Goal: Task Accomplishment & Management: Manage account settings

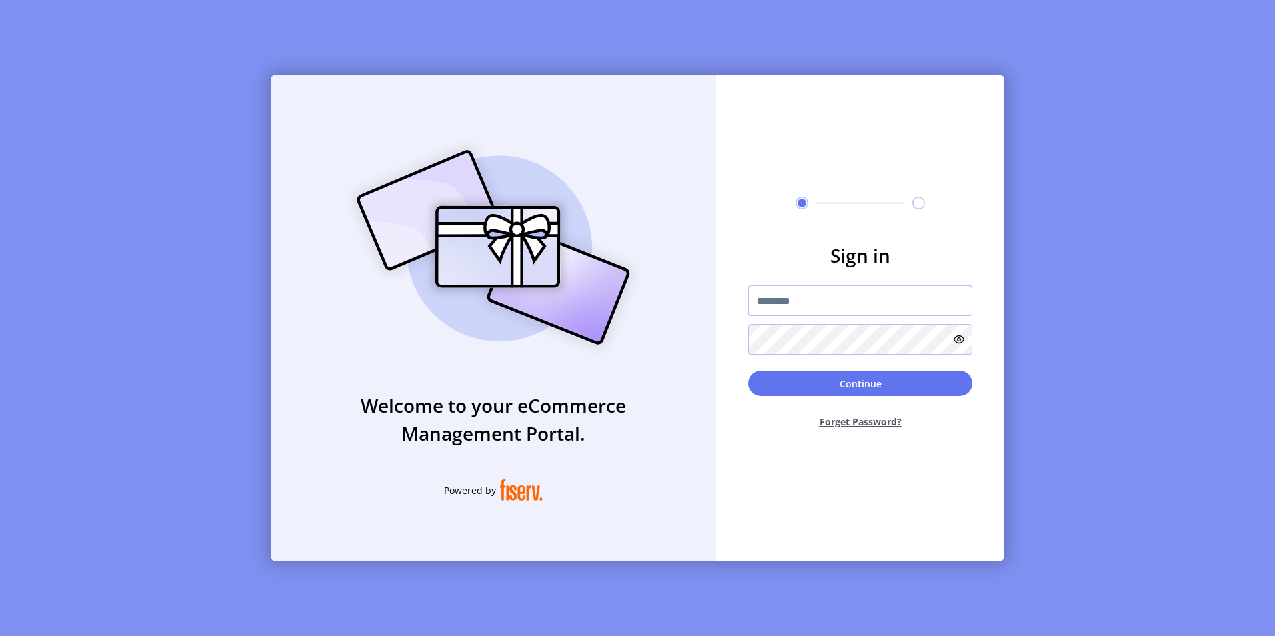
click at [806, 304] on input "text" at bounding box center [860, 300] width 224 height 31
type input "**********"
click at [748, 371] on button "Continue" at bounding box center [860, 383] width 224 height 25
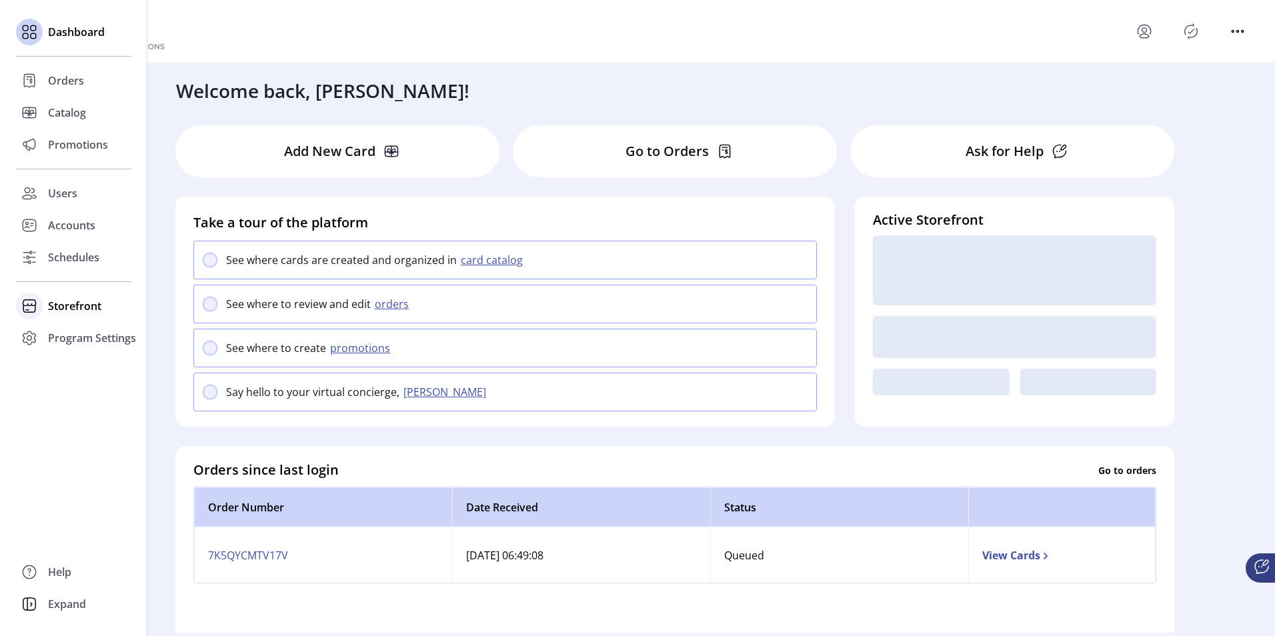
click at [88, 316] on div "Storefront" at bounding box center [73, 306] width 115 height 32
click at [87, 338] on span "Configuration" at bounding box center [83, 333] width 70 height 16
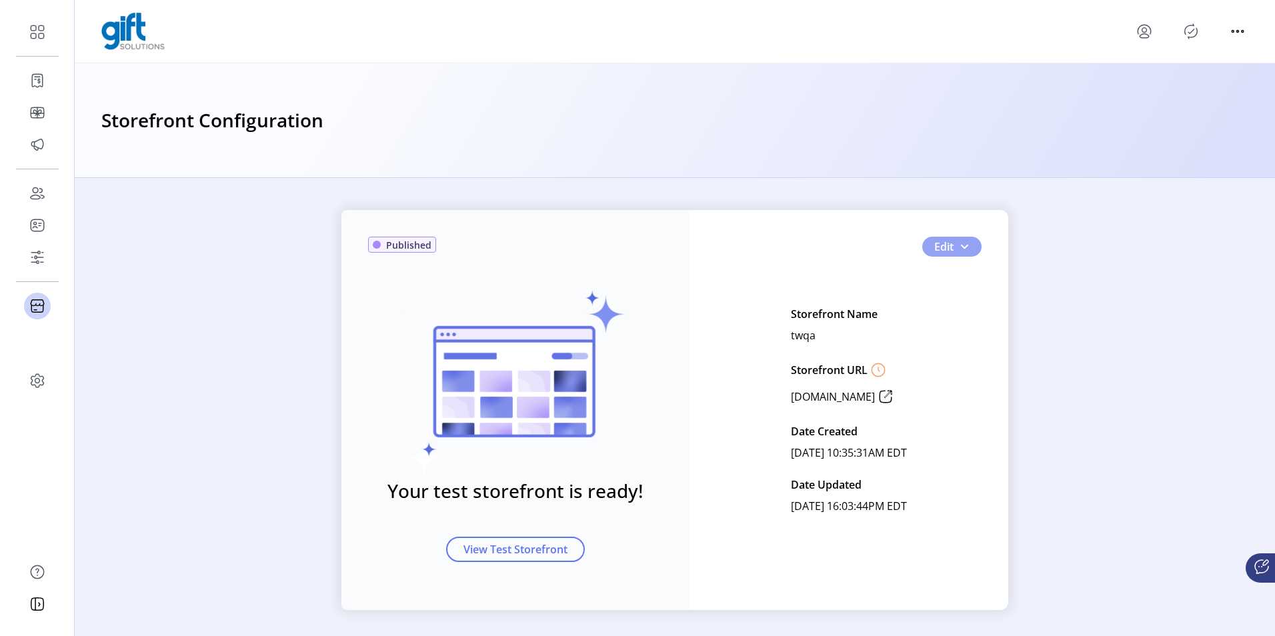
click at [961, 242] on span "button" at bounding box center [964, 246] width 11 height 11
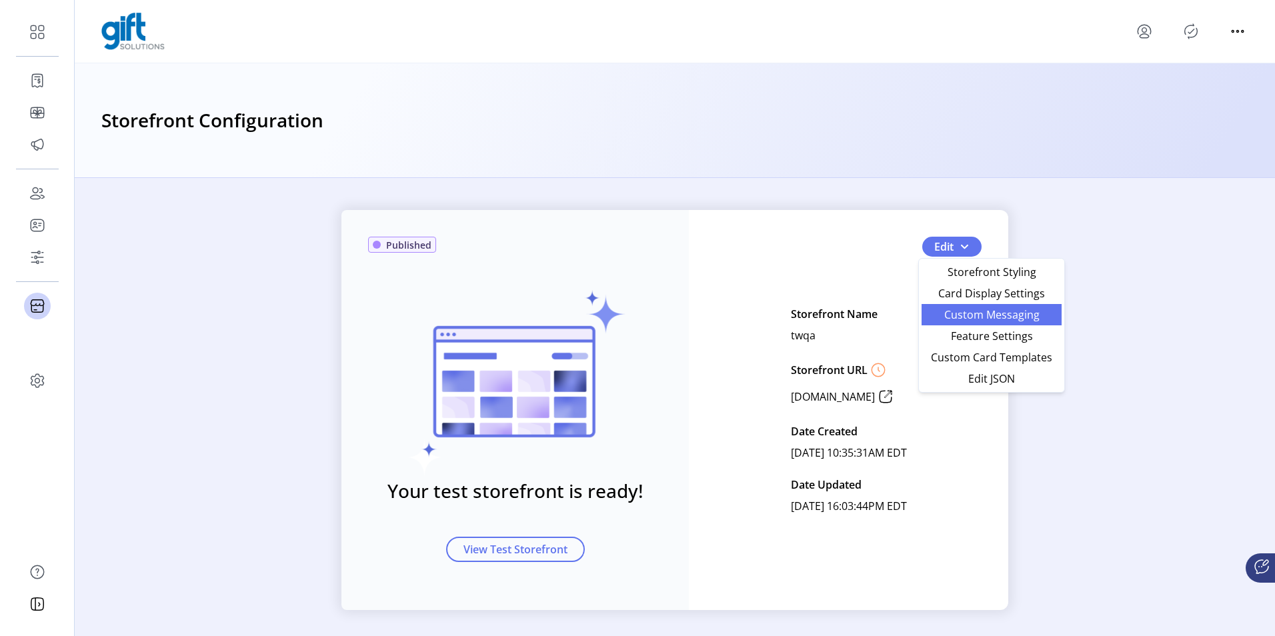
click at [955, 320] on span "Custom Messaging" at bounding box center [992, 315] width 124 height 11
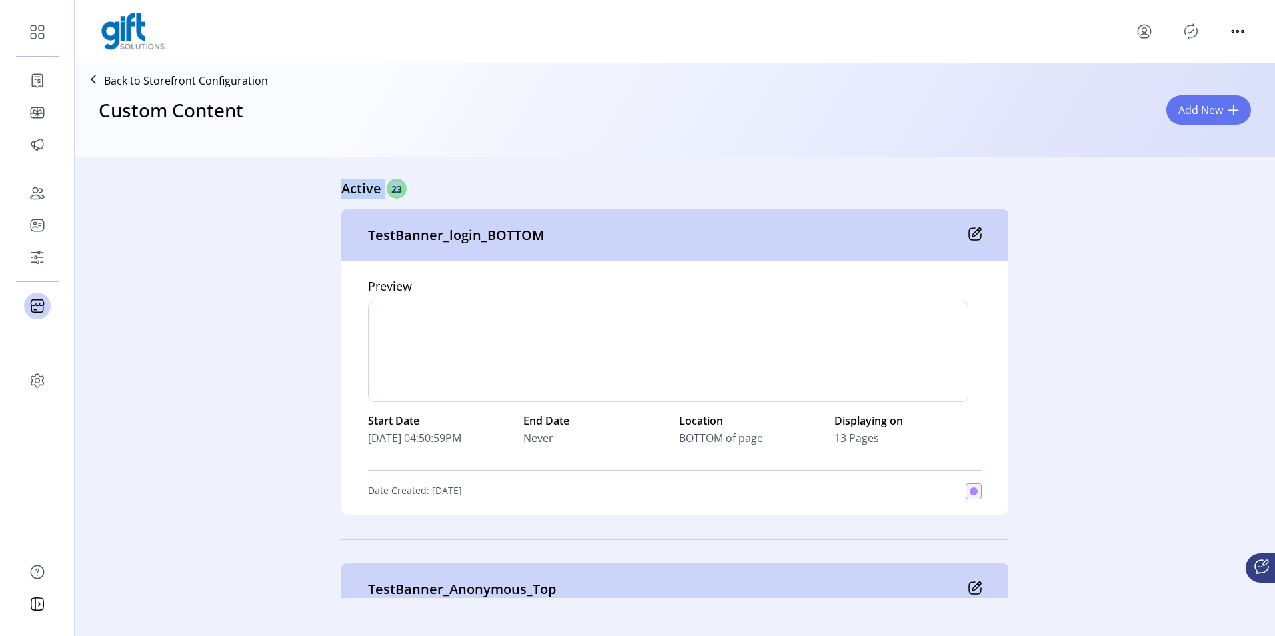
drag, startPoint x: 318, startPoint y: 190, endPoint x: 478, endPoint y: 180, distance: 161.1
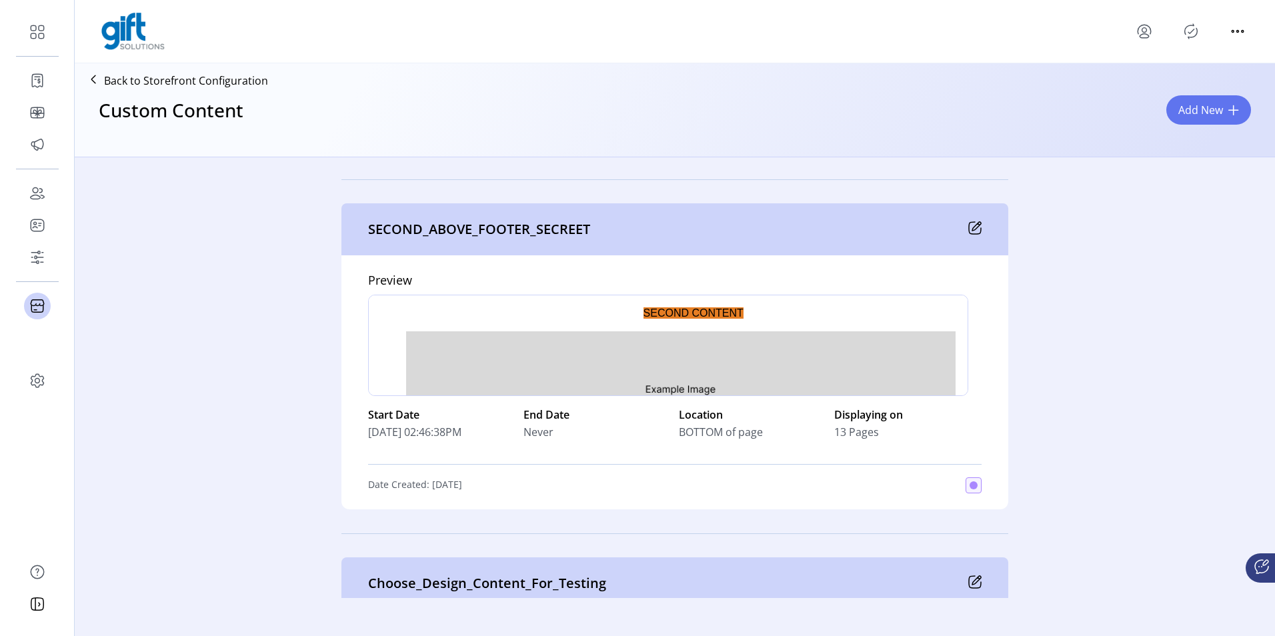
scroll to position [4346, 0]
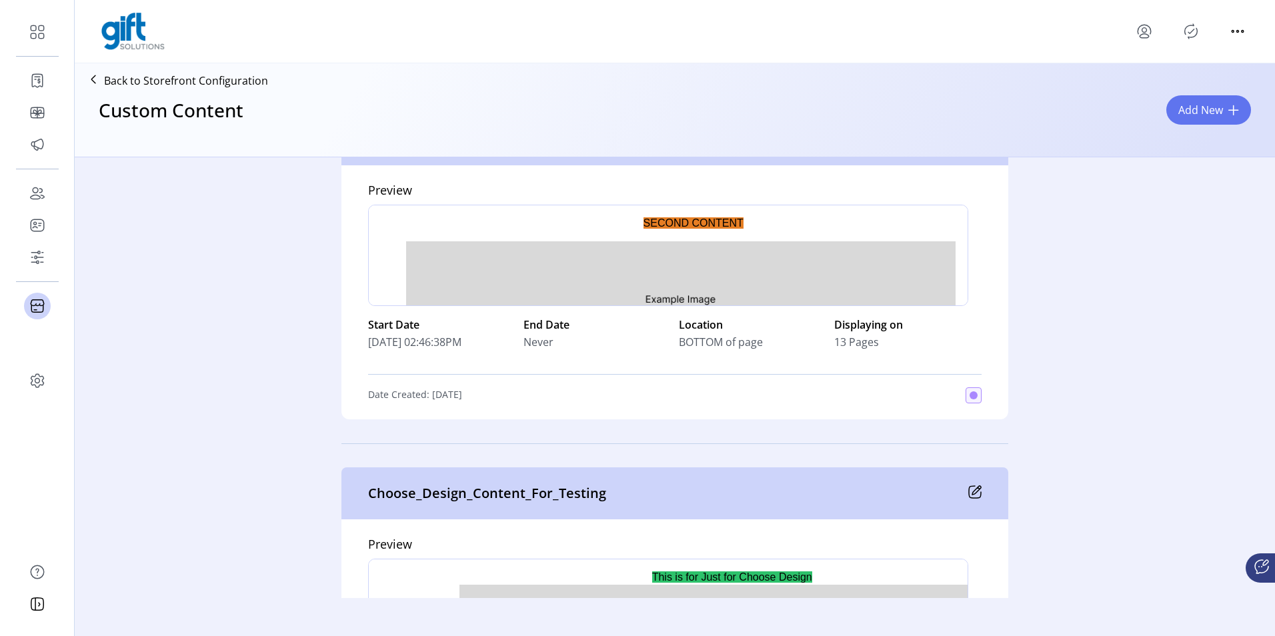
drag, startPoint x: 618, startPoint y: 231, endPoint x: 769, endPoint y: 227, distance: 150.8
click at [769, 227] on p "SECOND CONTENT" at bounding box center [669, 223] width 578 height 15
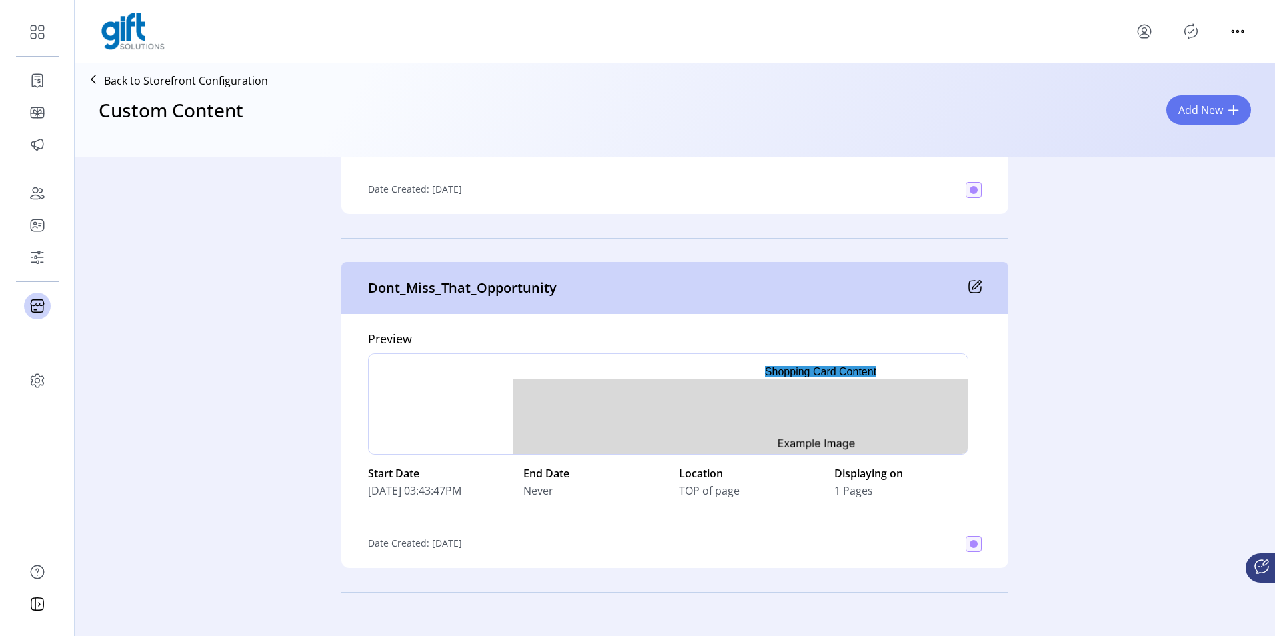
scroll to position [5614, 0]
click at [1215, 114] on span "Add New" at bounding box center [1201, 110] width 45 height 16
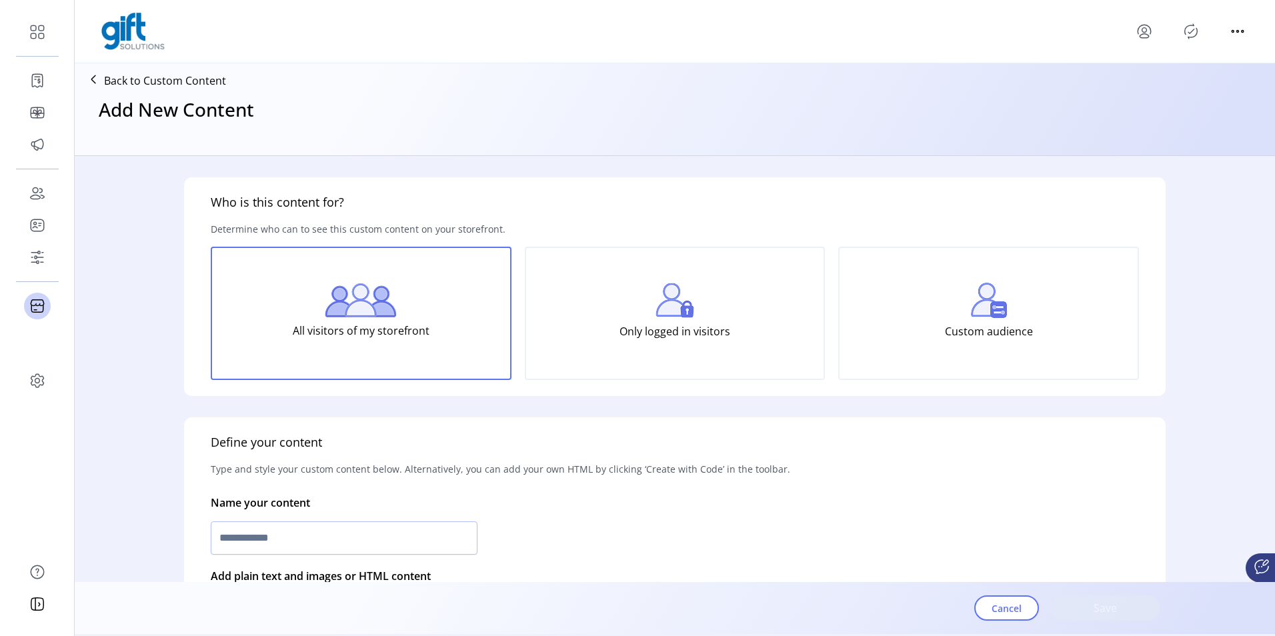
click at [658, 357] on div "Only logged in visitors" at bounding box center [675, 313] width 301 height 133
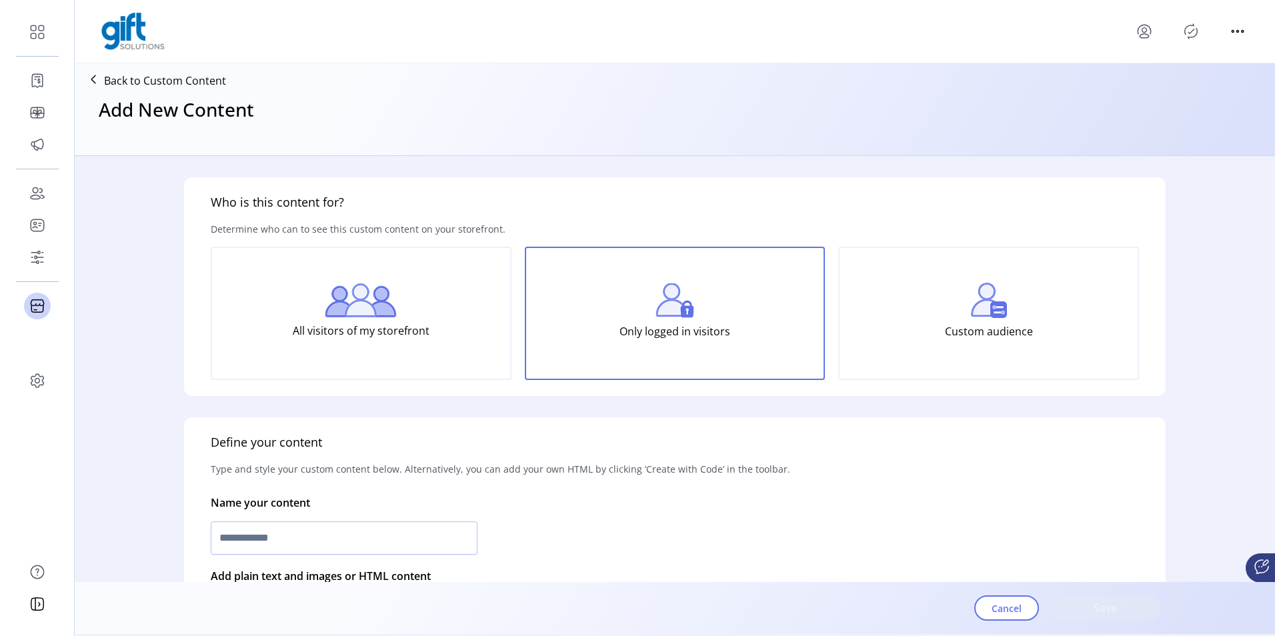
click at [1021, 338] on p "Custom audience" at bounding box center [989, 331] width 88 height 27
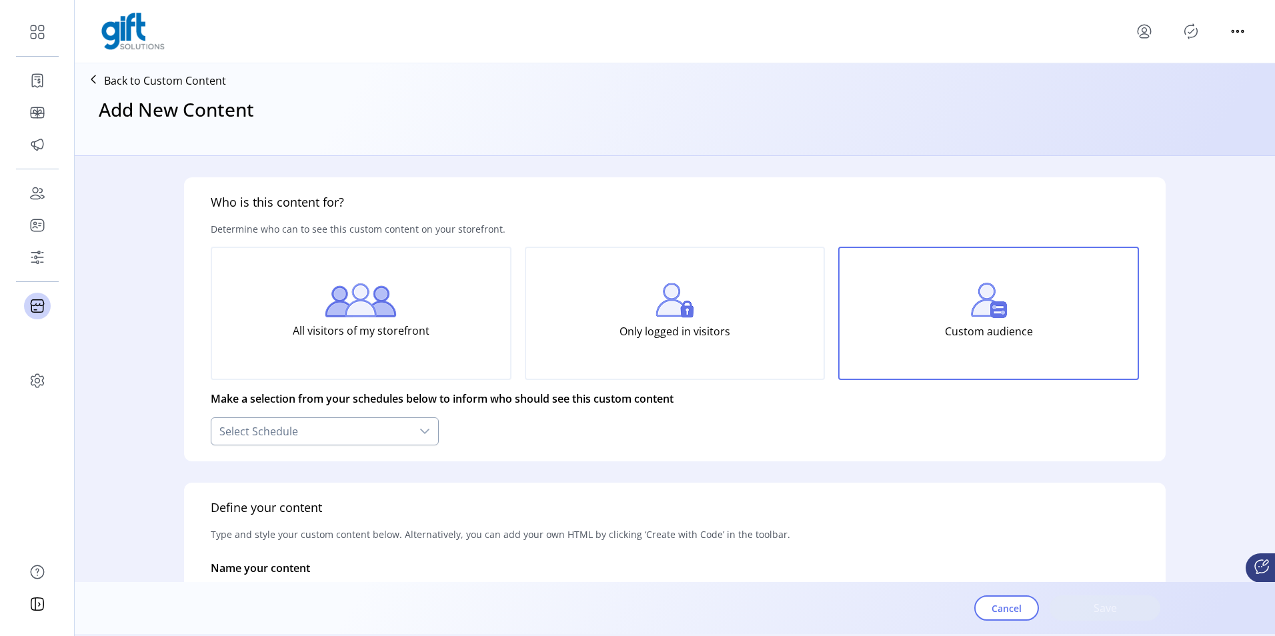
click at [374, 438] on div "Select Schedule" at bounding box center [311, 431] width 200 height 27
click at [777, 448] on div "**********" at bounding box center [675, 319] width 982 height 284
drag, startPoint x: 670, startPoint y: 350, endPoint x: 416, endPoint y: 314, distance: 256.6
click at [669, 350] on div "Only logged in visitors" at bounding box center [675, 313] width 301 height 133
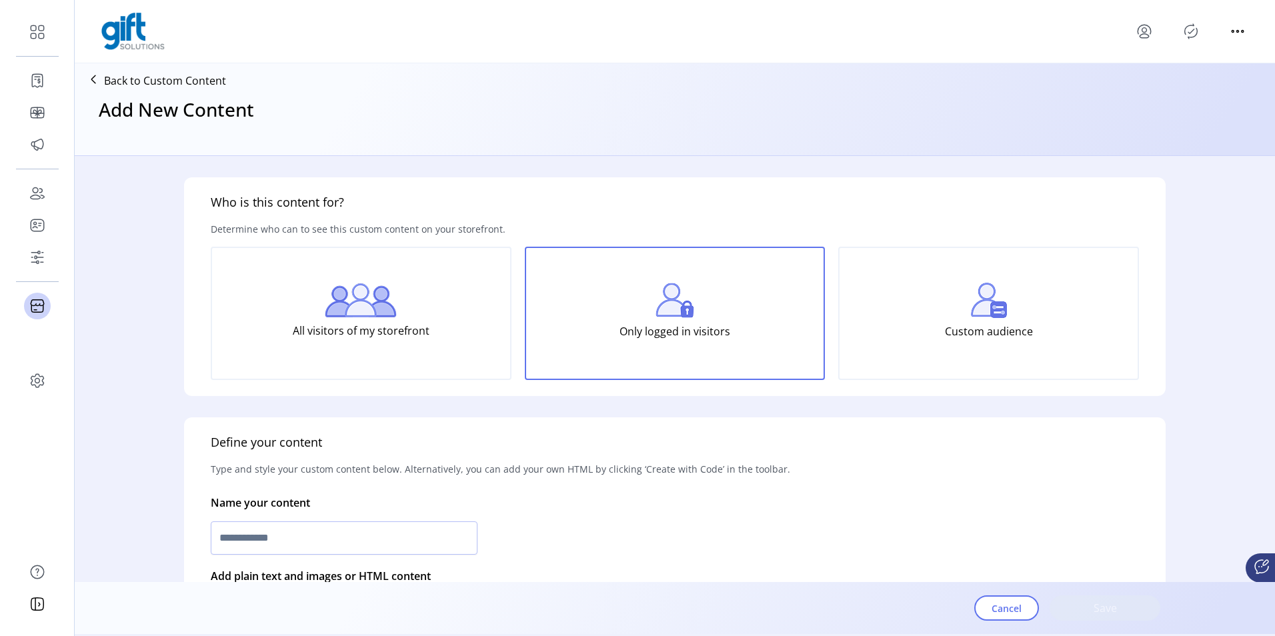
click at [326, 315] on img at bounding box center [361, 300] width 72 height 34
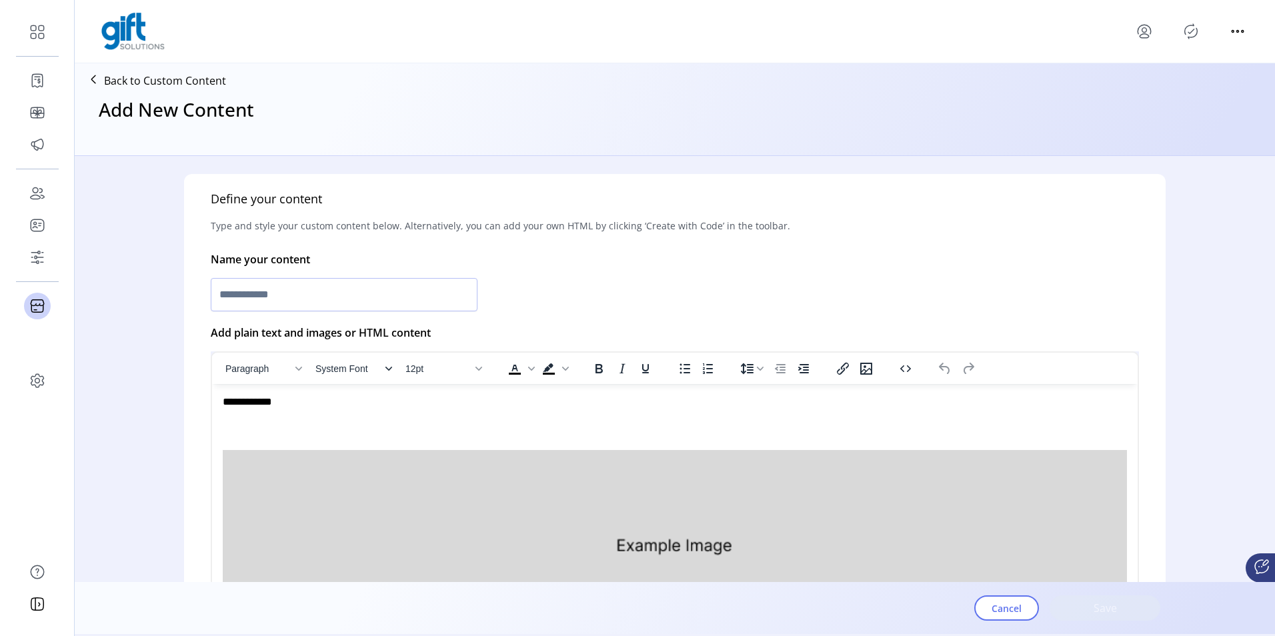
scroll to position [267, 0]
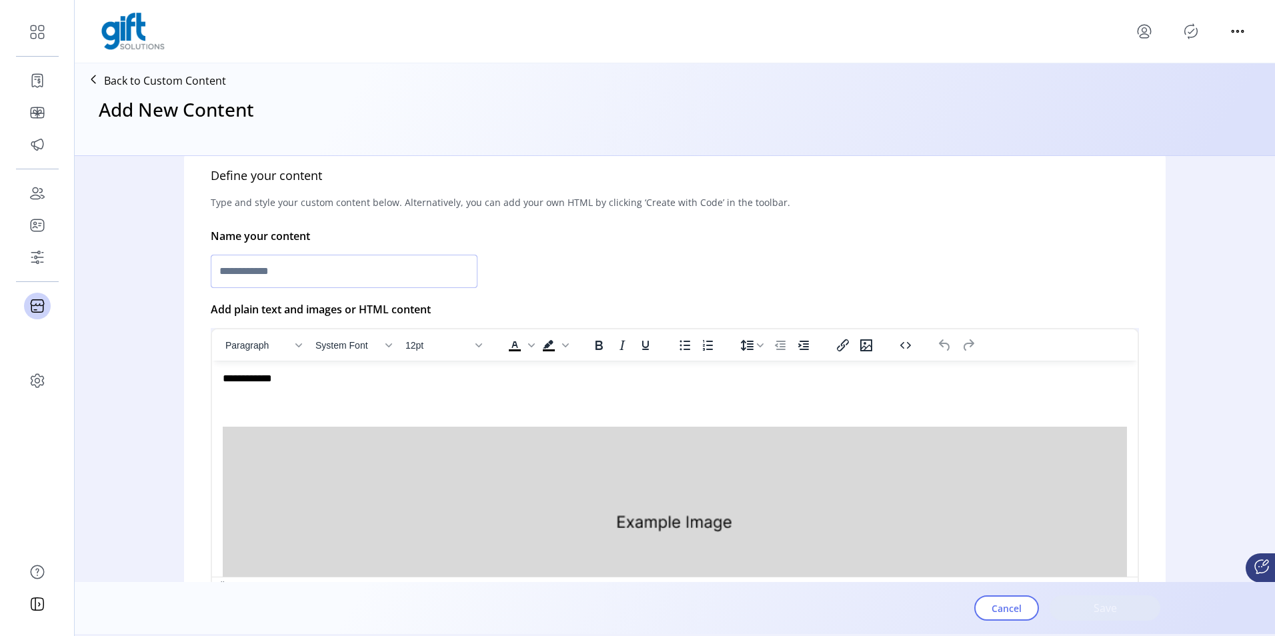
click at [370, 279] on input "text" at bounding box center [344, 271] width 267 height 33
click at [300, 252] on div "*" at bounding box center [675, 271] width 929 height 39
drag, startPoint x: 297, startPoint y: 255, endPoint x: 297, endPoint y: 263, distance: 8.7
click at [297, 259] on input "*" at bounding box center [344, 271] width 267 height 33
paste input "**********"
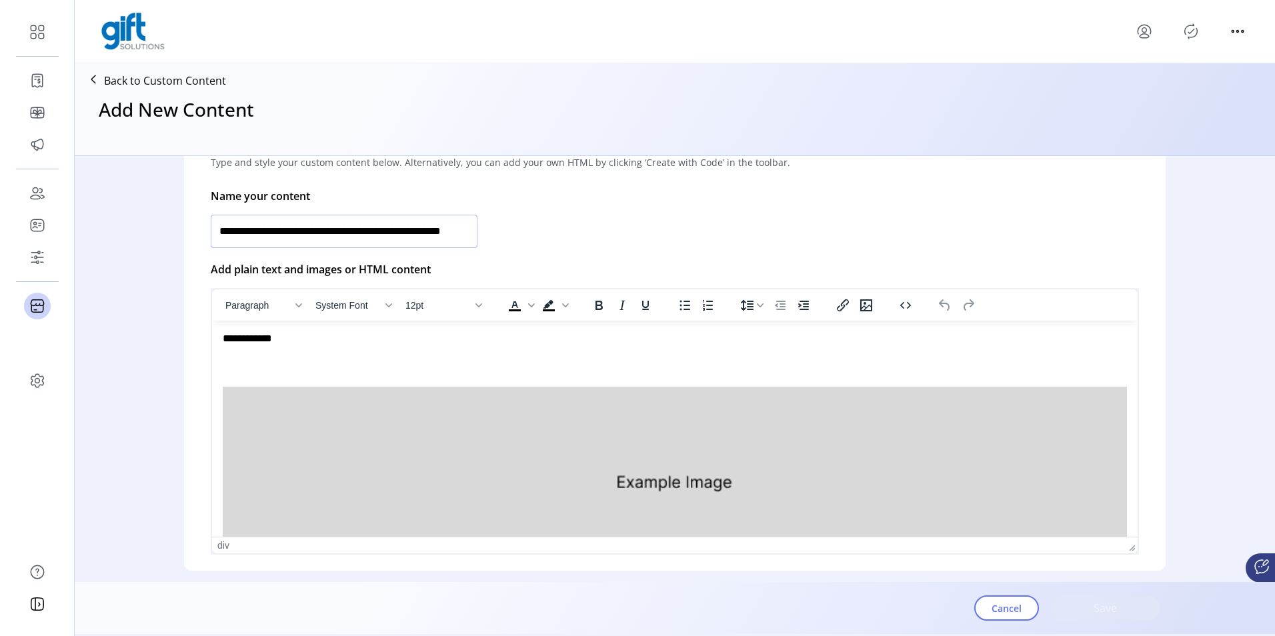
scroll to position [308, 0]
type input "**********"
click at [557, 458] on img "Rich Text Area. Press ALT-0 for help." at bounding box center [675, 481] width 905 height 190
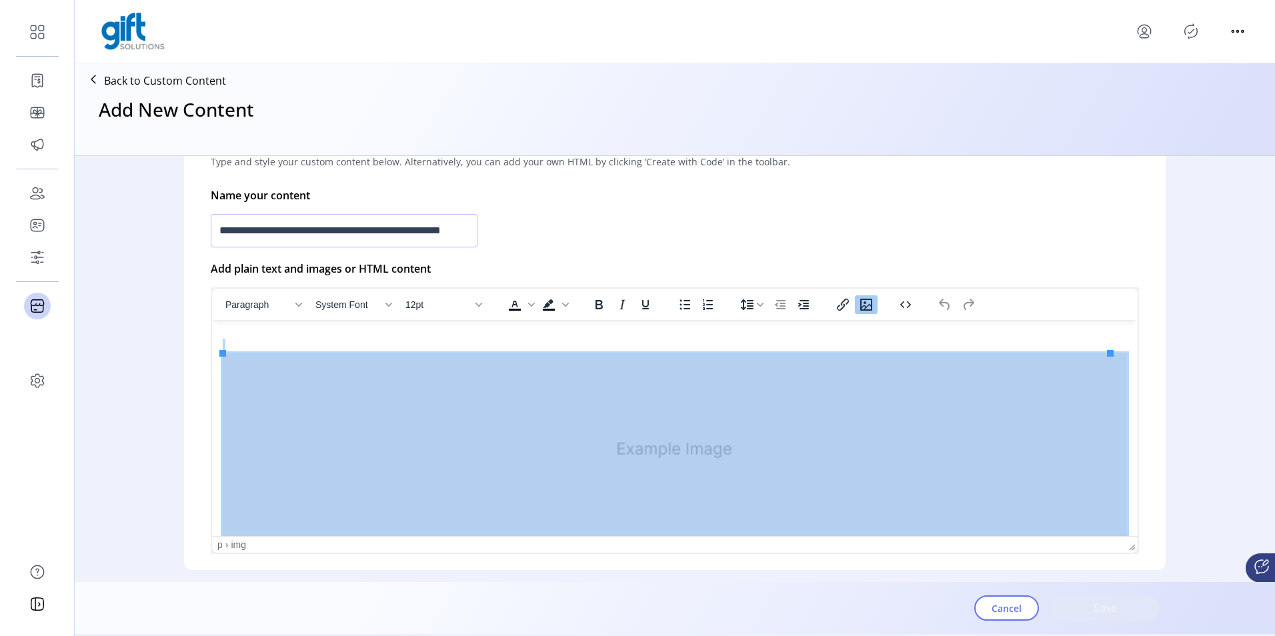
scroll to position [51, 0]
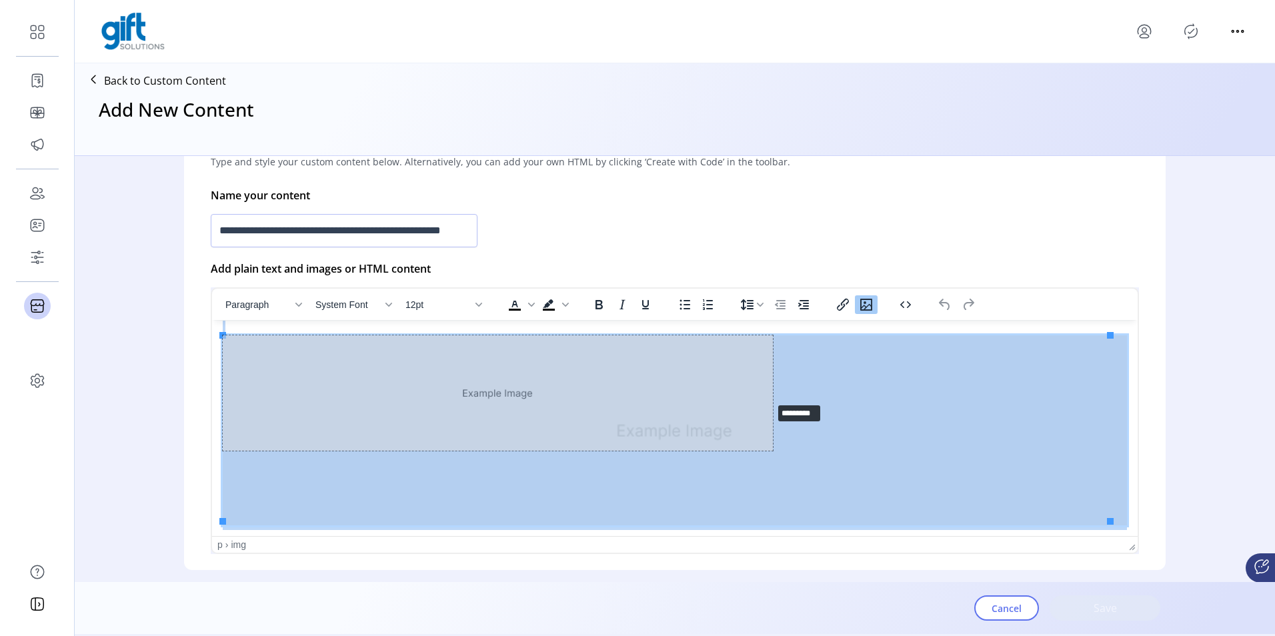
drag, startPoint x: 1111, startPoint y: 520, endPoint x: 780, endPoint y: 402, distance: 351.1
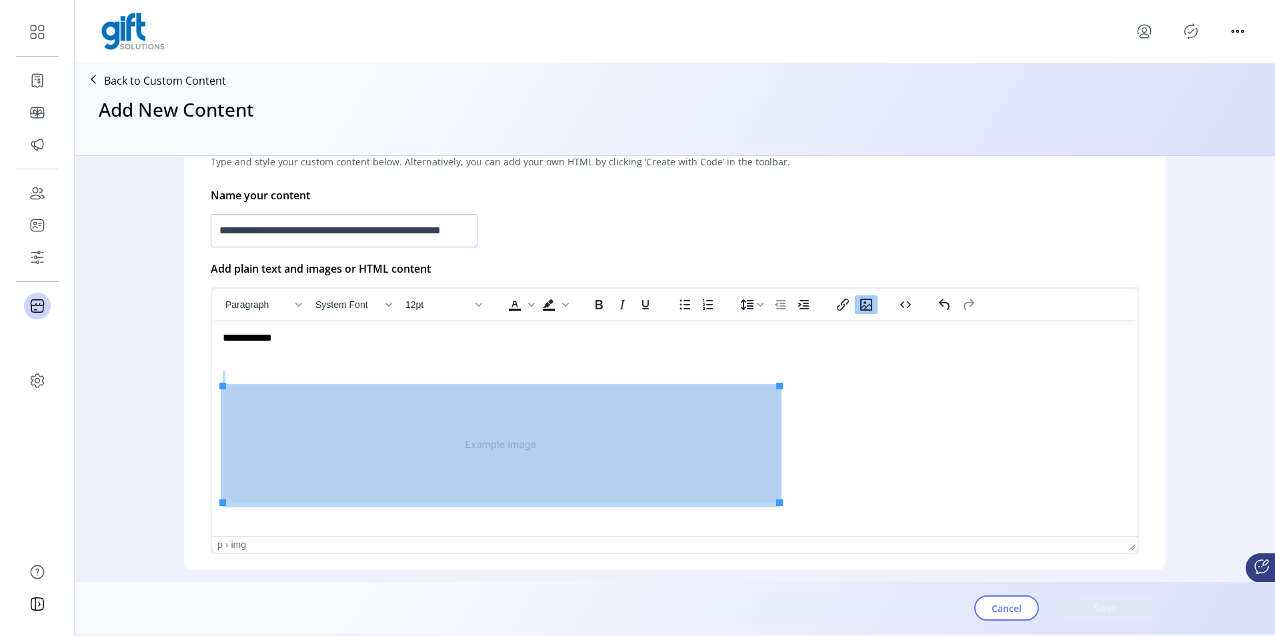
scroll to position [0, 0]
click at [797, 296] on button "Increase indent" at bounding box center [803, 305] width 23 height 19
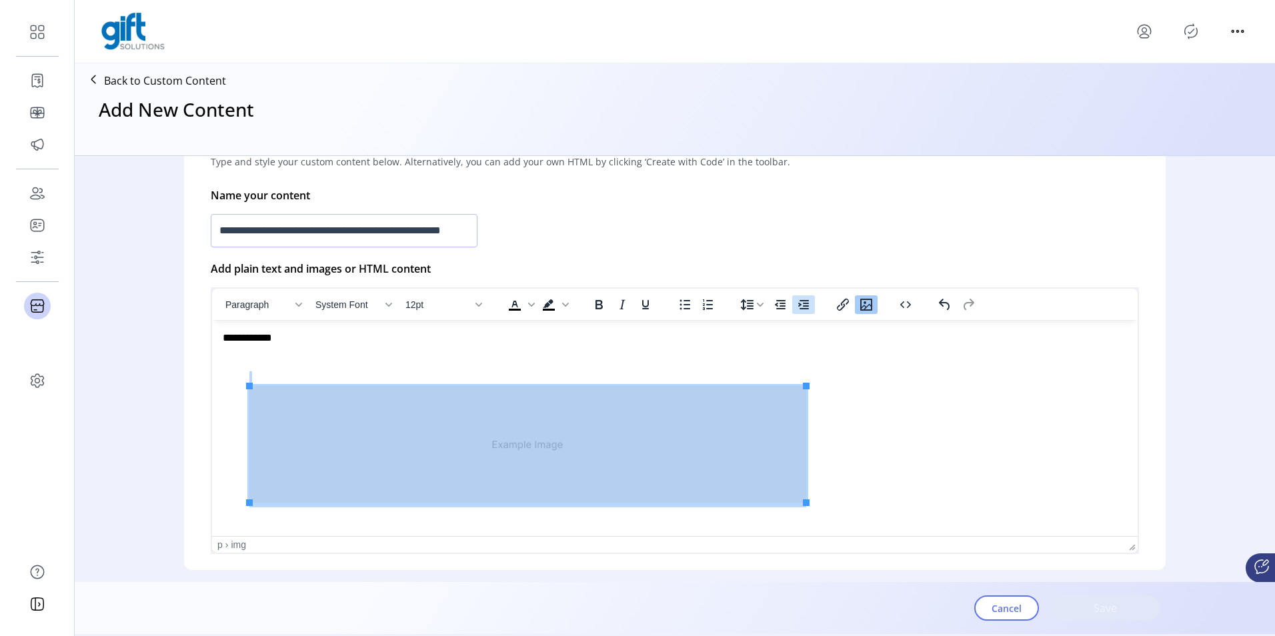
click at [797, 296] on button "Increase indent" at bounding box center [803, 305] width 23 height 19
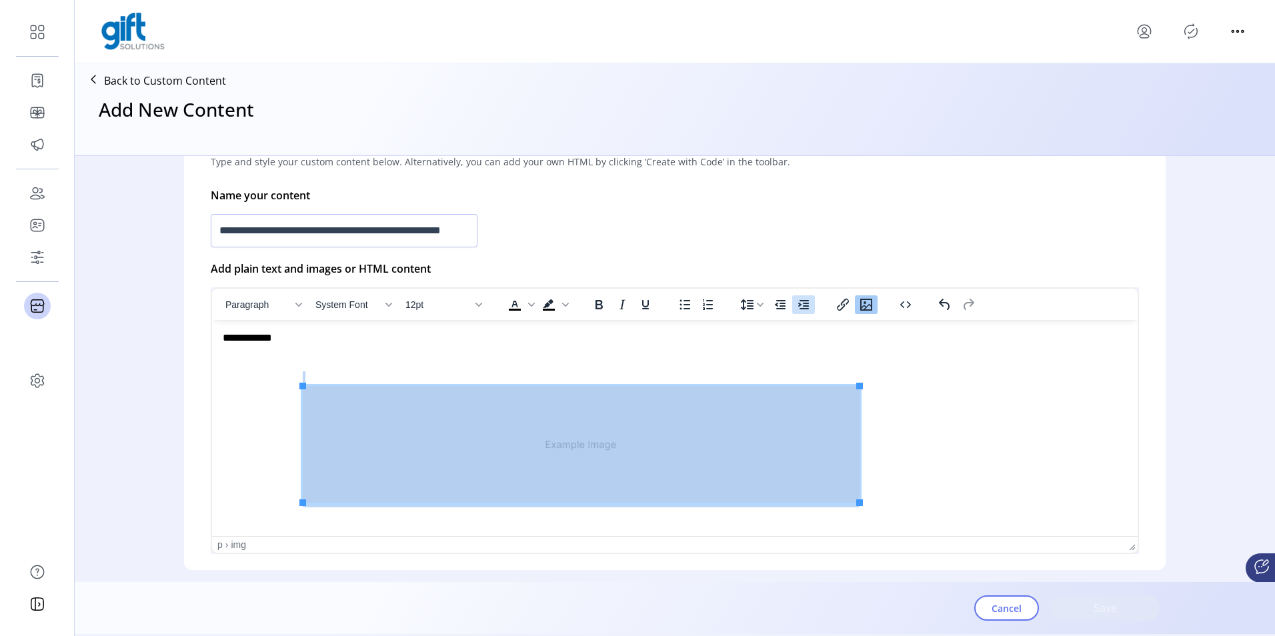
click at [797, 296] on button "Increase indent" at bounding box center [803, 305] width 23 height 19
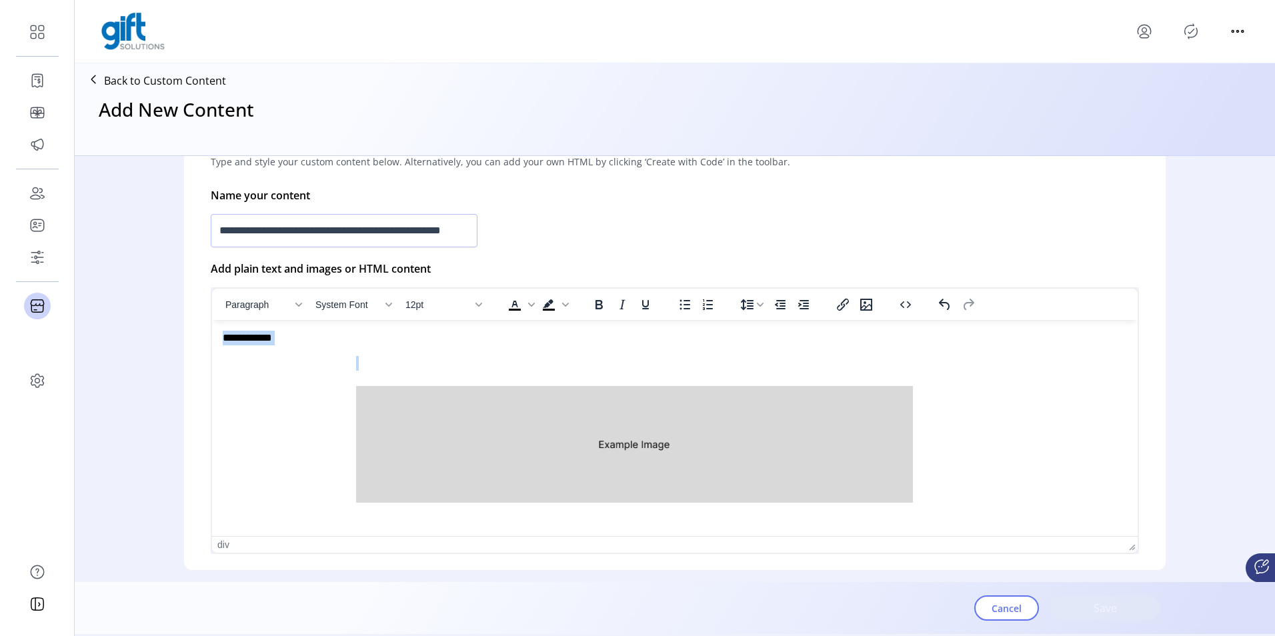
drag, startPoint x: 353, startPoint y: 370, endPoint x: 195, endPoint y: 324, distance: 164.7
click at [212, 324] on html "**********" at bounding box center [675, 419] width 926 height 198
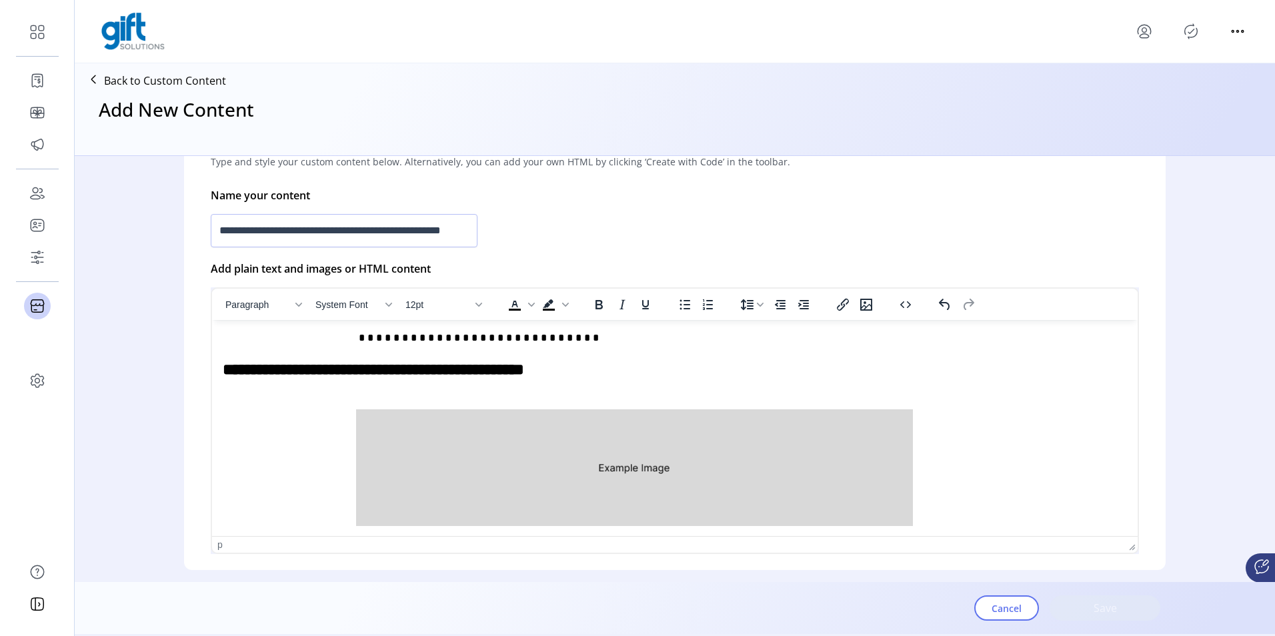
click at [402, 389] on body "**********" at bounding box center [675, 431] width 905 height 200
click at [224, 372] on h2 "**********" at bounding box center [667, 370] width 888 height 23
click at [416, 396] on p "Rich Text Area. Press ALT-0 for help." at bounding box center [675, 463] width 905 height 137
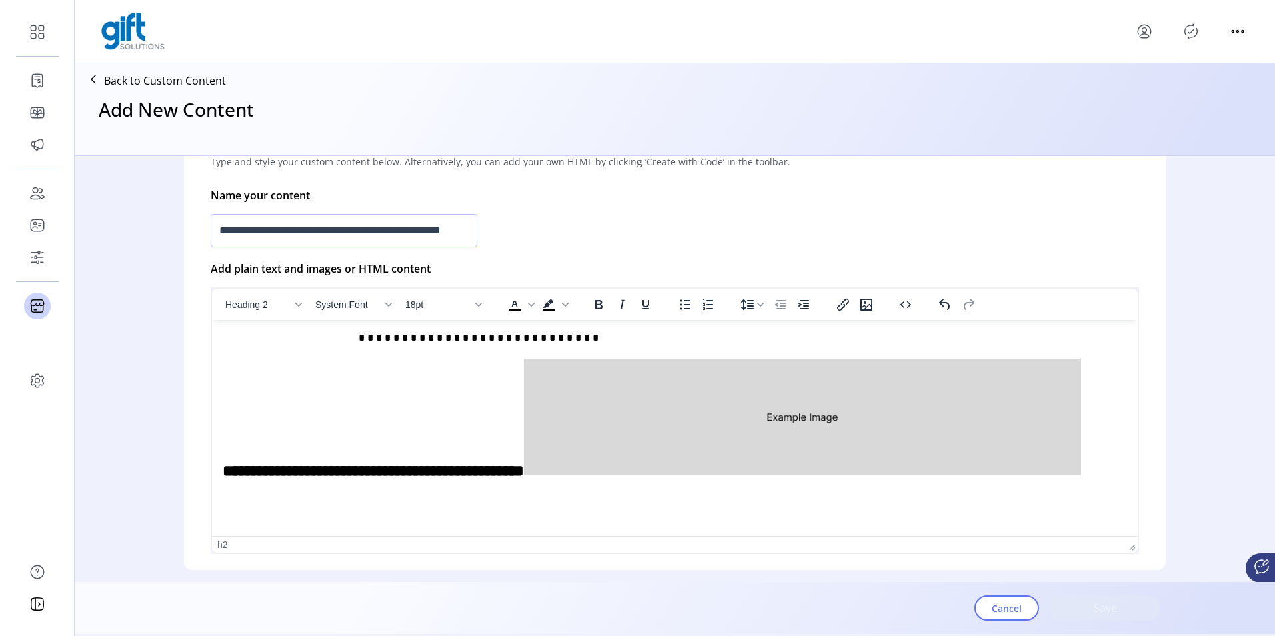
click at [524, 413] on img "Rich Text Area. Press ALT-0 for help." at bounding box center [802, 417] width 557 height 117
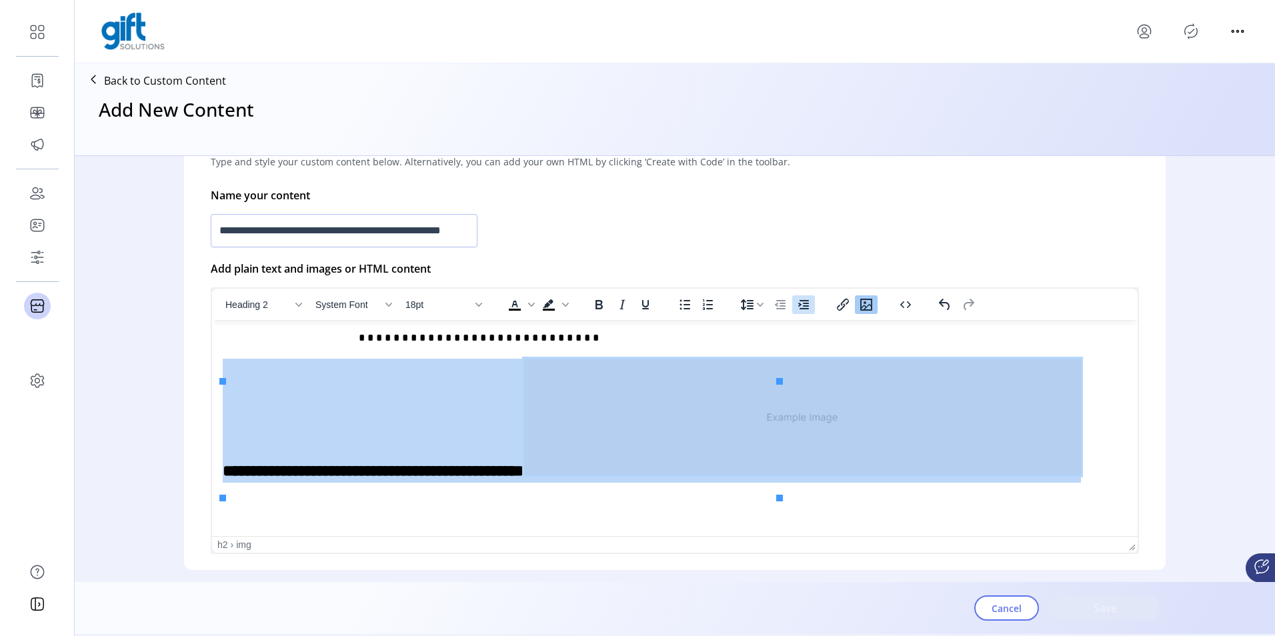
click at [806, 306] on icon "Increase indent" at bounding box center [803, 304] width 11 height 9
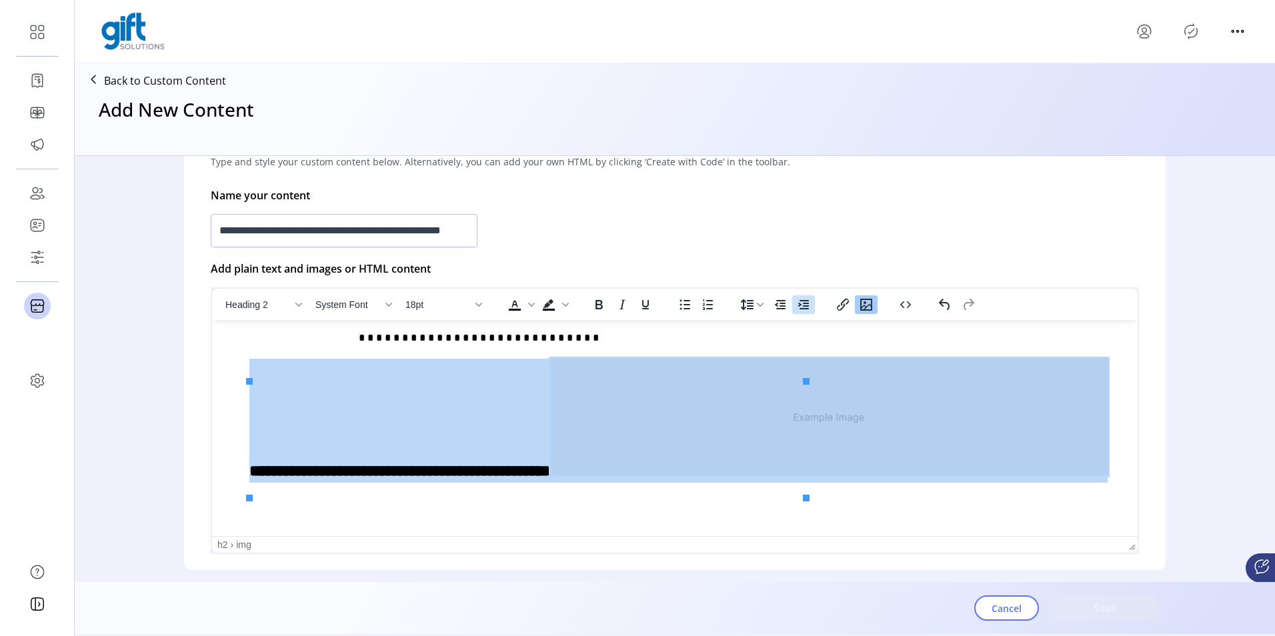
click at [806, 306] on icon "Increase indent" at bounding box center [803, 304] width 11 height 9
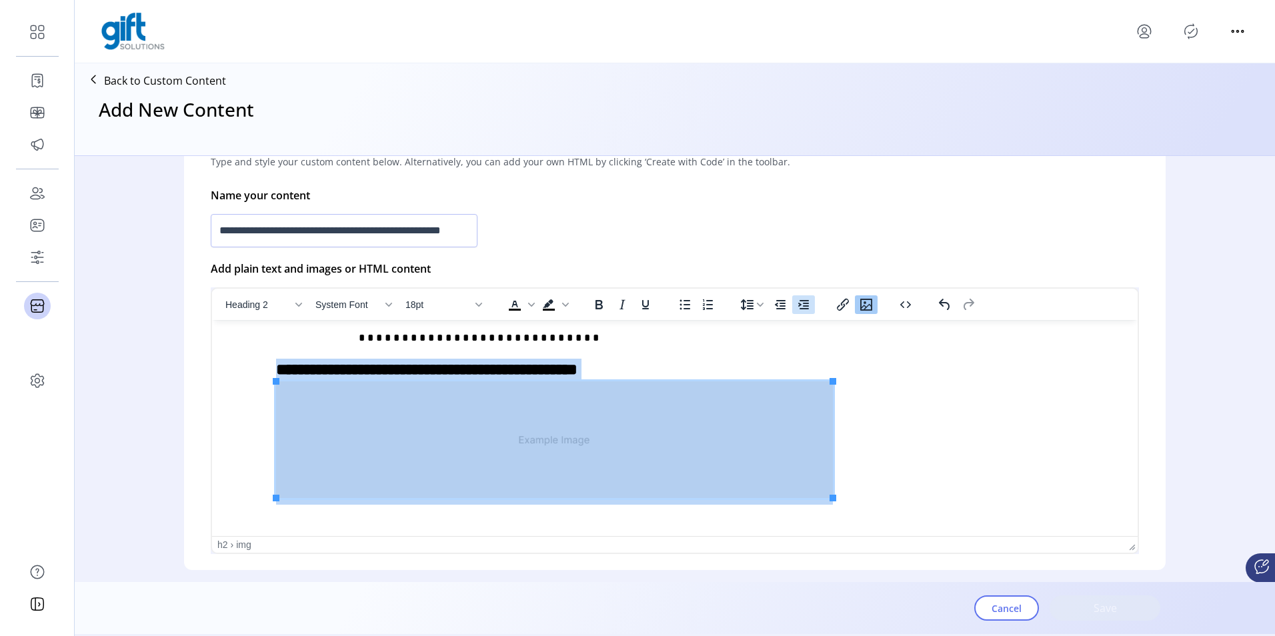
click at [806, 306] on icon "Increase indent" at bounding box center [803, 304] width 11 height 9
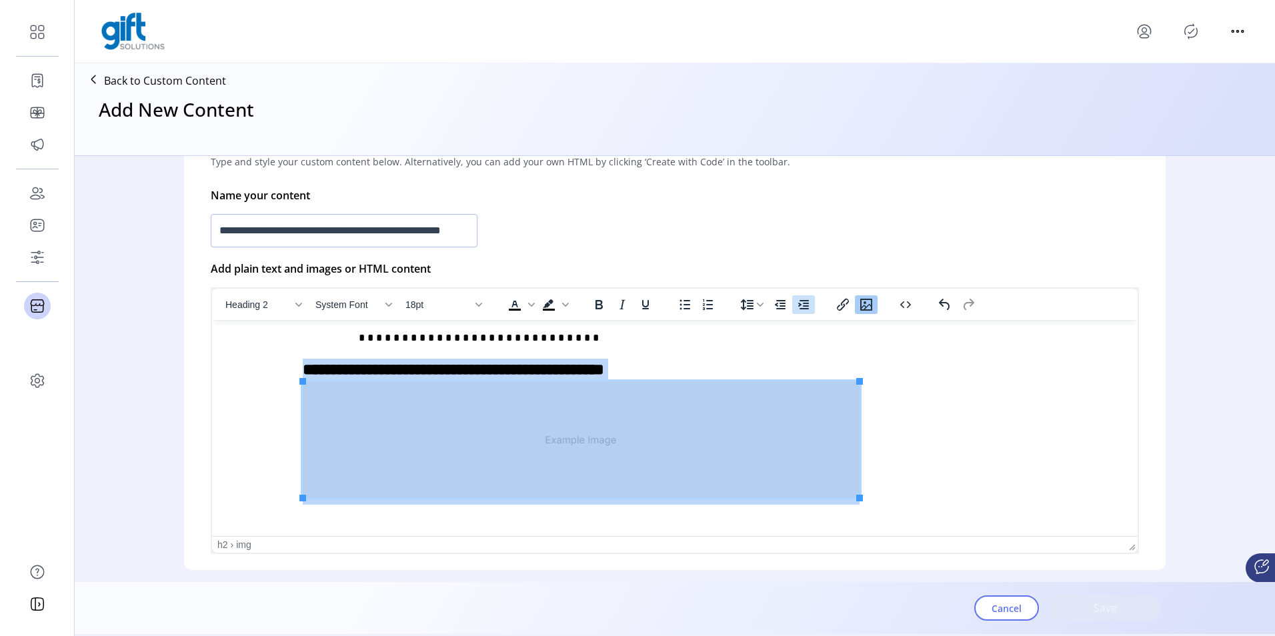
click at [806, 306] on icon "Increase indent" at bounding box center [803, 304] width 11 height 9
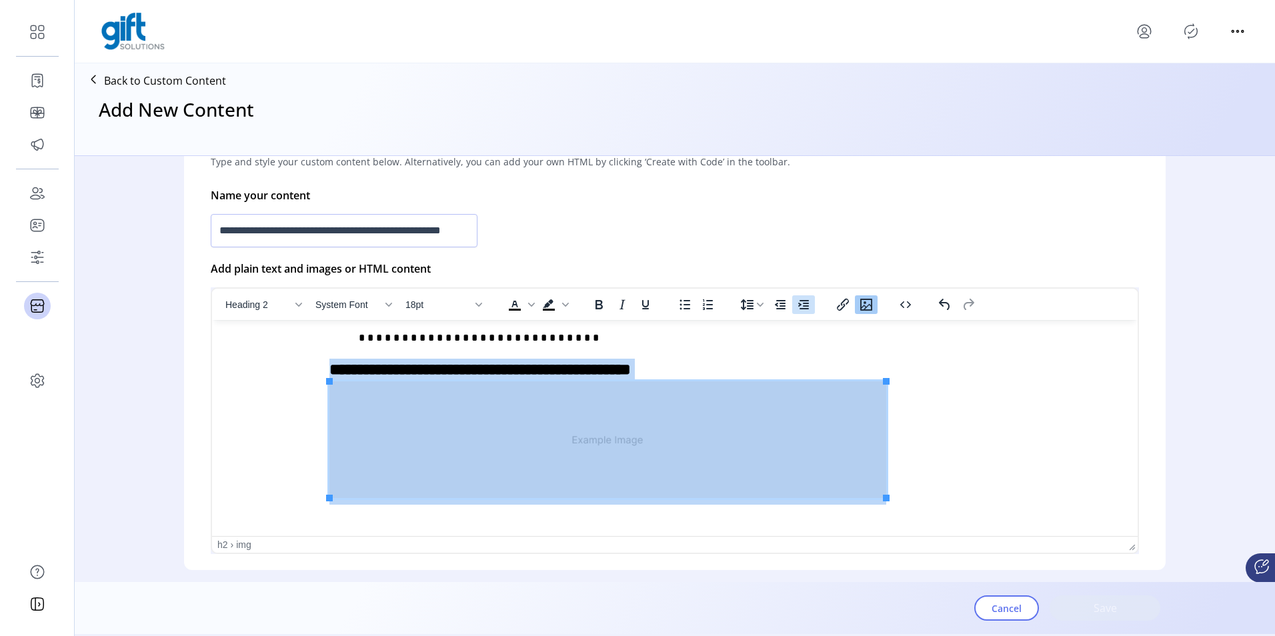
click at [805, 306] on icon "Increase indent" at bounding box center [803, 304] width 11 height 9
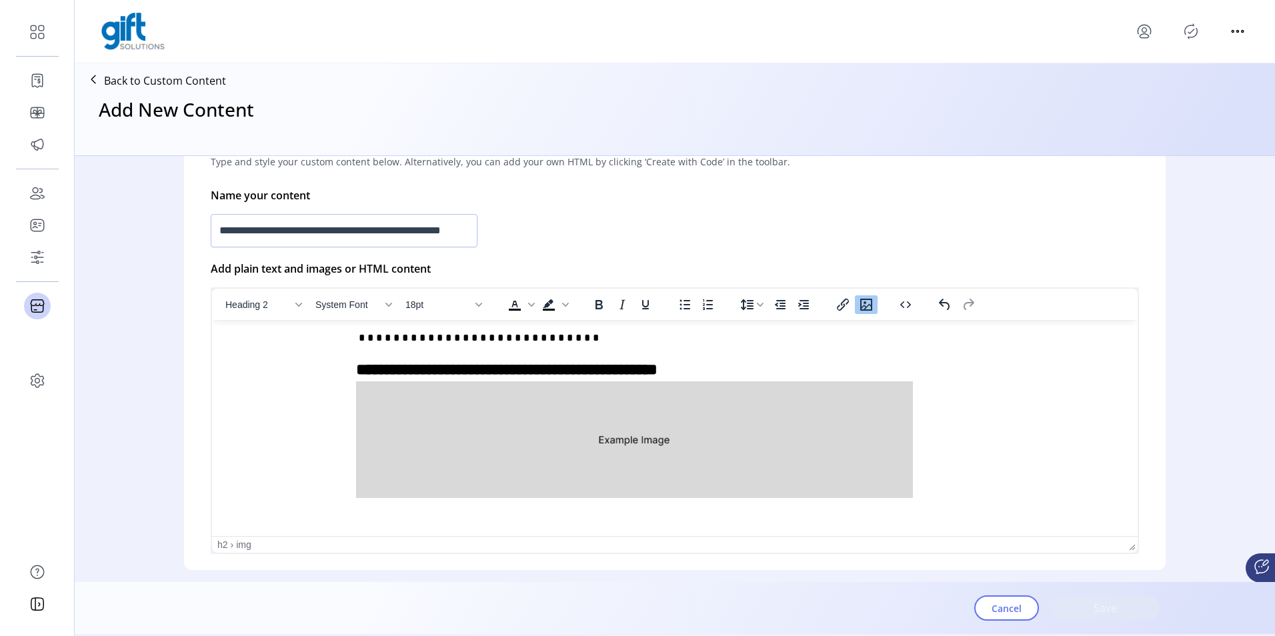
click at [545, 365] on h2 "**********" at bounding box center [672, 431] width 898 height 144
drag, startPoint x: 832, startPoint y: 378, endPoint x: 447, endPoint y: 372, distance: 385.6
click at [447, 372] on h2 "**********" at bounding box center [672, 431] width 898 height 144
click at [844, 372] on h2 "**********" at bounding box center [672, 431] width 898 height 144
drag, startPoint x: 834, startPoint y: 372, endPoint x: 443, endPoint y: 369, distance: 390.9
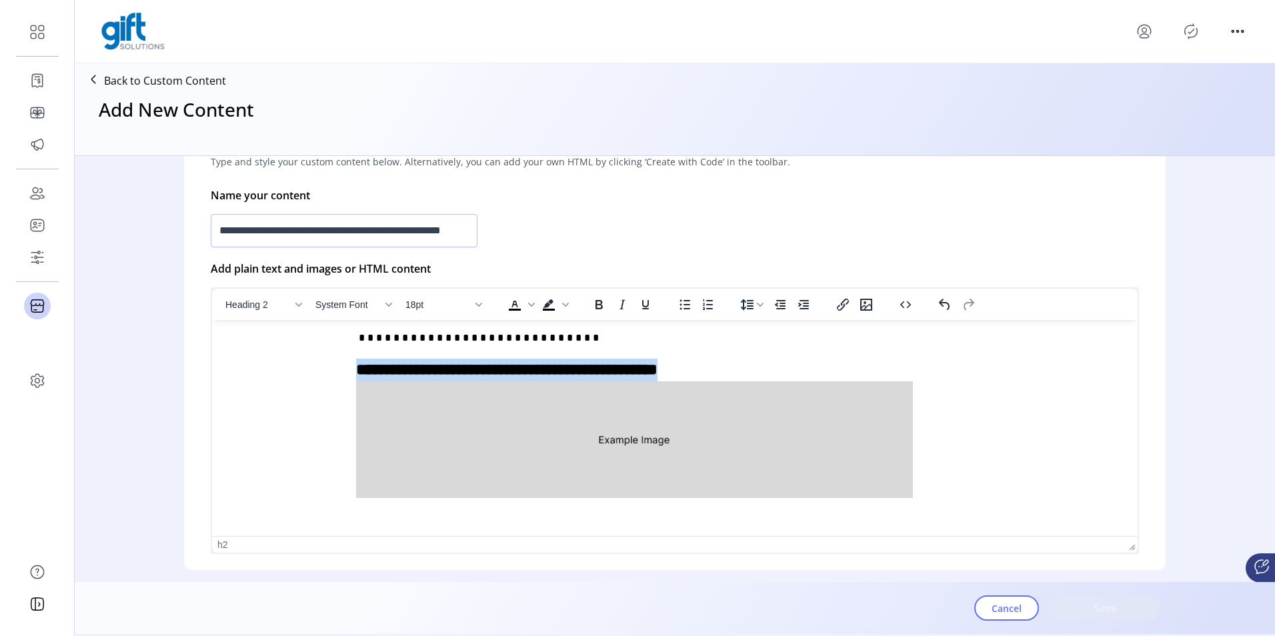
click at [443, 369] on h2 "**********" at bounding box center [672, 431] width 898 height 144
click at [562, 308] on icon "Background color Black" at bounding box center [565, 305] width 7 height 7
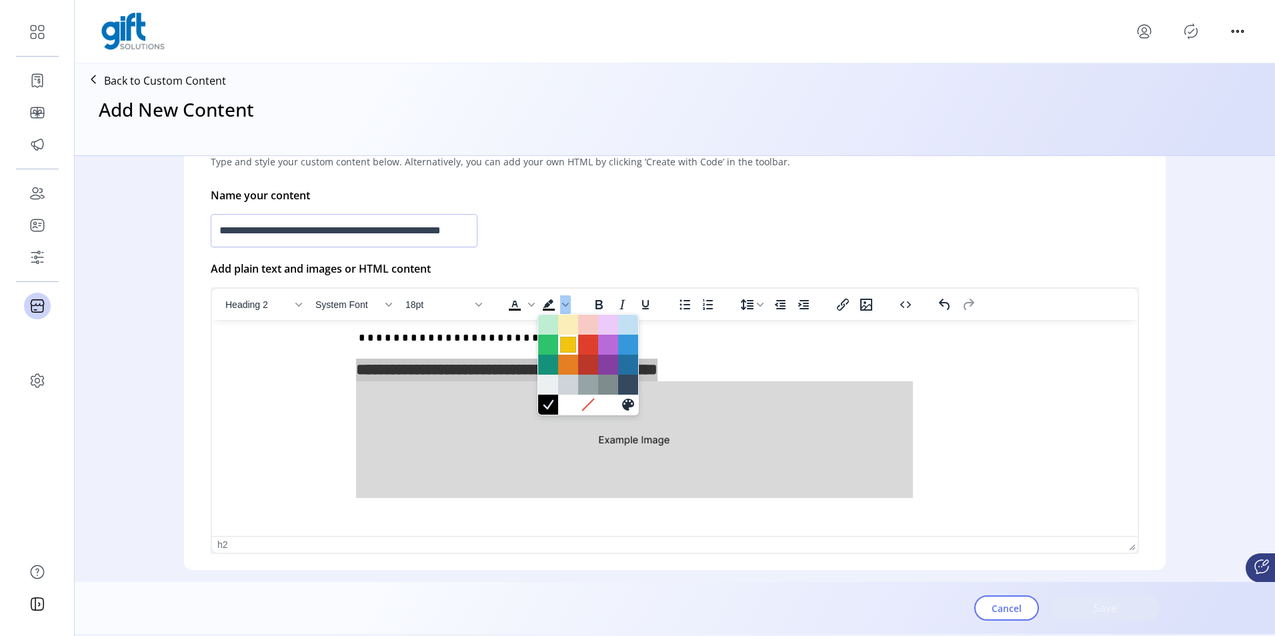
click at [569, 351] on div at bounding box center [568, 345] width 16 height 16
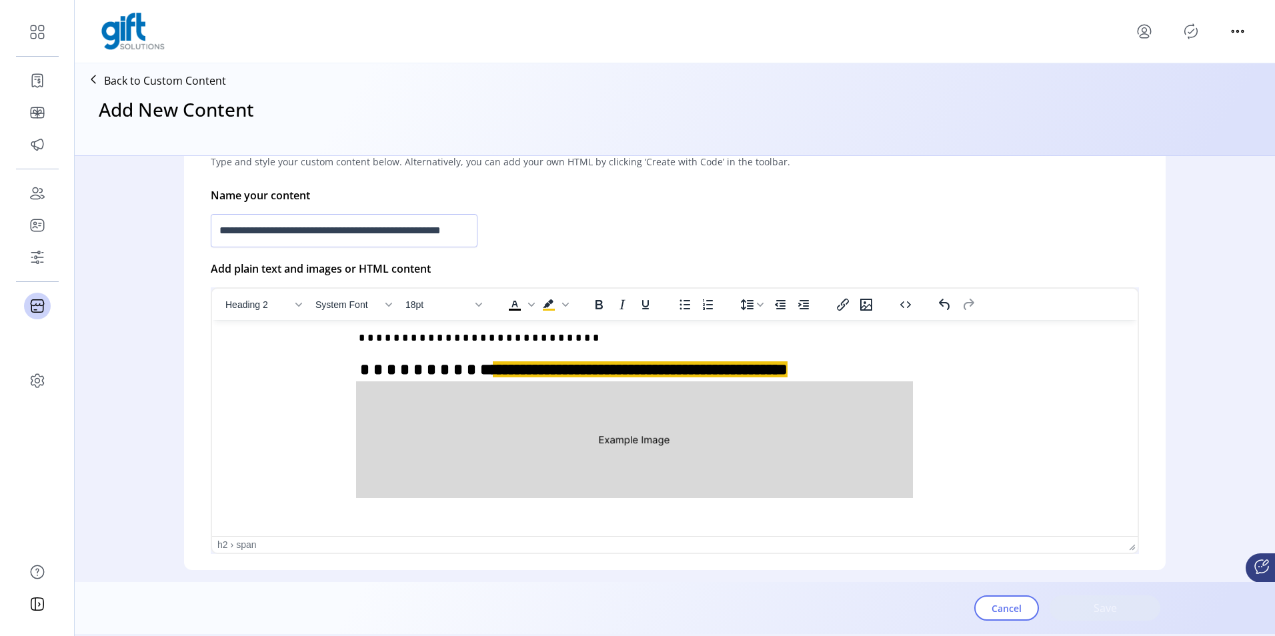
click at [984, 374] on h2 "**********" at bounding box center [672, 431] width 898 height 144
click at [493, 374] on span "**********" at bounding box center [640, 370] width 295 height 16
click at [788, 369] on span "**********" at bounding box center [640, 370] width 295 height 16
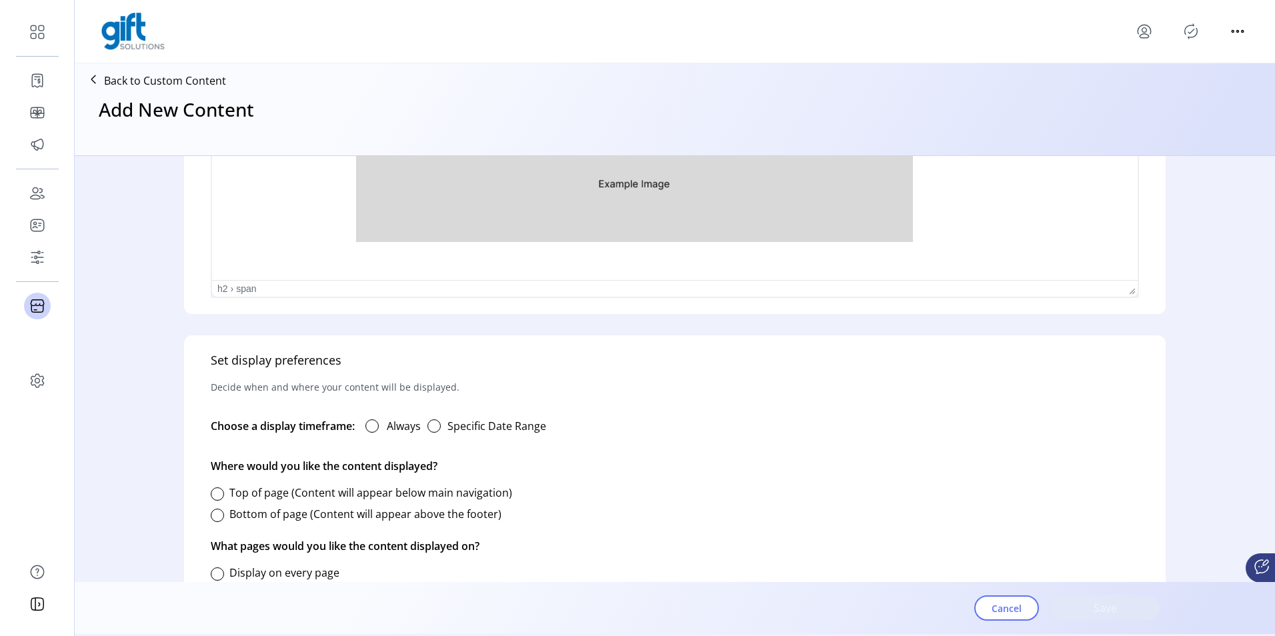
scroll to position [626, 0]
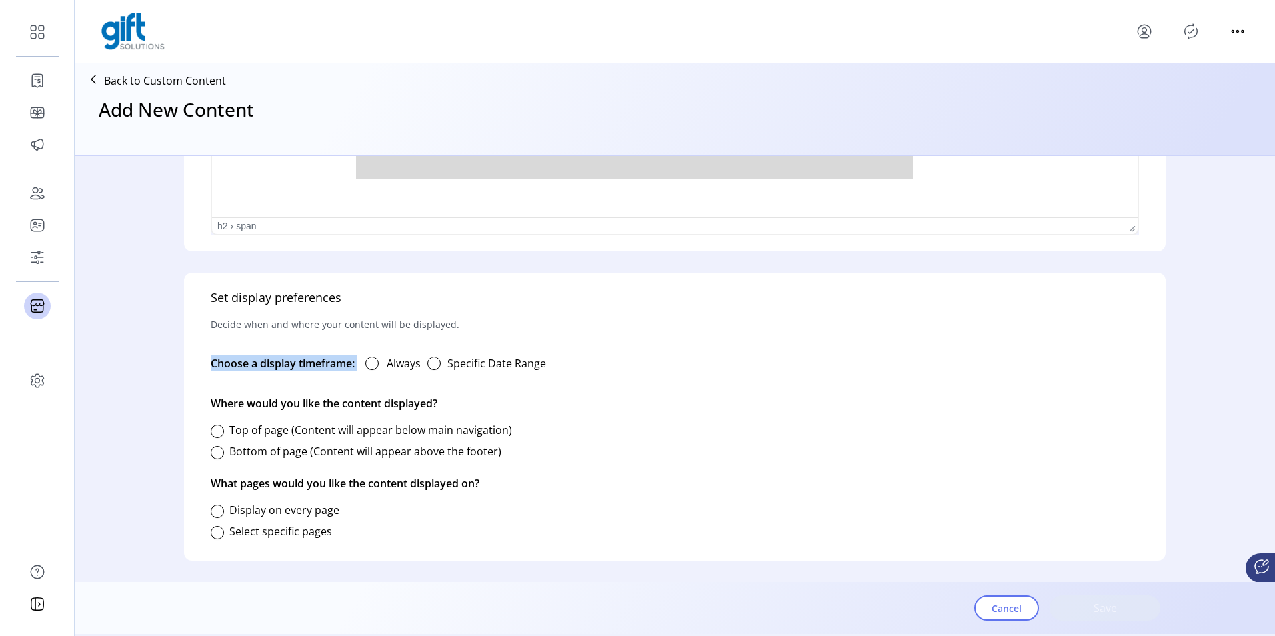
drag, startPoint x: 205, startPoint y: 359, endPoint x: 361, endPoint y: 370, distance: 155.8
click at [361, 370] on div "Set display preferences Decide when and where your content will be displayed. C…" at bounding box center [675, 417] width 982 height 288
click at [680, 356] on div "Choose a display timeframe: Always Specific Date Range" at bounding box center [675, 363] width 929 height 43
click at [440, 363] on div "button" at bounding box center [434, 363] width 13 height 13
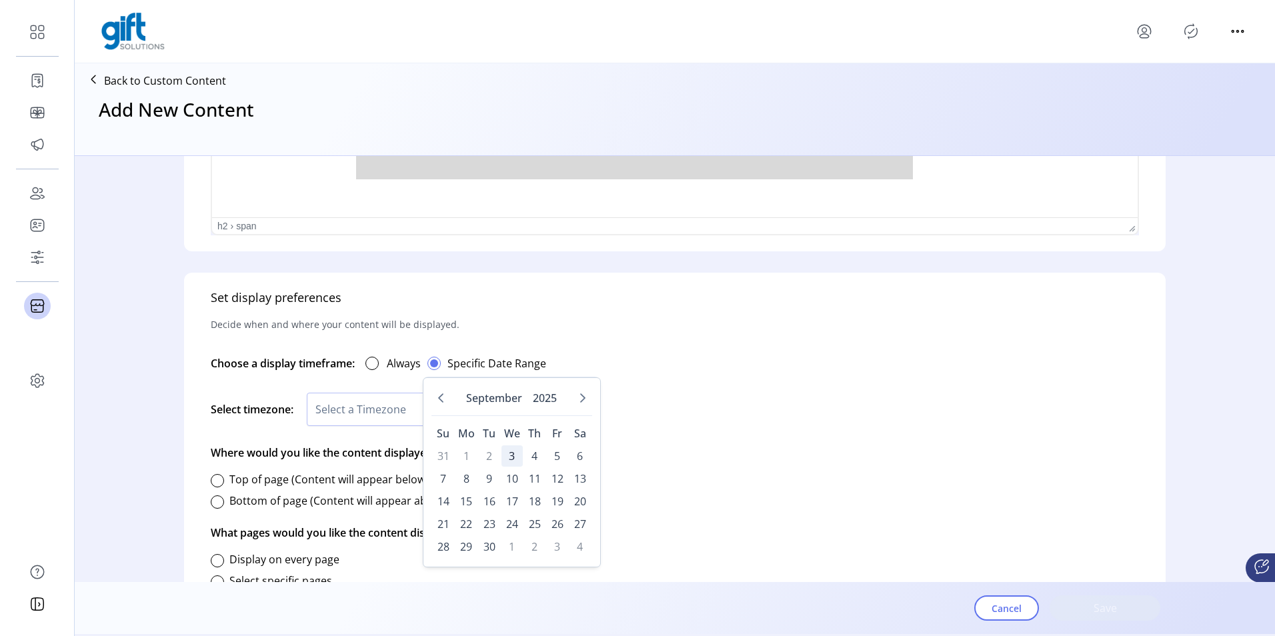
click at [512, 458] on span "3" at bounding box center [512, 456] width 21 height 21
click at [490, 543] on span "30" at bounding box center [489, 546] width 21 height 21
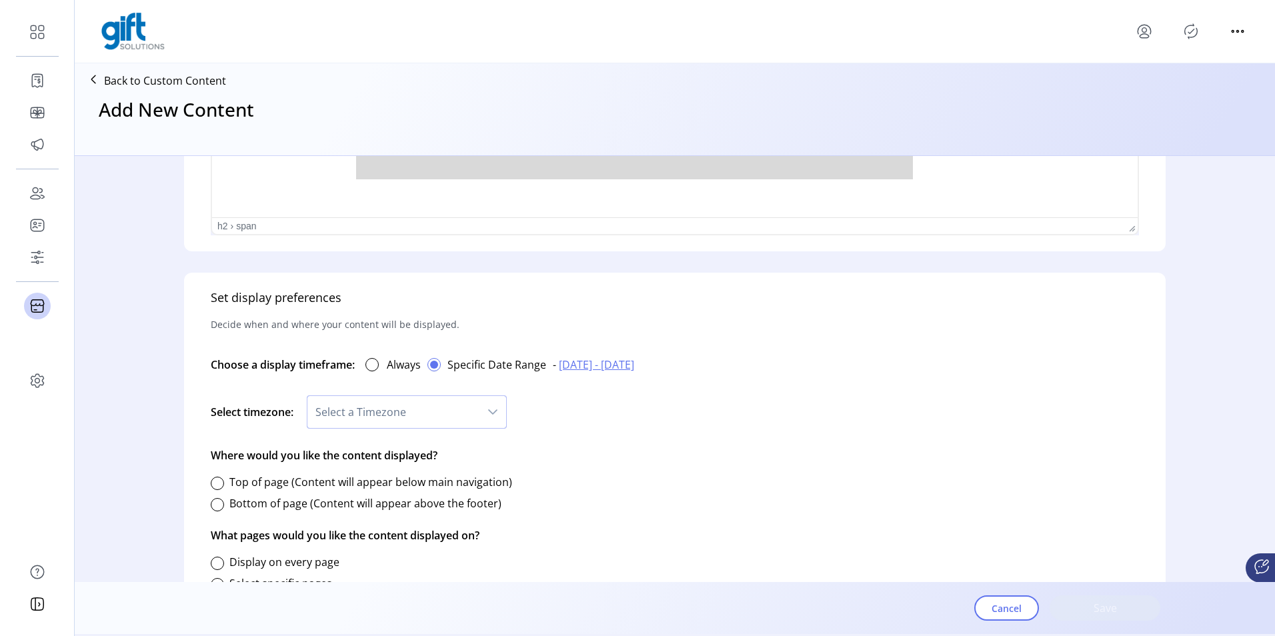
click at [419, 406] on span "Select a Timezone" at bounding box center [394, 412] width 172 height 32
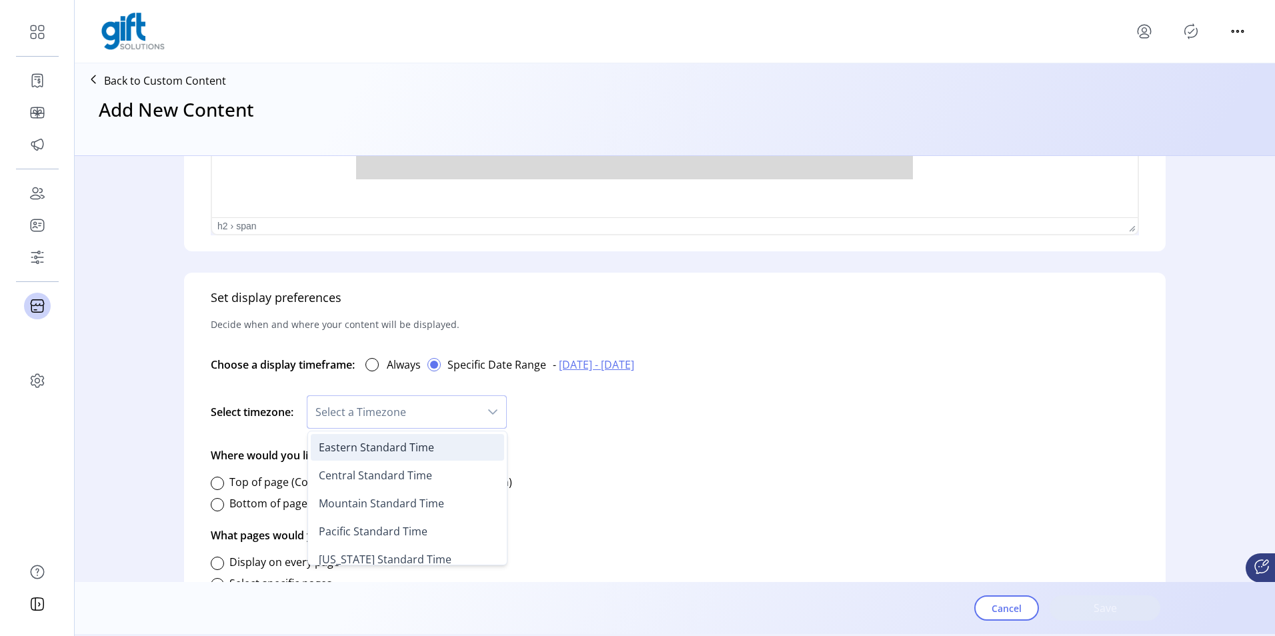
click at [373, 454] on span "Eastern Standard Time" at bounding box center [376, 447] width 115 height 15
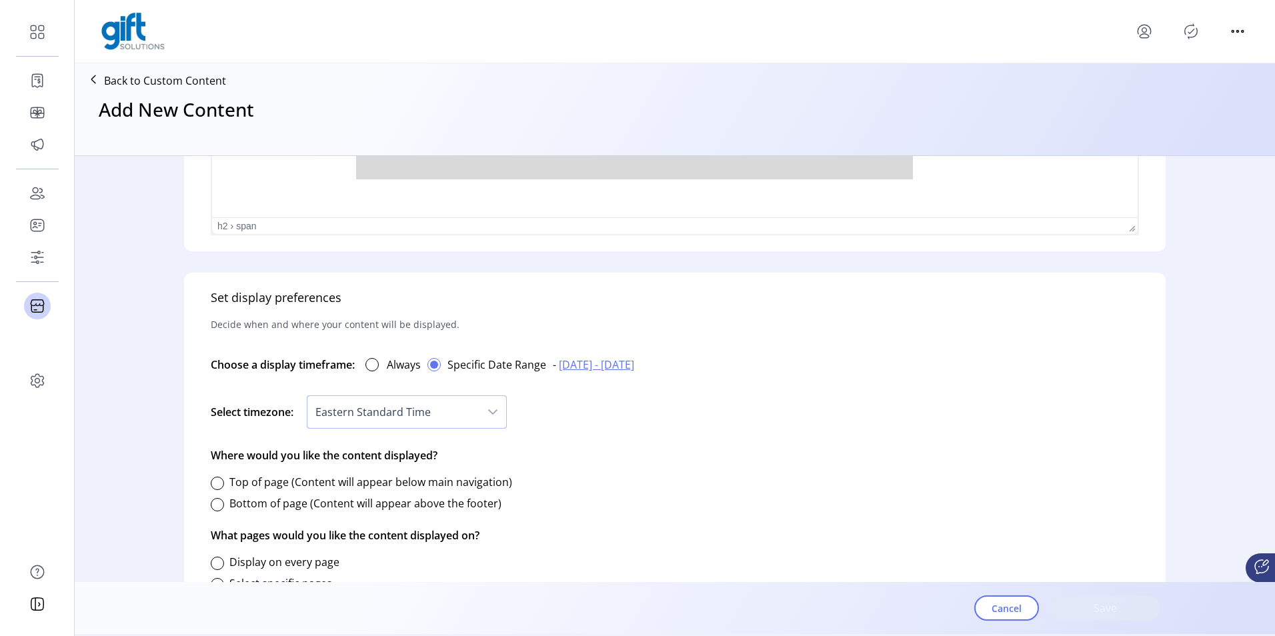
click at [634, 367] on span "[DATE] - [DATE]" at bounding box center [596, 365] width 75 height 16
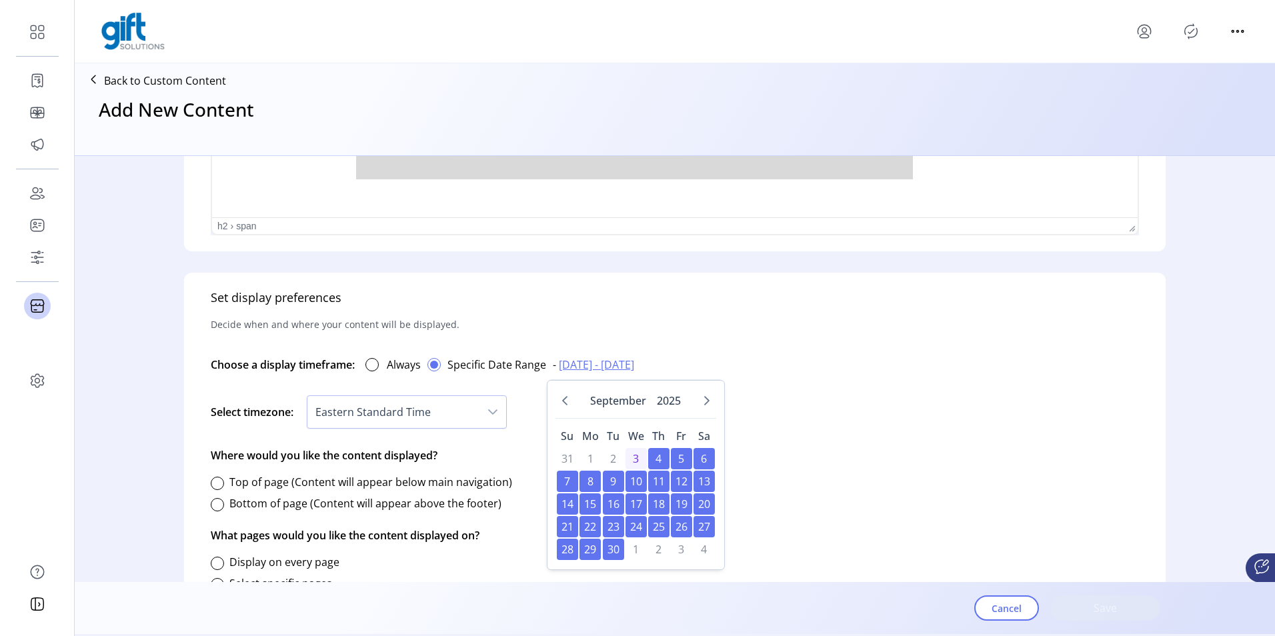
click at [654, 459] on span "4" at bounding box center [658, 458] width 21 height 21
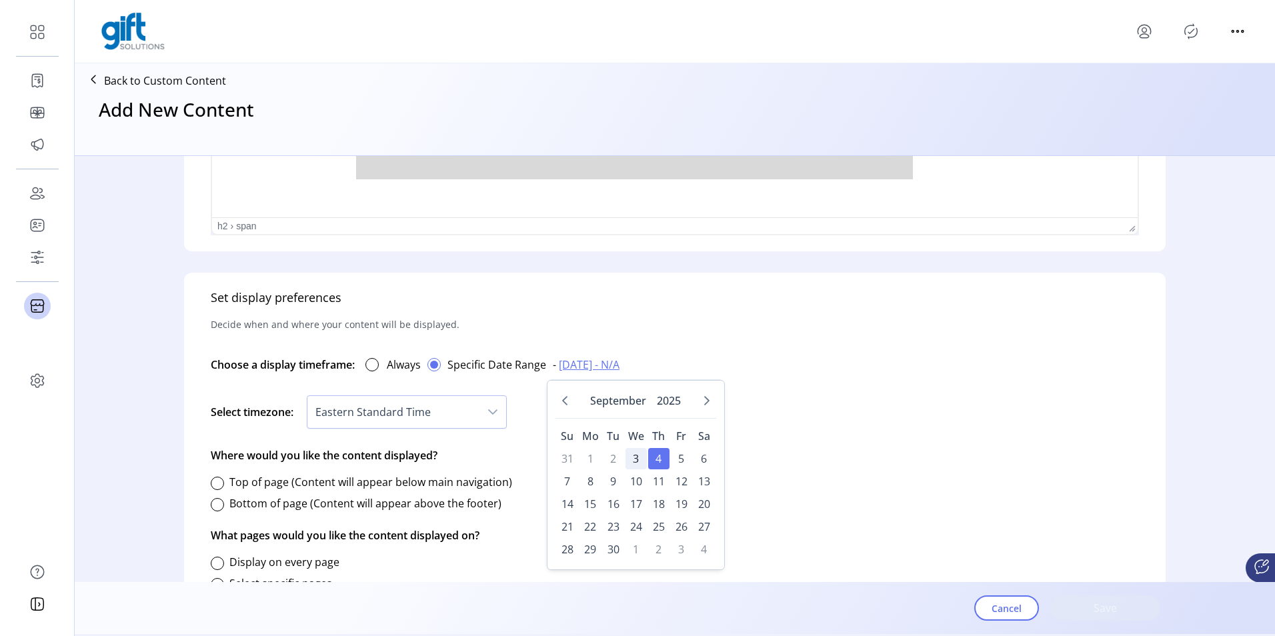
click at [636, 455] on span "3" at bounding box center [636, 458] width 21 height 21
click at [659, 456] on span "4" at bounding box center [658, 458] width 21 height 21
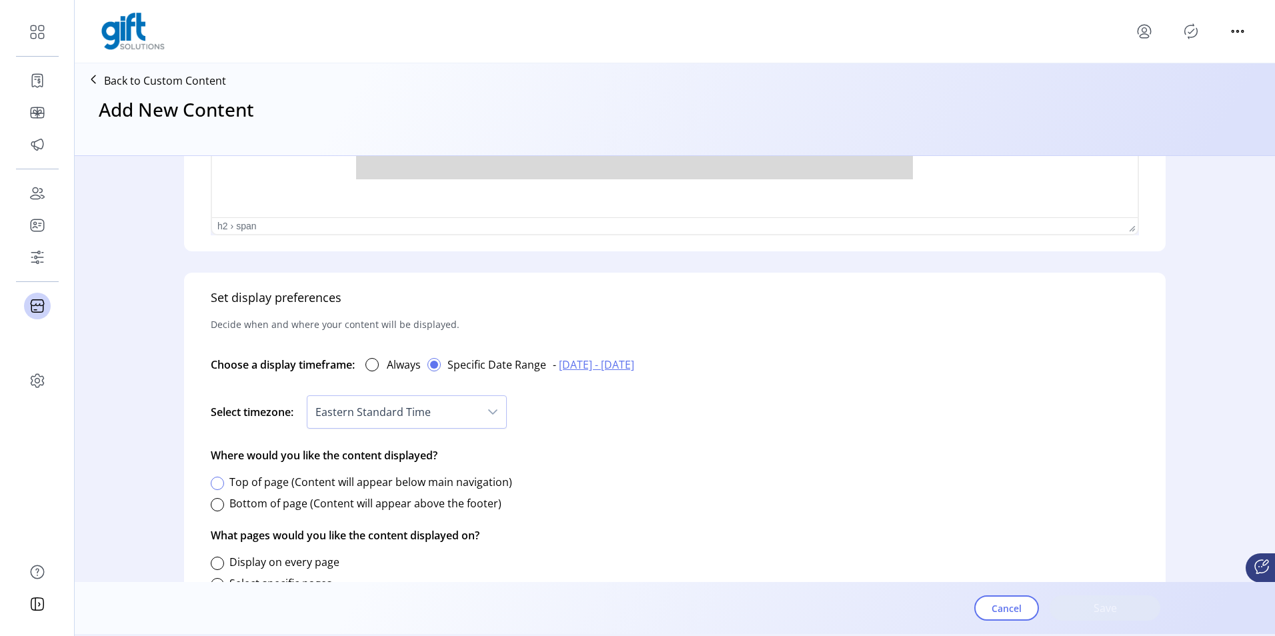
click at [223, 486] on div at bounding box center [217, 483] width 13 height 13
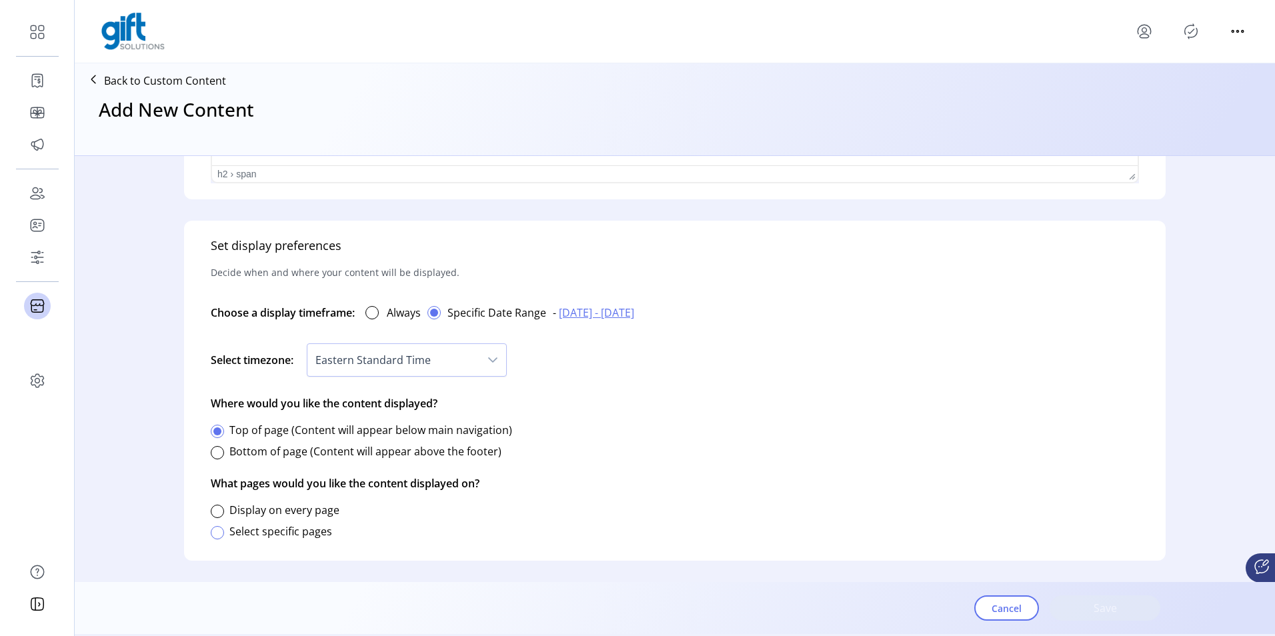
click at [219, 534] on div at bounding box center [217, 532] width 13 height 13
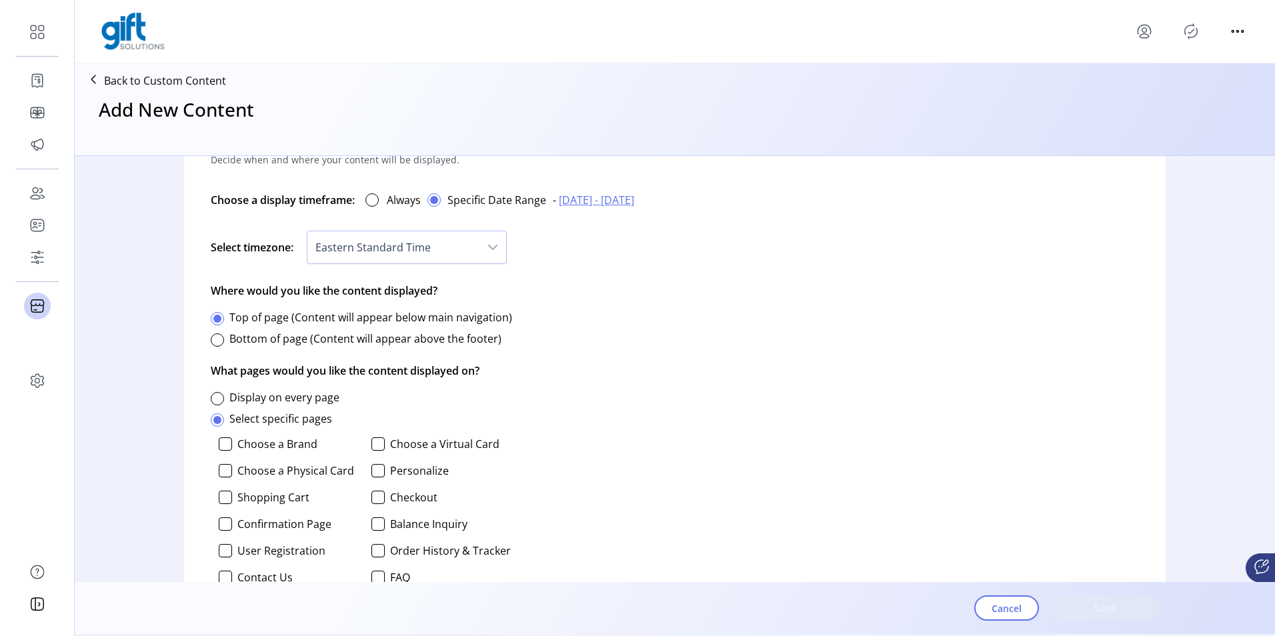
scroll to position [862, 0]
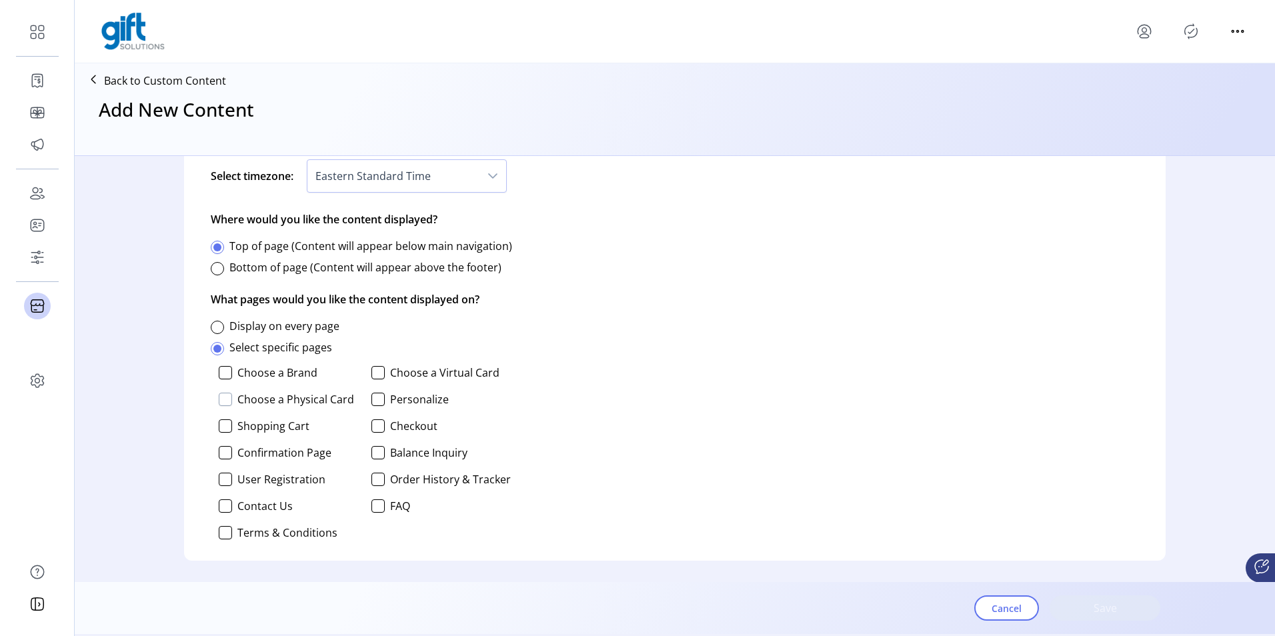
click at [229, 398] on div at bounding box center [225, 399] width 13 height 13
click at [374, 374] on div at bounding box center [378, 372] width 13 height 13
click at [380, 400] on div at bounding box center [378, 399] width 13 height 13
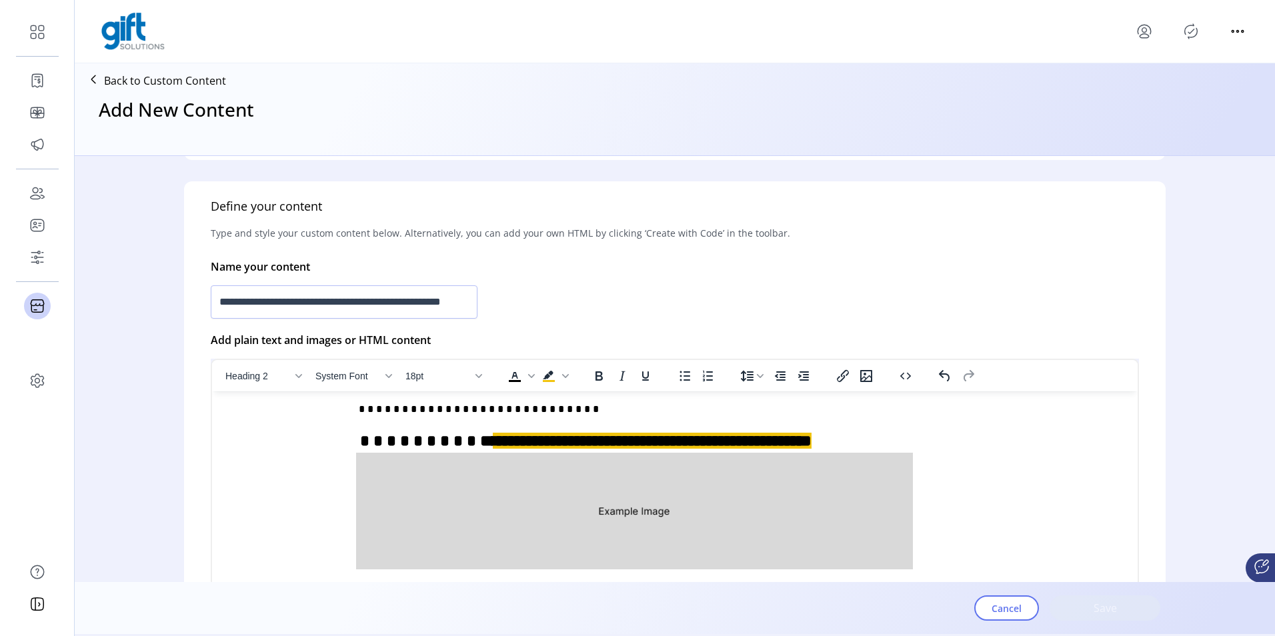
scroll to position [133, 0]
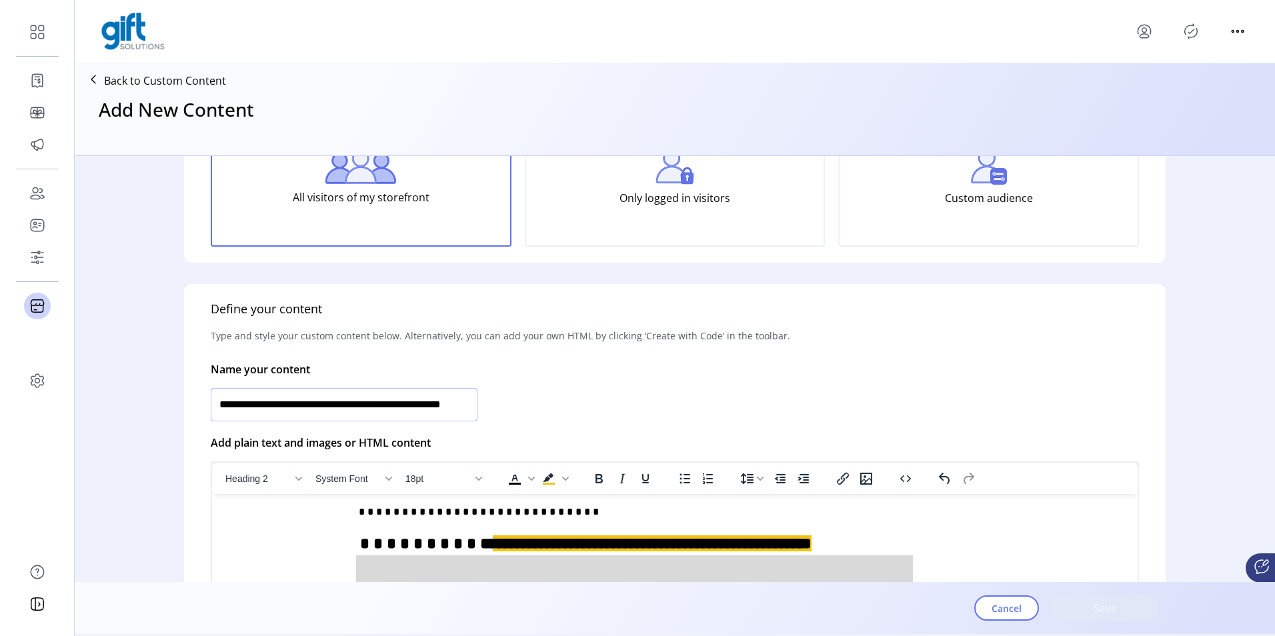
click at [229, 403] on input "**********" at bounding box center [344, 404] width 267 height 33
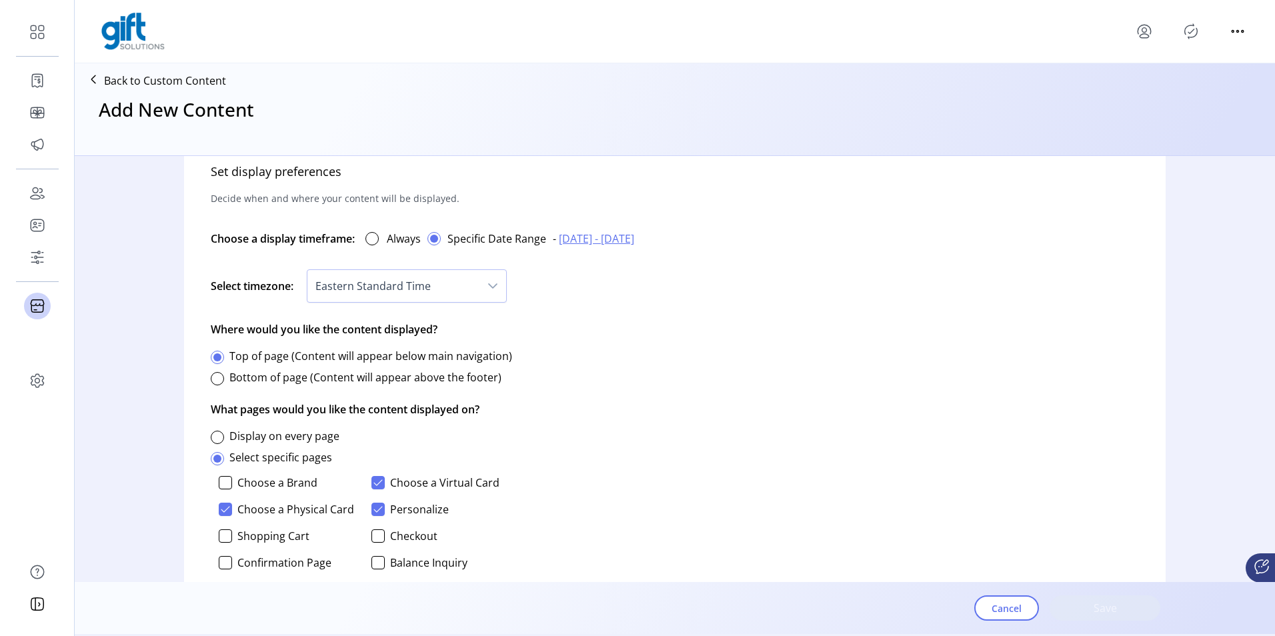
scroll to position [729, 0]
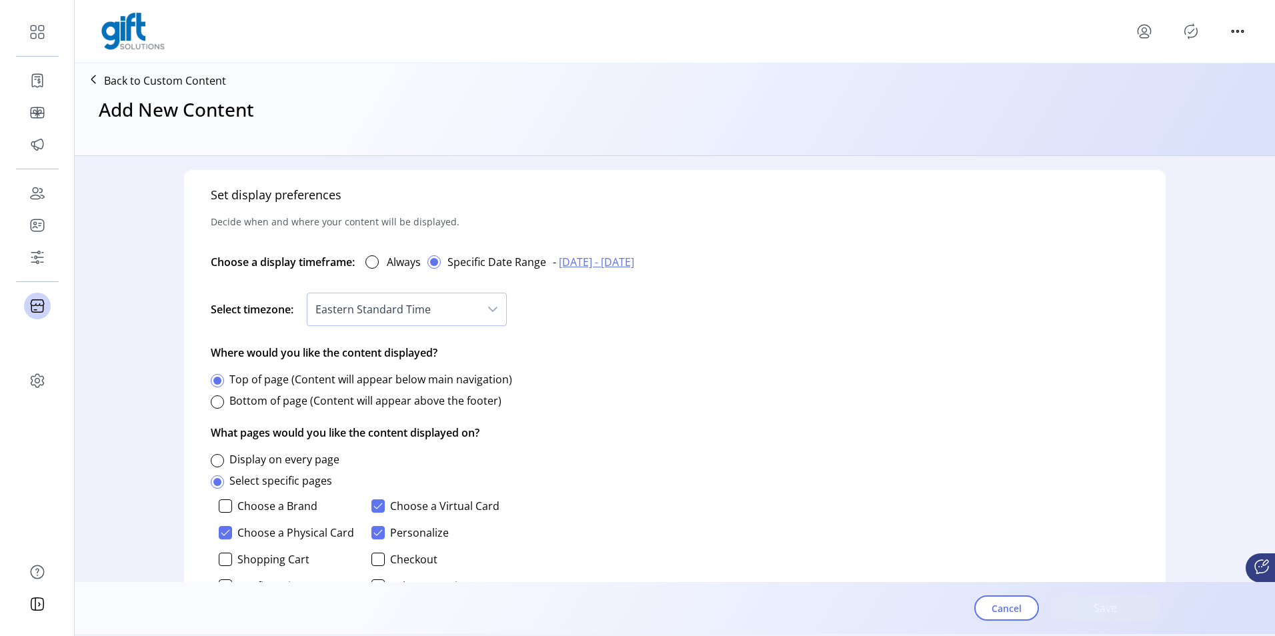
type input "**********"
click at [732, 446] on div "Set display preferences Decide when and where your content will be displayed. C…" at bounding box center [675, 432] width 982 height 524
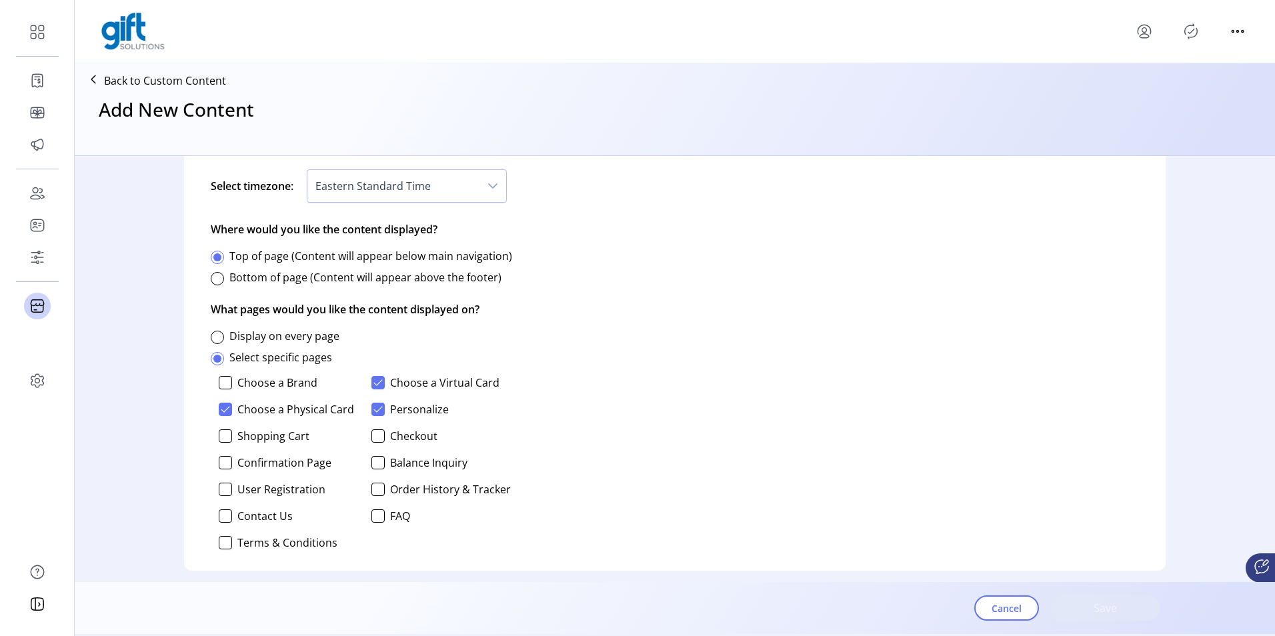
scroll to position [862, 0]
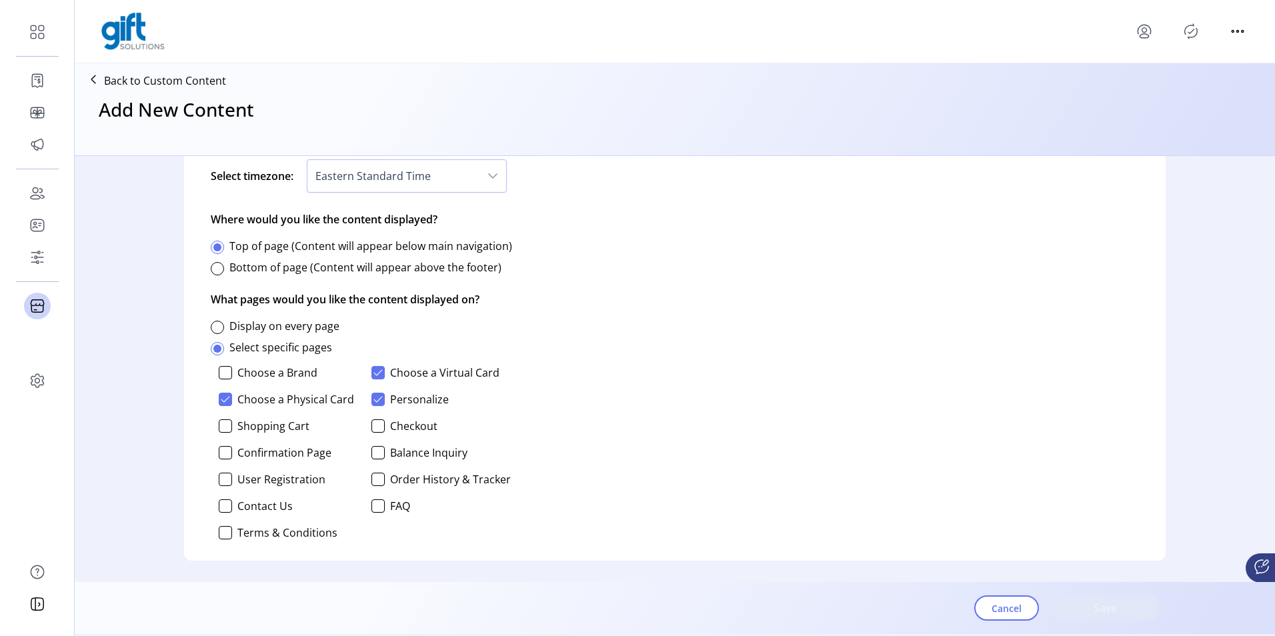
click at [1085, 604] on div "Cancel Save" at bounding box center [1068, 608] width 186 height 47
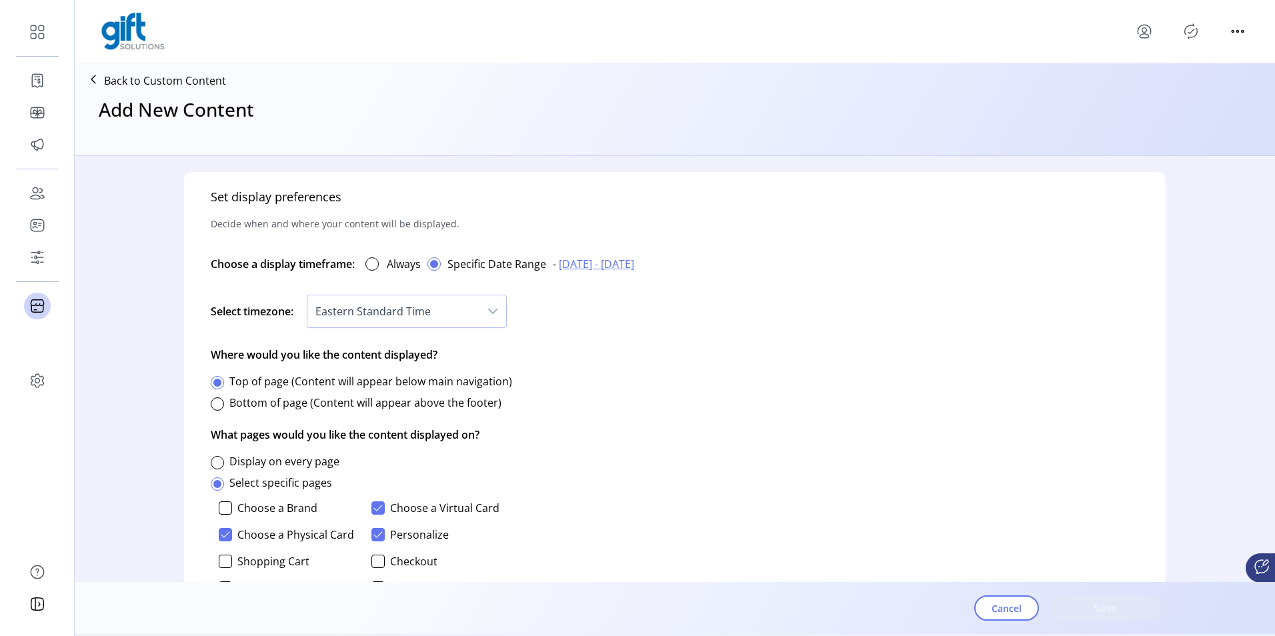
scroll to position [662, 0]
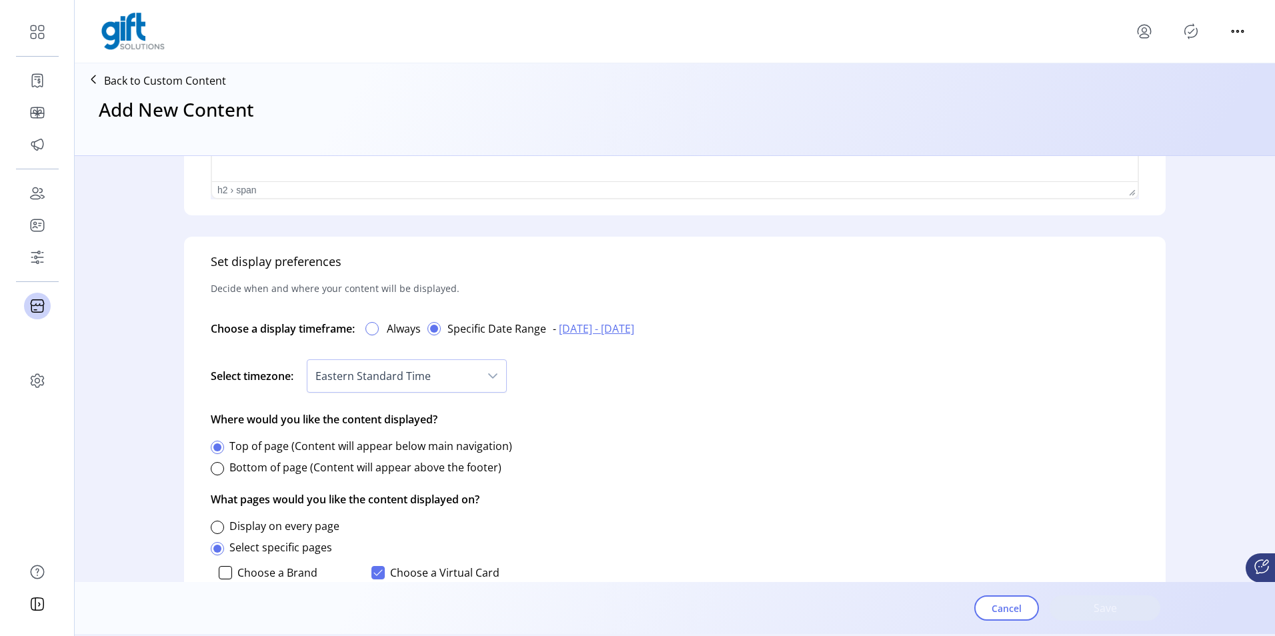
click at [375, 328] on div at bounding box center [372, 328] width 13 height 13
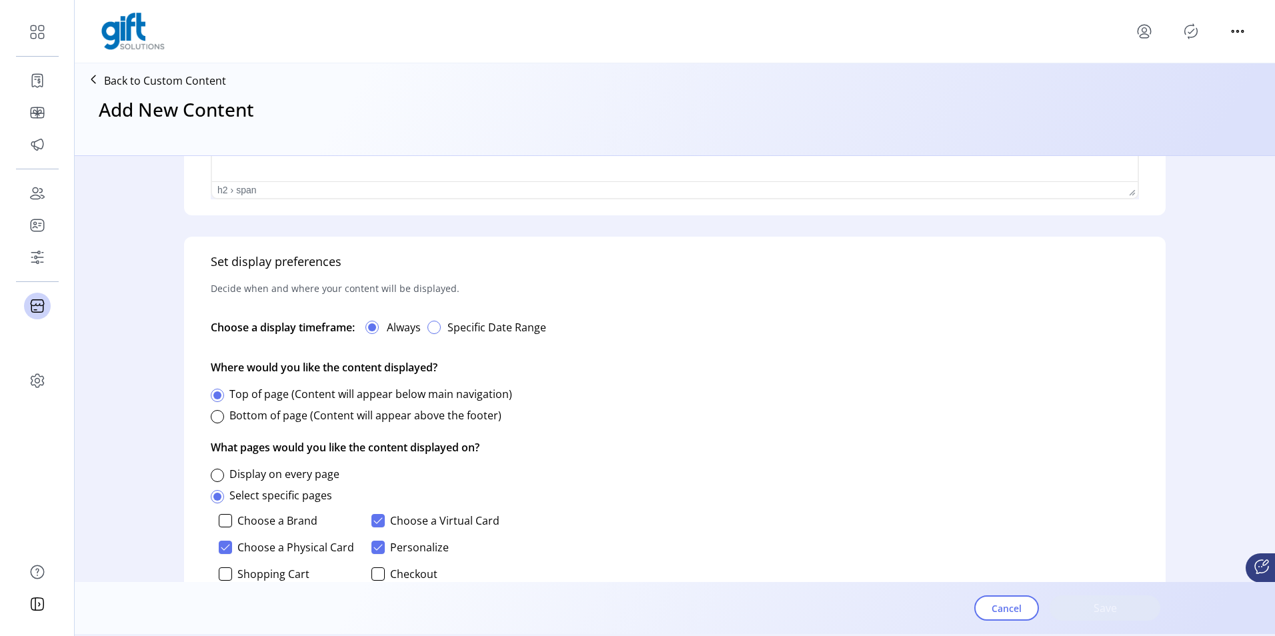
click at [441, 328] on div "button" at bounding box center [434, 327] width 13 height 13
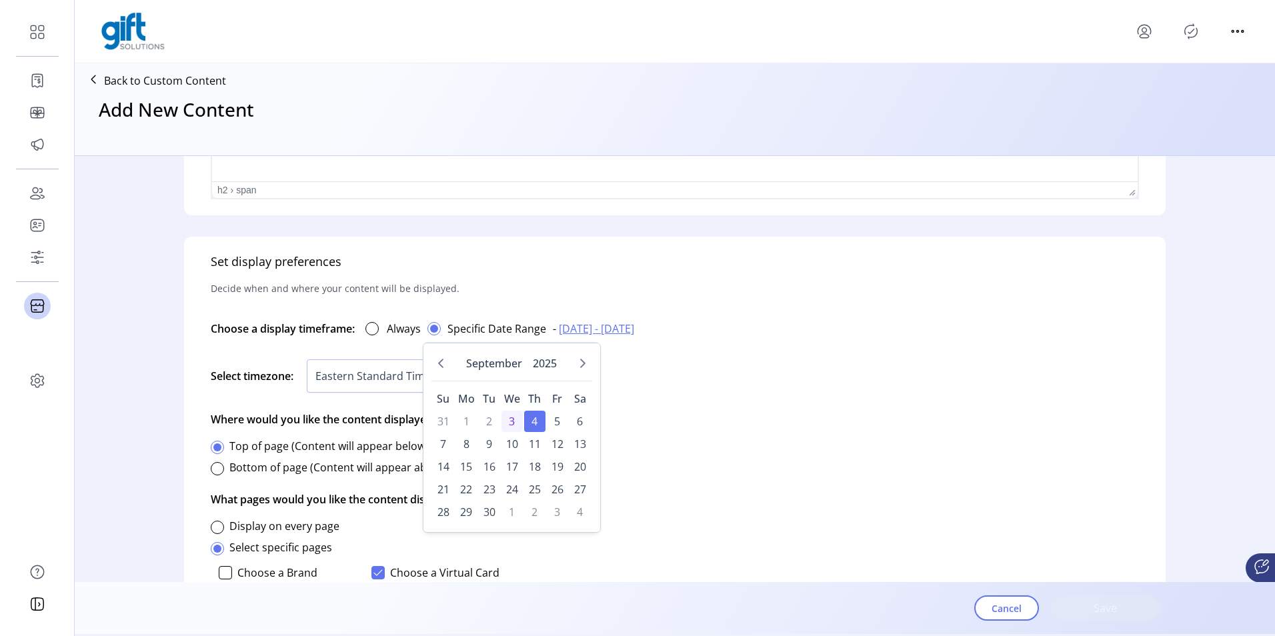
click at [690, 405] on div "Set display preferences Decide when and where your content will be displayed. C…" at bounding box center [675, 499] width 982 height 524
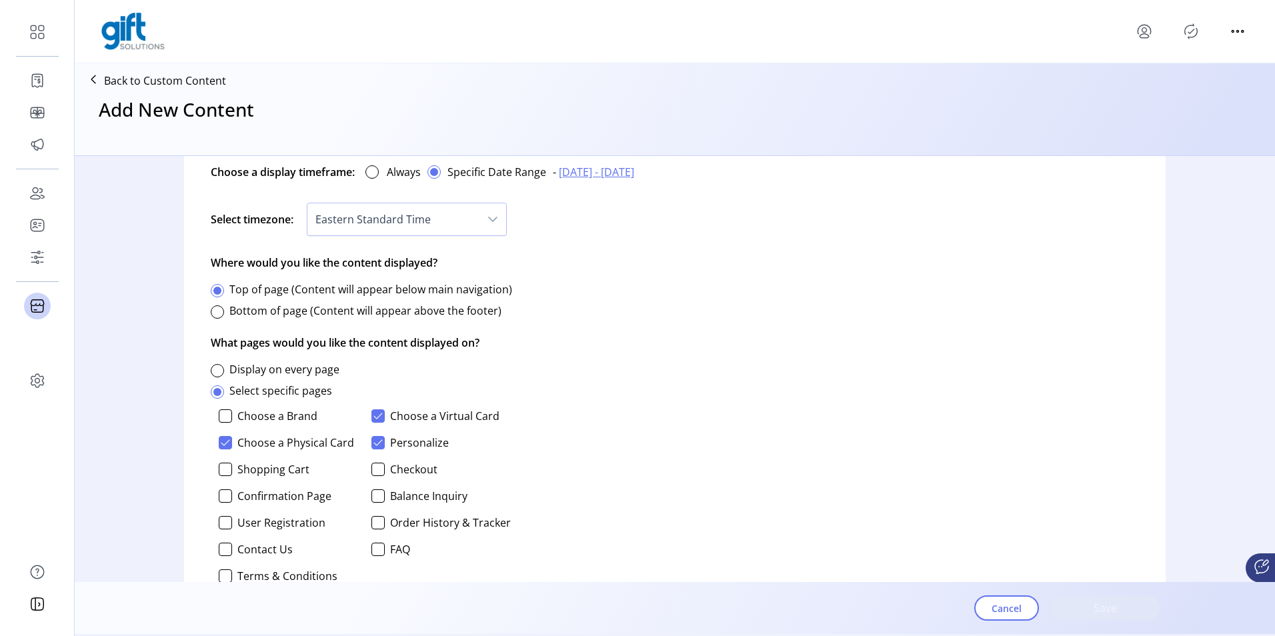
scroll to position [796, 0]
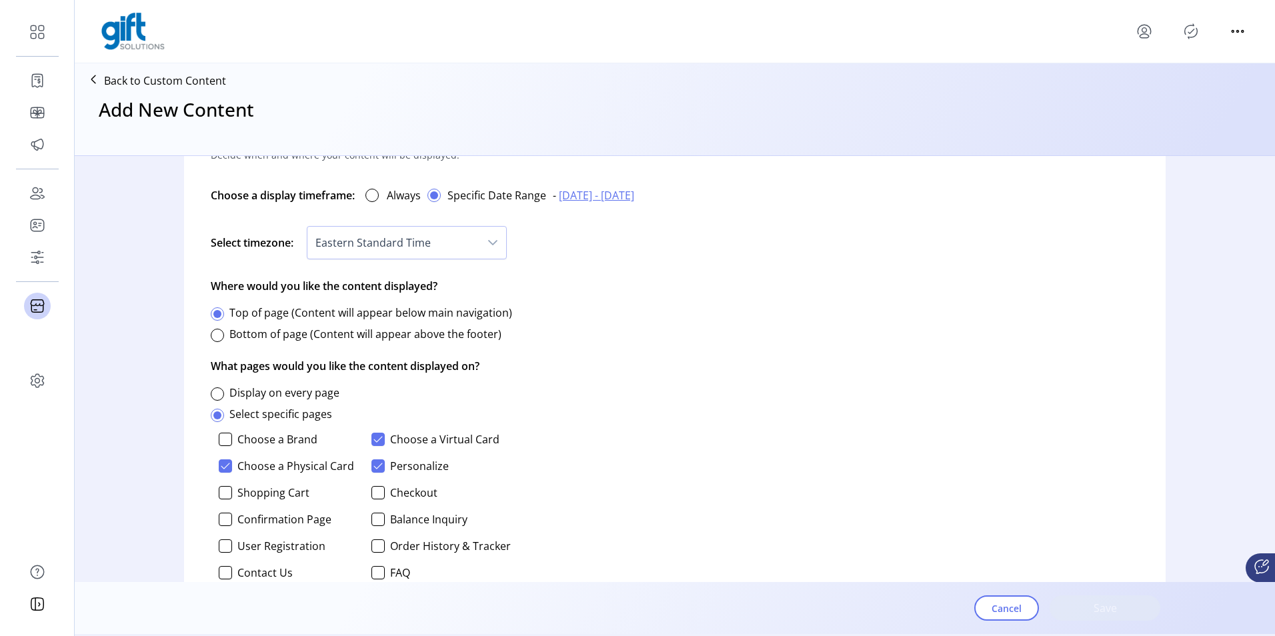
click at [406, 244] on span "Eastern Standard Time" at bounding box center [394, 243] width 172 height 32
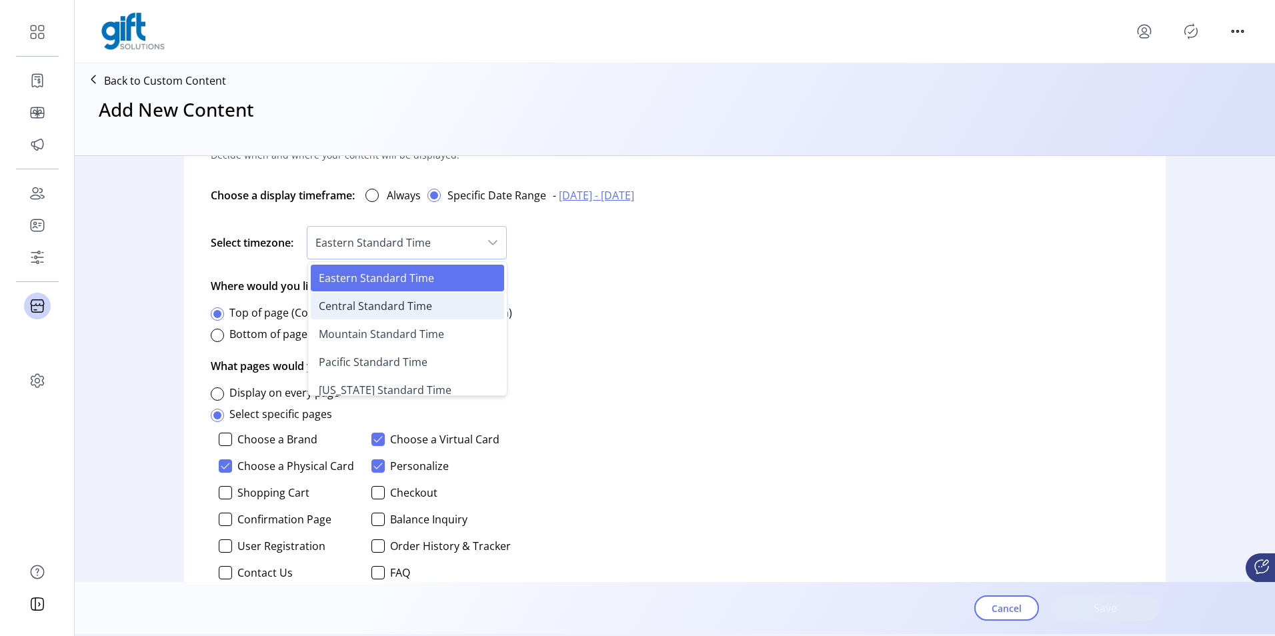
click at [386, 301] on span "Central Standard Time" at bounding box center [375, 306] width 113 height 15
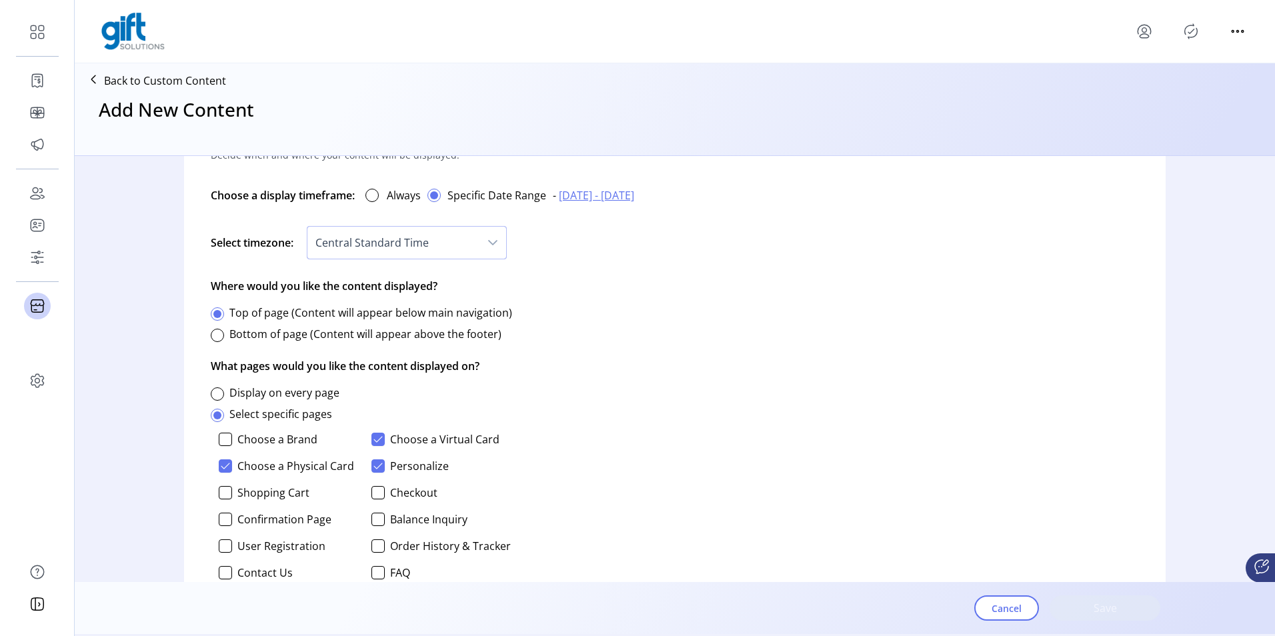
click at [409, 245] on span "Central Standard Time" at bounding box center [394, 243] width 172 height 32
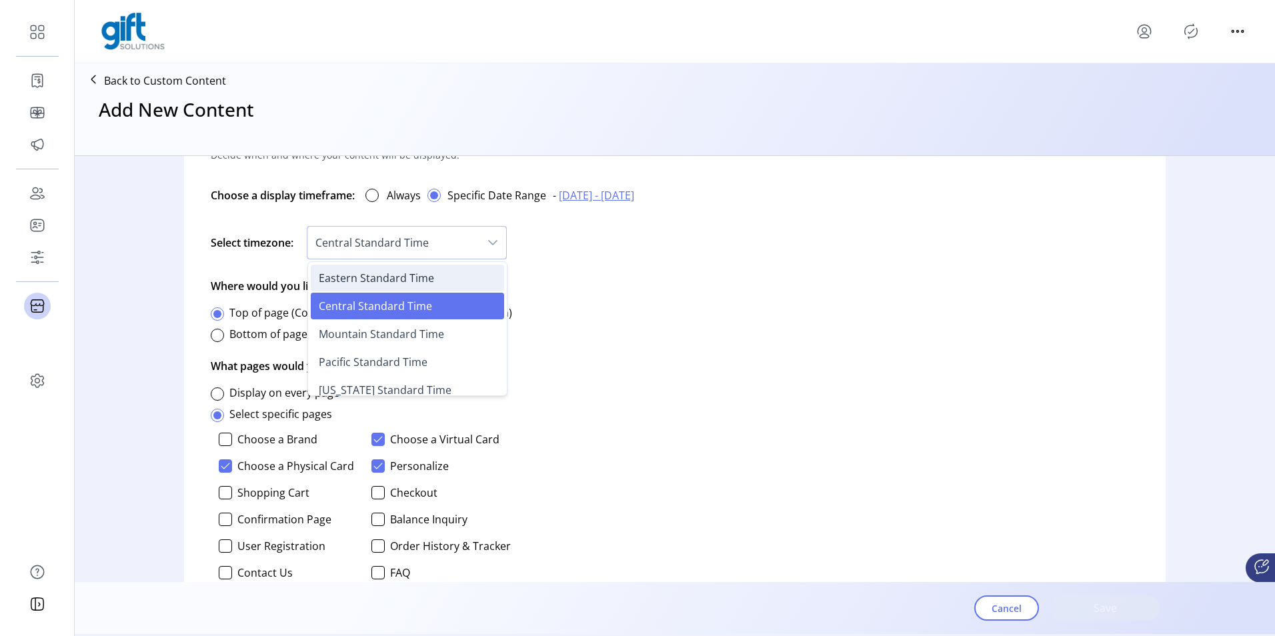
click at [424, 281] on span "Eastern Standard Time" at bounding box center [376, 278] width 115 height 15
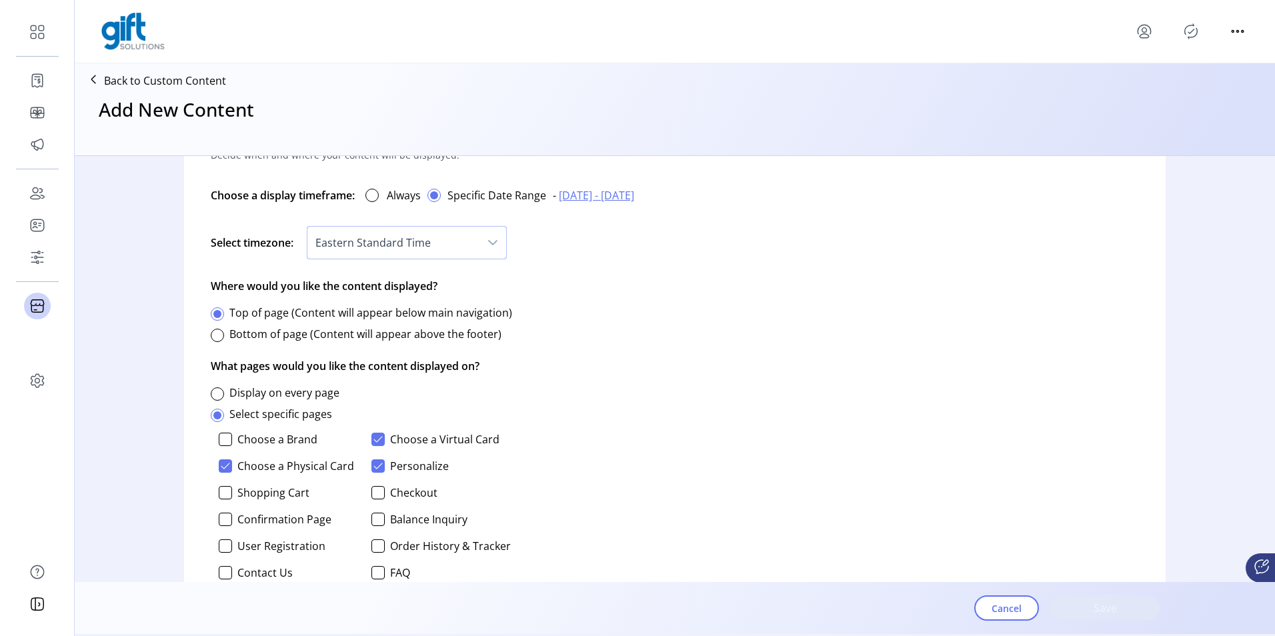
click at [1101, 623] on div "Cancel Save" at bounding box center [1068, 608] width 186 height 47
click at [1099, 612] on div "Cancel Save" at bounding box center [1068, 608] width 186 height 47
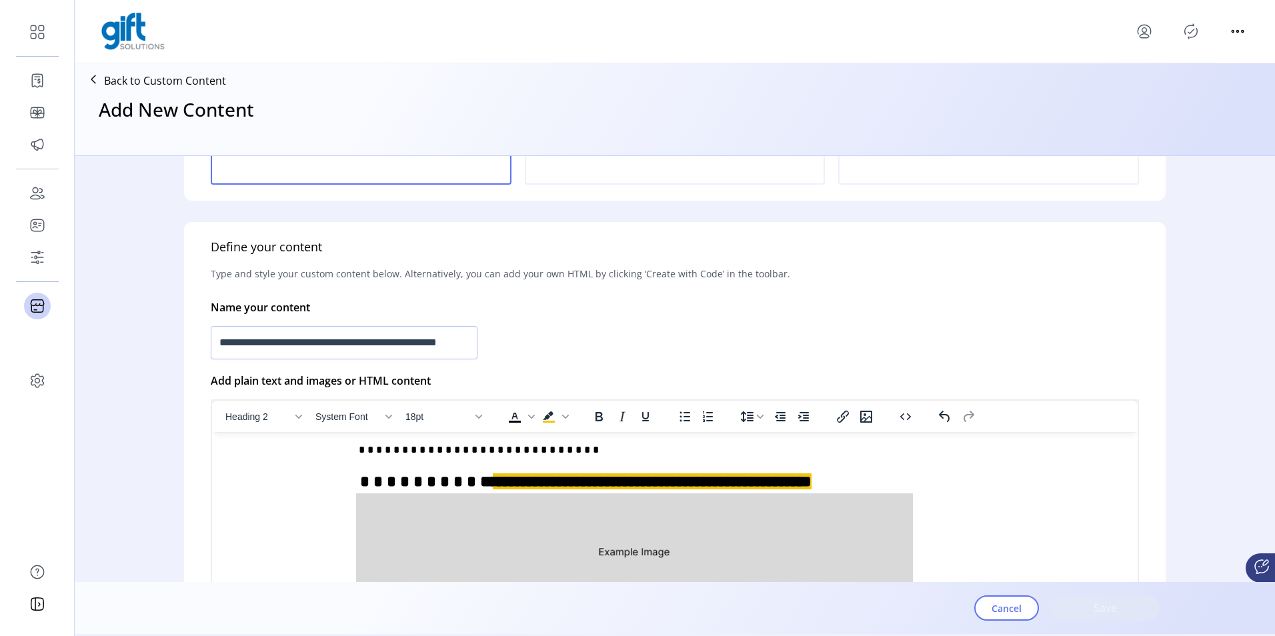
scroll to position [0, 0]
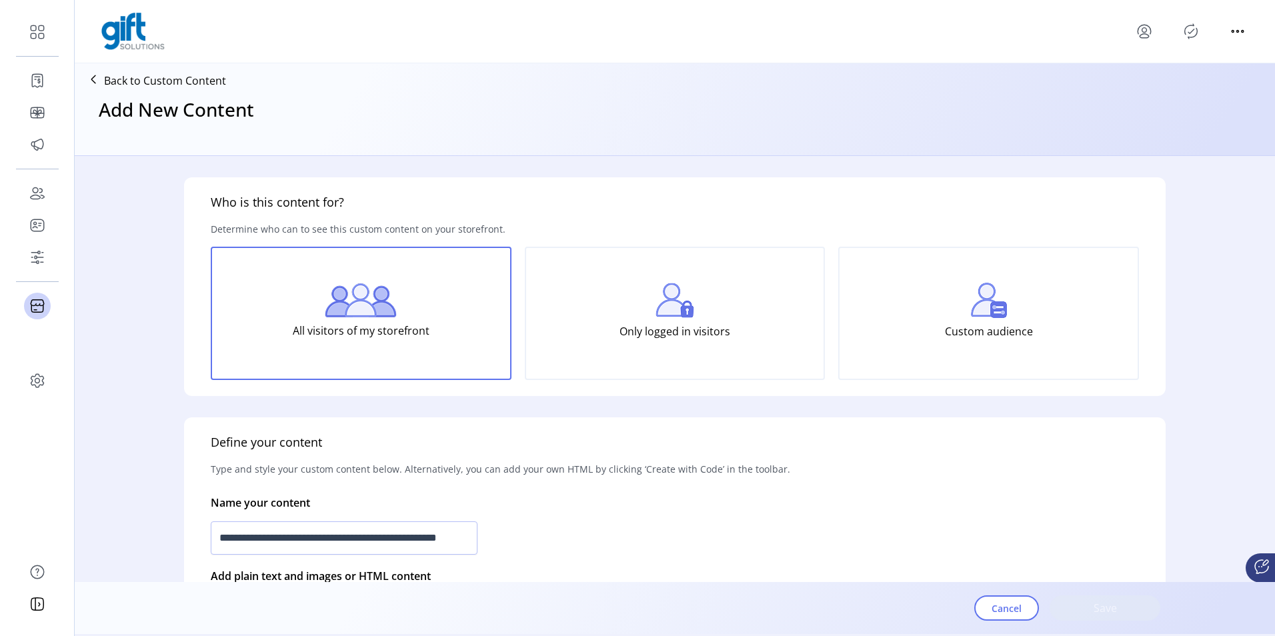
click at [450, 338] on div "All visitors of my storefront" at bounding box center [361, 313] width 301 height 133
click at [395, 528] on input "**********" at bounding box center [344, 538] width 267 height 33
click at [271, 537] on input "**********" at bounding box center [344, 538] width 267 height 33
click at [463, 532] on input "**********" at bounding box center [344, 538] width 267 height 33
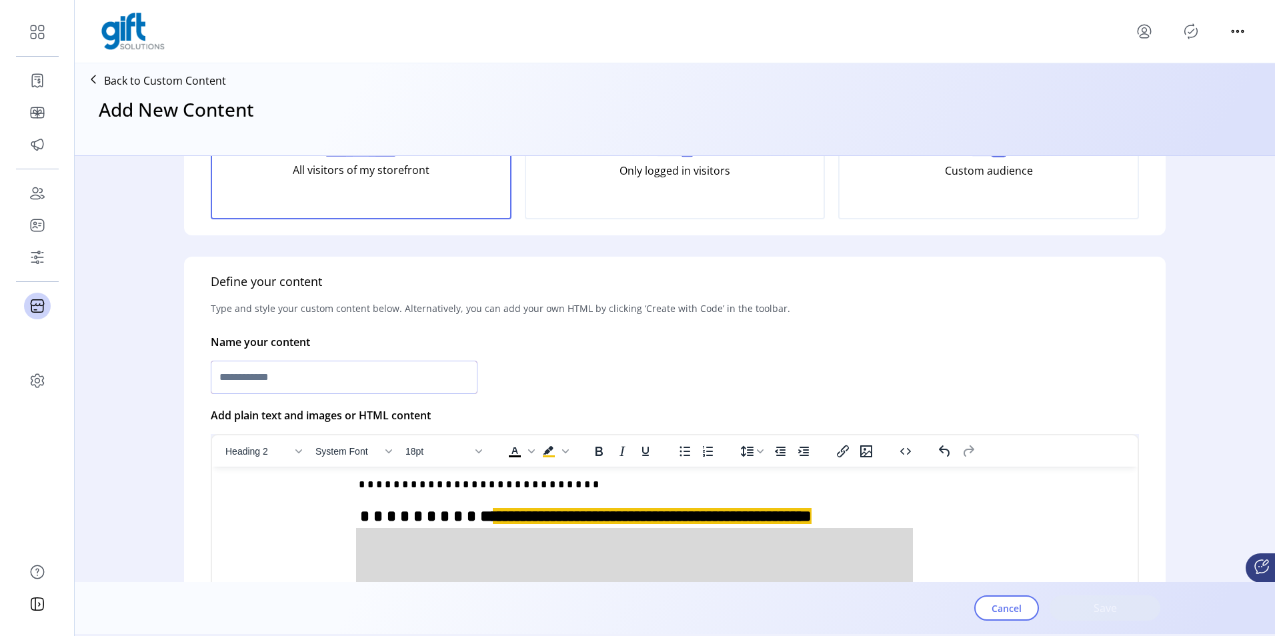
scroll to position [163, 0]
type input "*"
click at [796, 376] on div at bounding box center [675, 375] width 929 height 39
click at [339, 383] on input "text" at bounding box center [344, 375] width 267 height 33
paste input "**********"
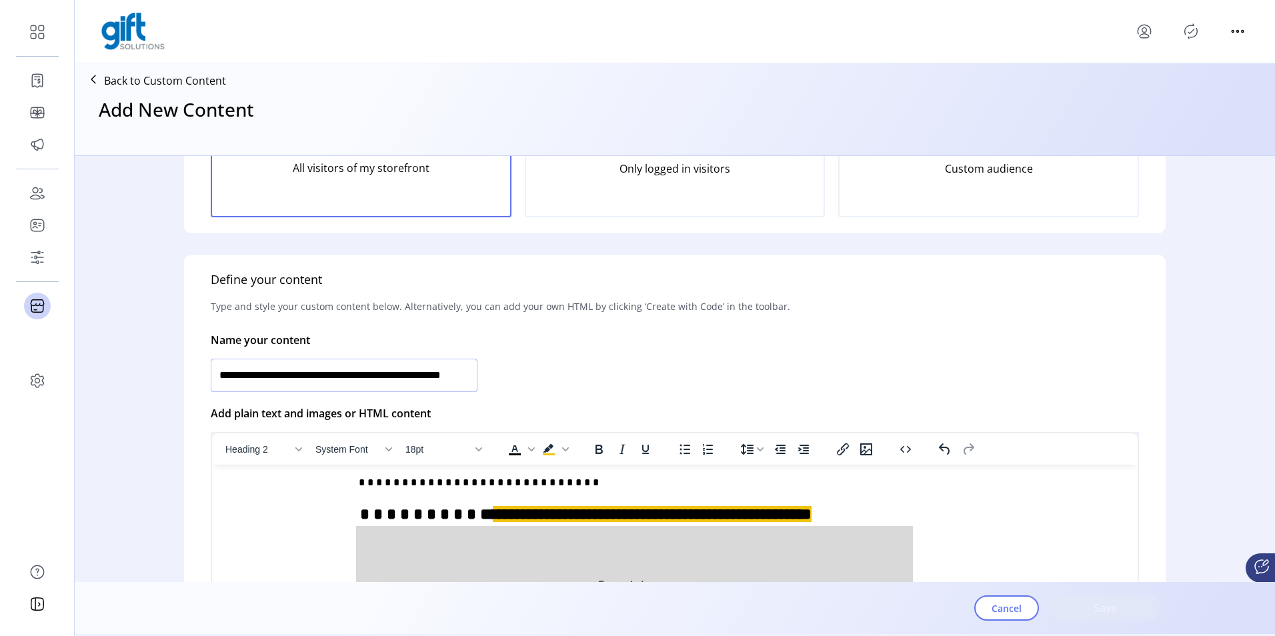
scroll to position [0, 24]
type input "**********"
click at [818, 382] on div "**********" at bounding box center [675, 375] width 929 height 39
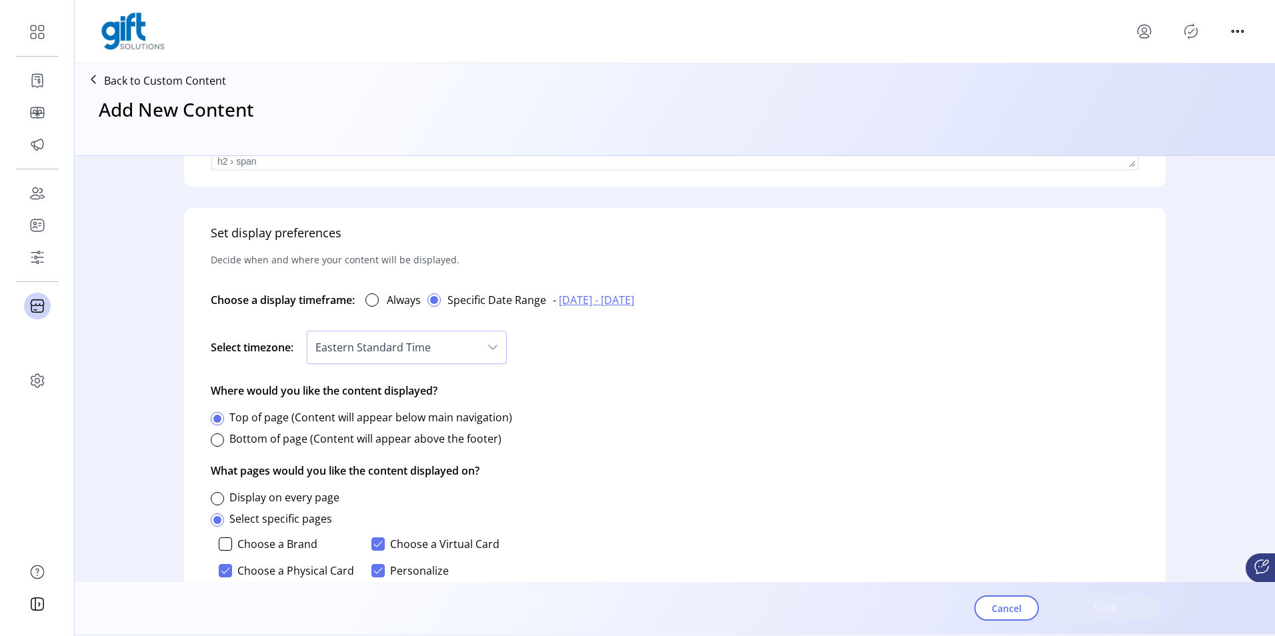
scroll to position [763, 0]
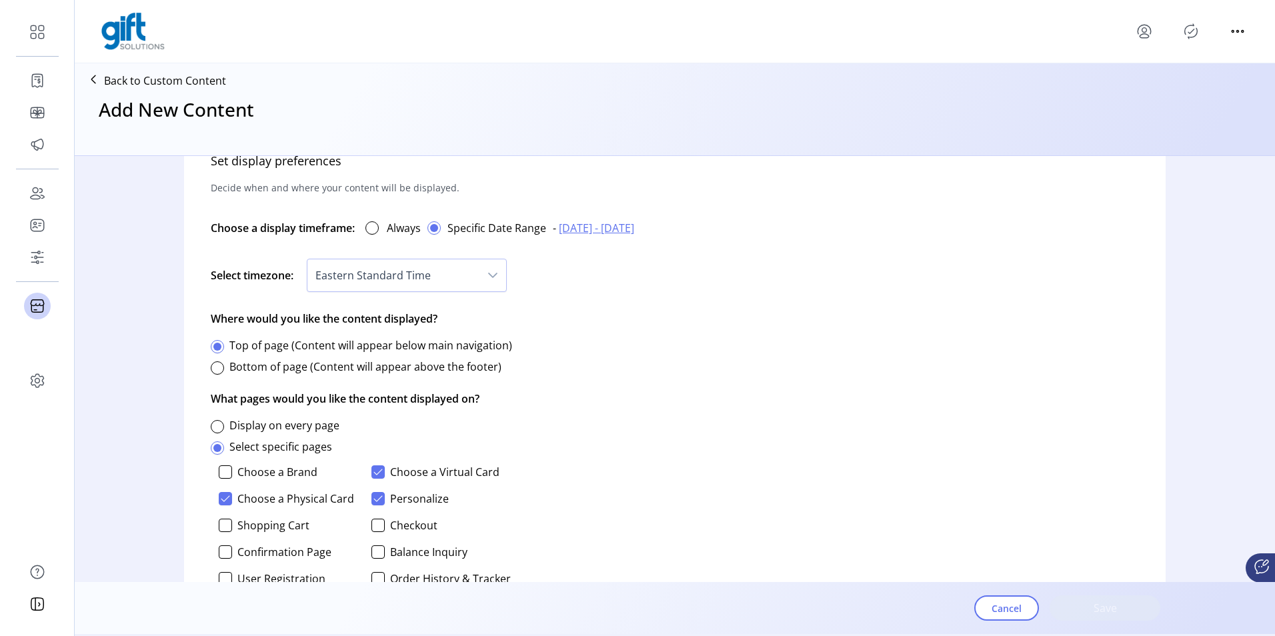
click at [1099, 601] on div "Cancel Save" at bounding box center [1068, 608] width 186 height 47
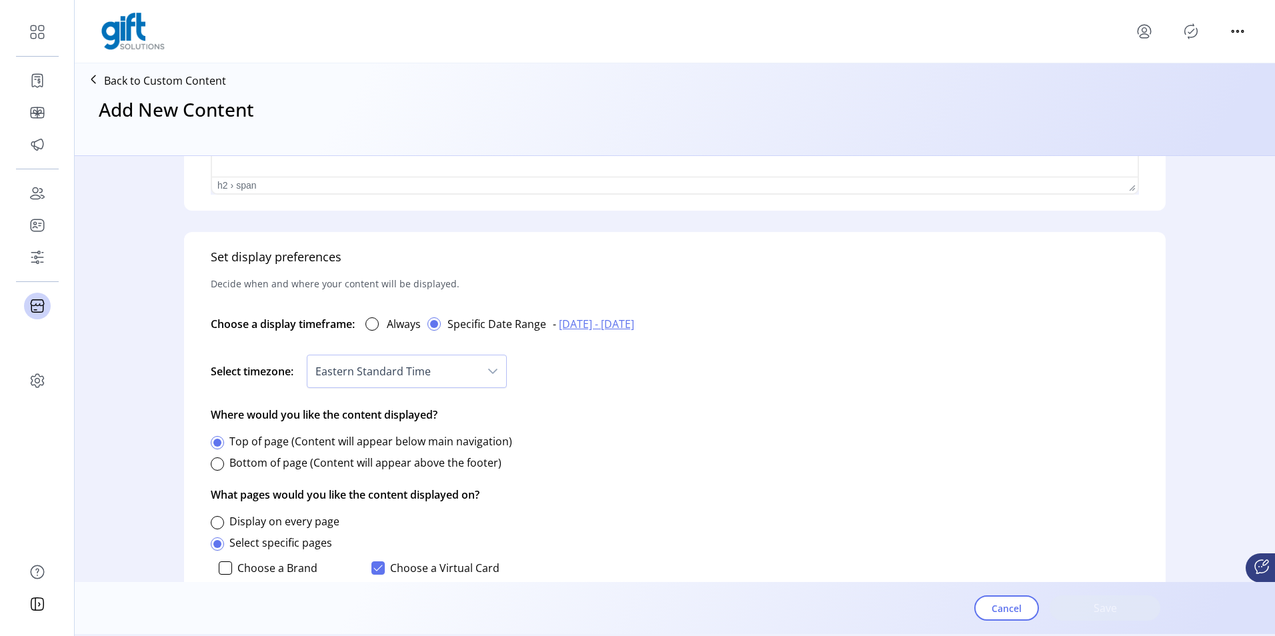
scroll to position [862, 0]
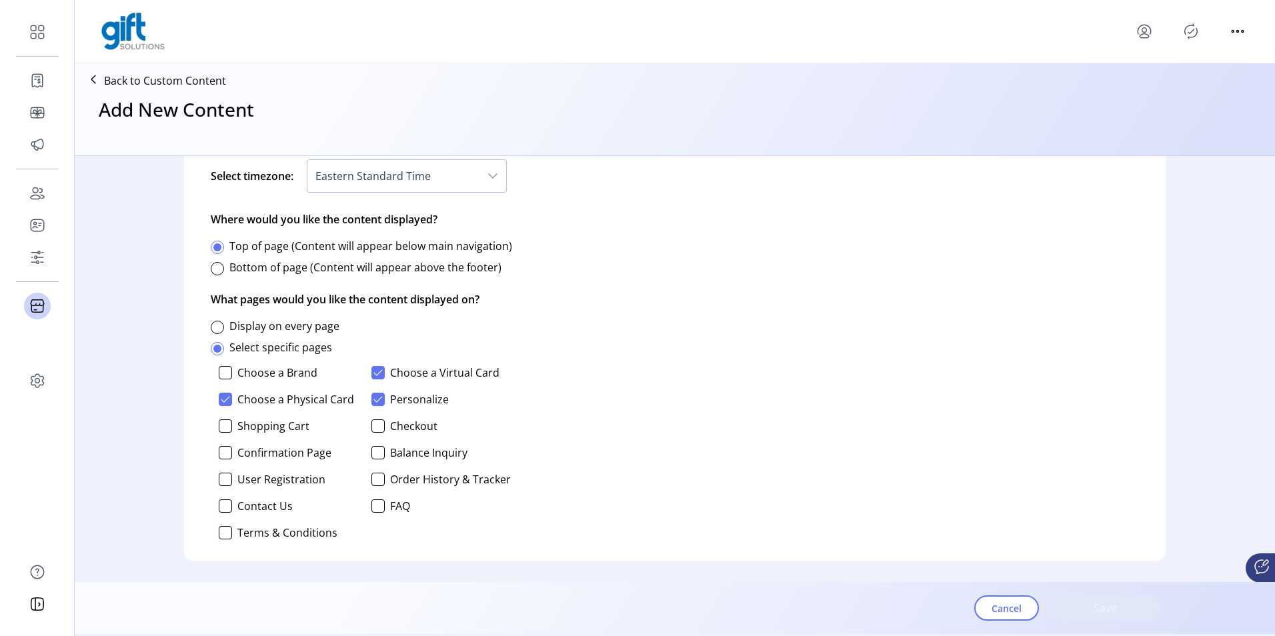
click at [101, 75] on icon at bounding box center [93, 79] width 21 height 21
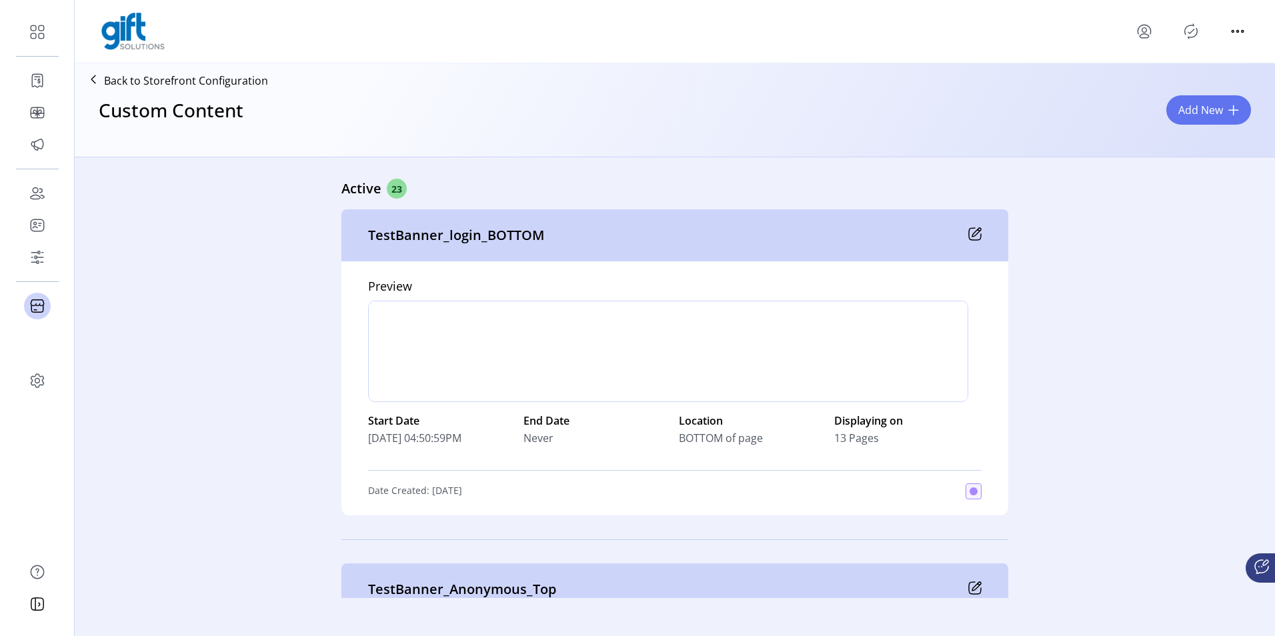
click at [99, 75] on icon at bounding box center [93, 79] width 21 height 21
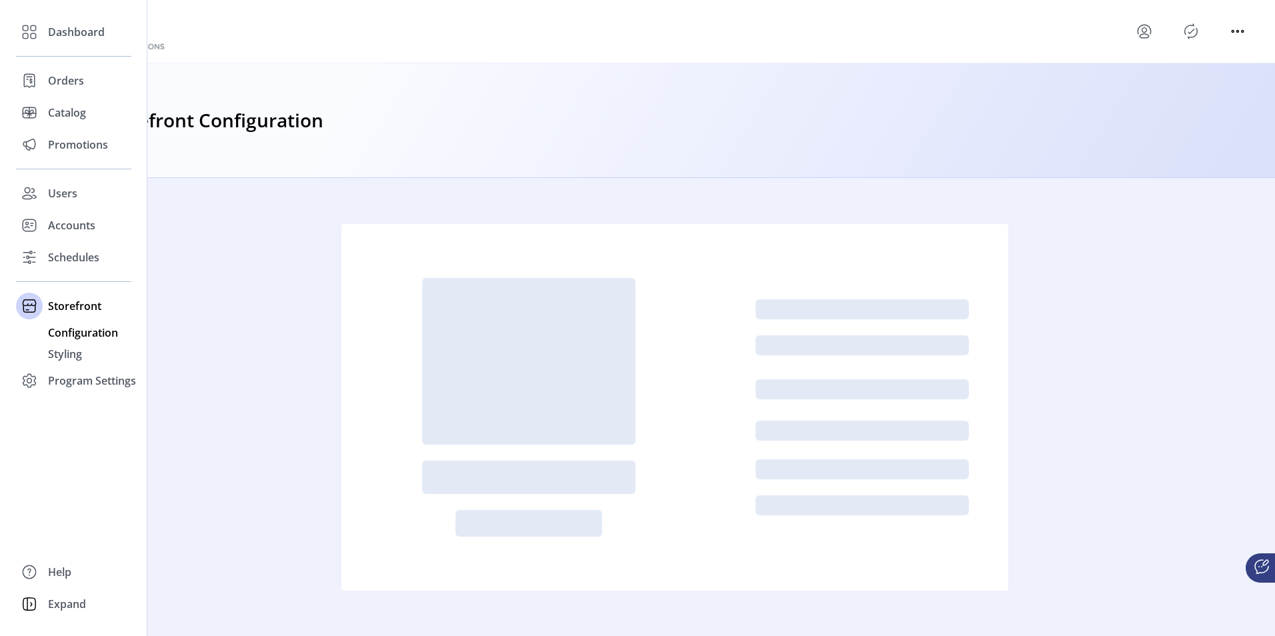
click at [77, 335] on span "Configuration" at bounding box center [83, 333] width 70 height 16
click at [92, 327] on span "Configuration" at bounding box center [83, 333] width 70 height 16
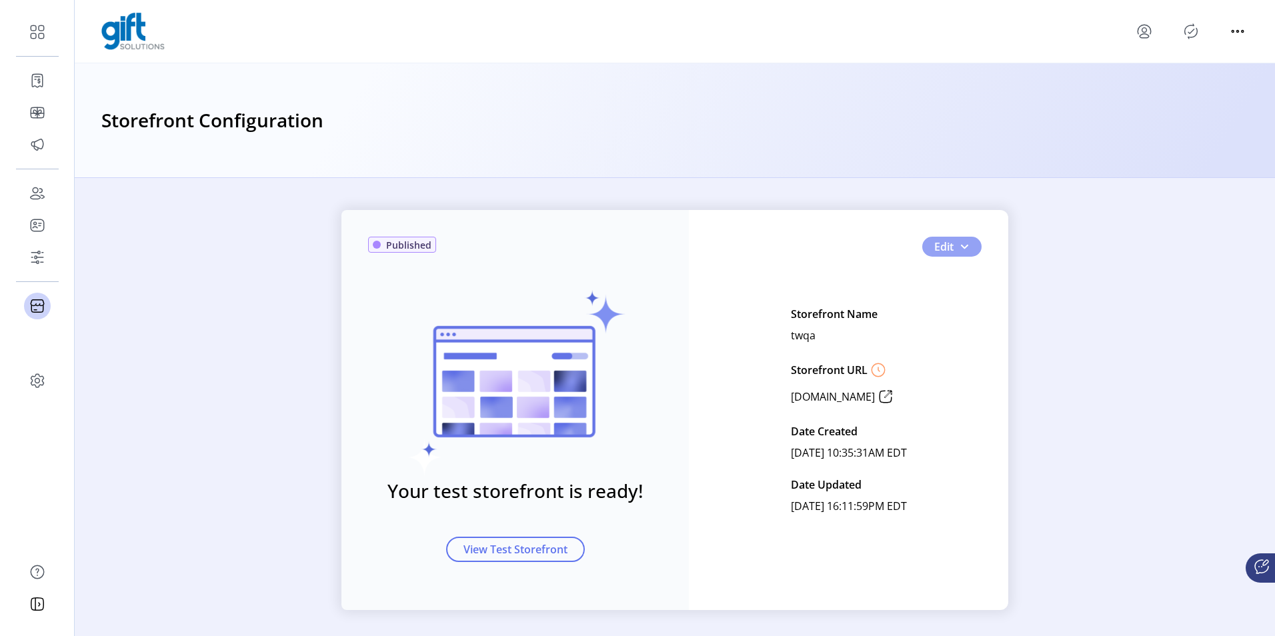
click at [963, 247] on span "button" at bounding box center [964, 246] width 11 height 11
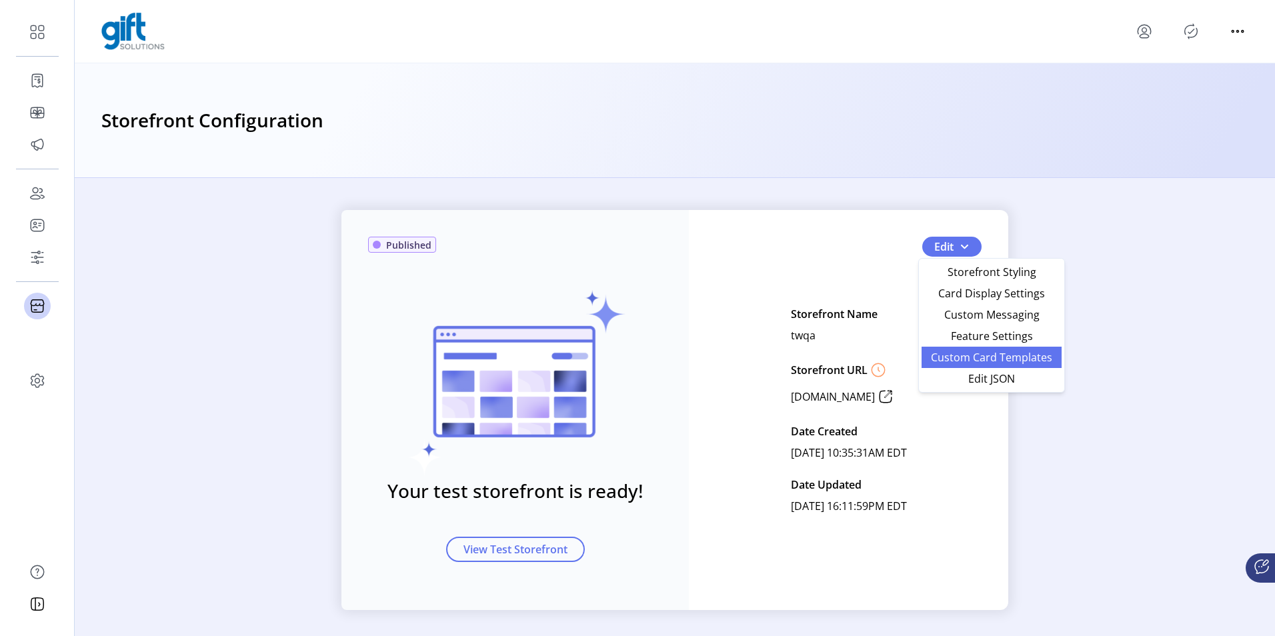
click at [1005, 358] on span "Custom Card Templates" at bounding box center [992, 357] width 124 height 11
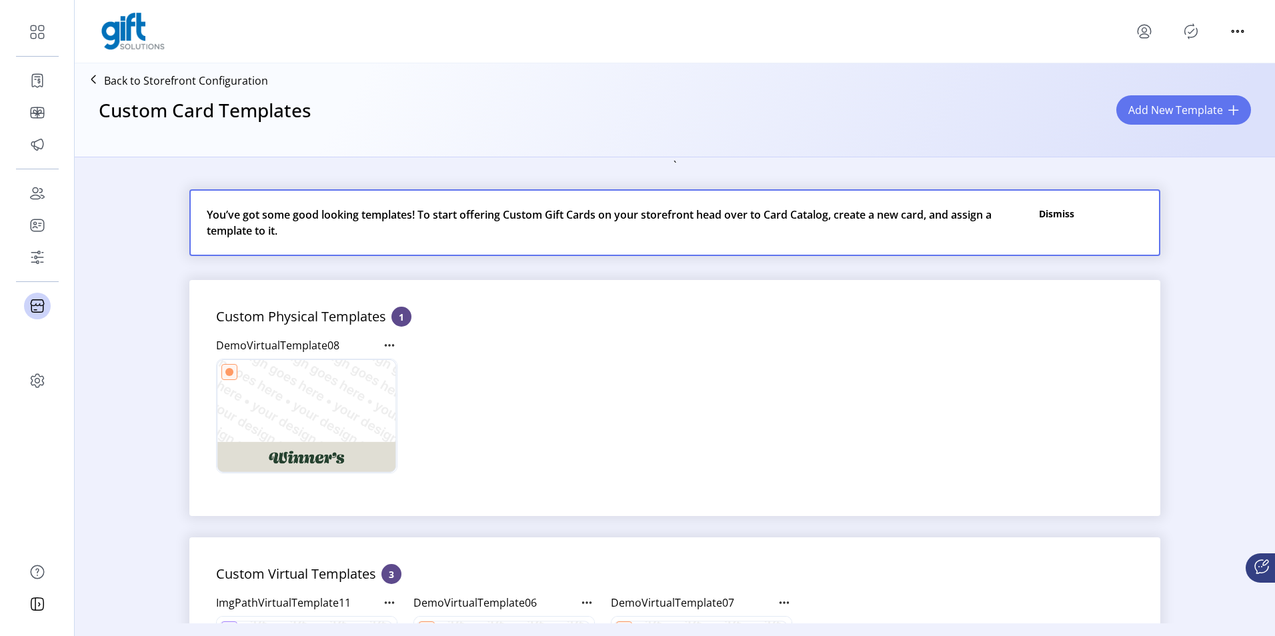
click at [101, 75] on icon at bounding box center [93, 79] width 21 height 21
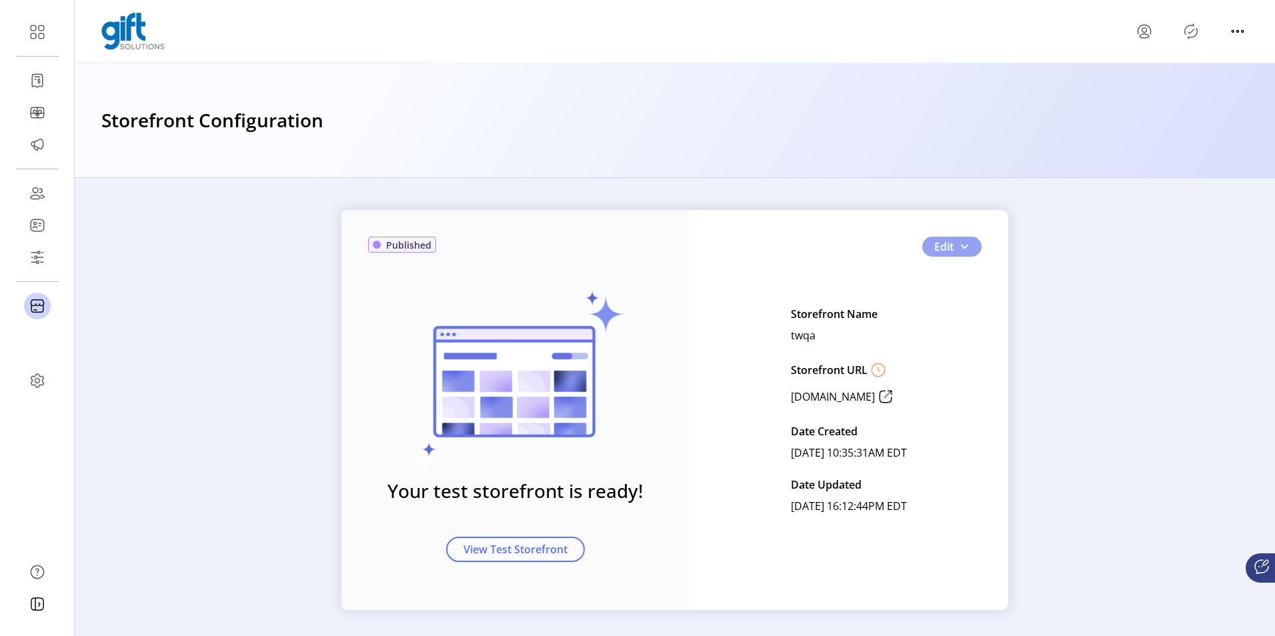
click at [957, 254] on button "Edit" at bounding box center [952, 247] width 59 height 20
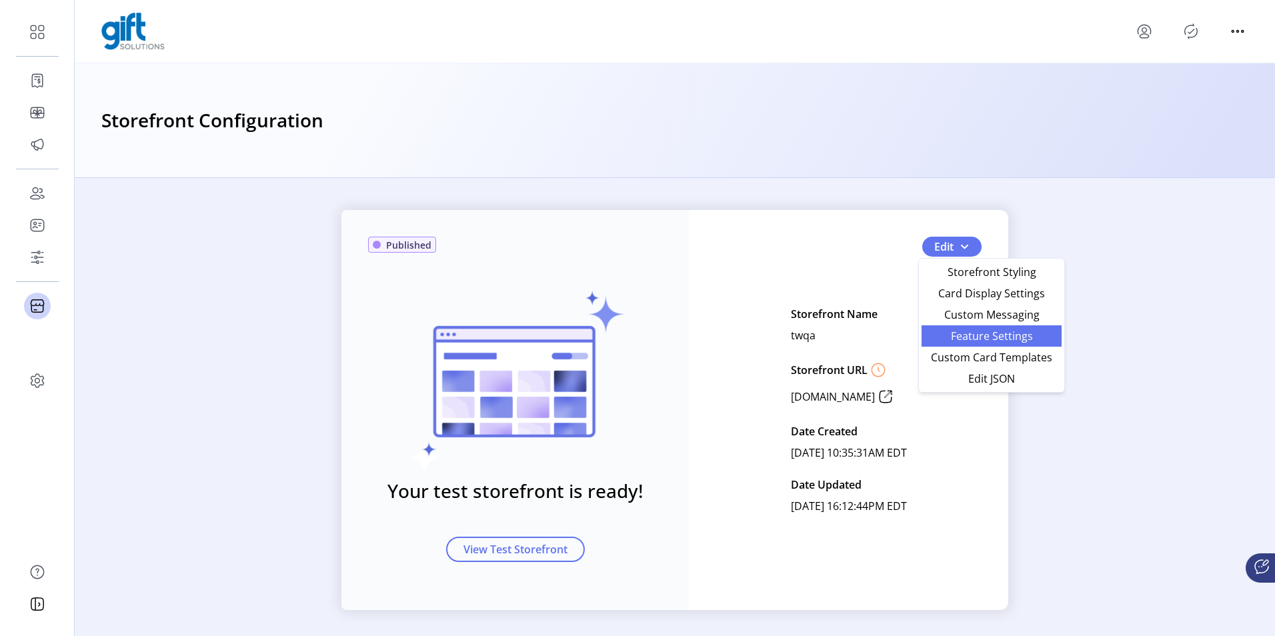
click at [985, 331] on span "Feature Settings" at bounding box center [992, 336] width 124 height 11
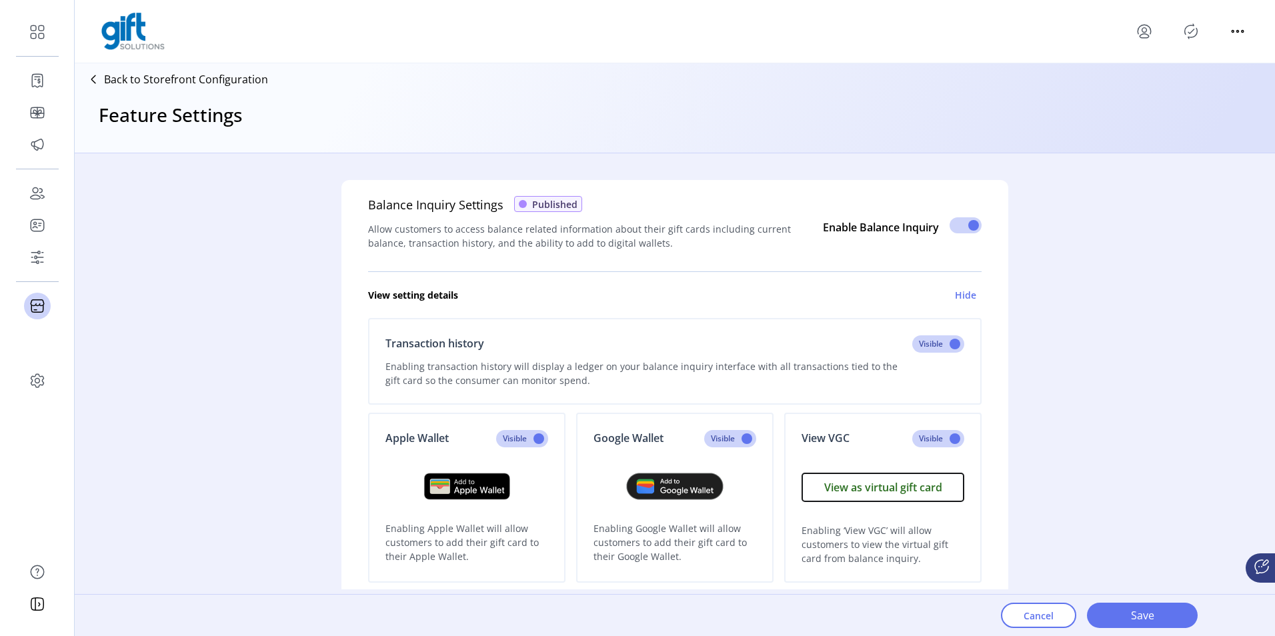
drag, startPoint x: 347, startPoint y: 202, endPoint x: 610, endPoint y: 206, distance: 263.5
click at [610, 206] on div "Balance Inquiry Settings Published Allow customers to access balance related in…" at bounding box center [675, 495] width 667 height 630
drag, startPoint x: 610, startPoint y: 206, endPoint x: 642, endPoint y: 204, distance: 31.4
click at [642, 204] on div "Balance Inquiry Settings Published" at bounding box center [585, 205] width 434 height 18
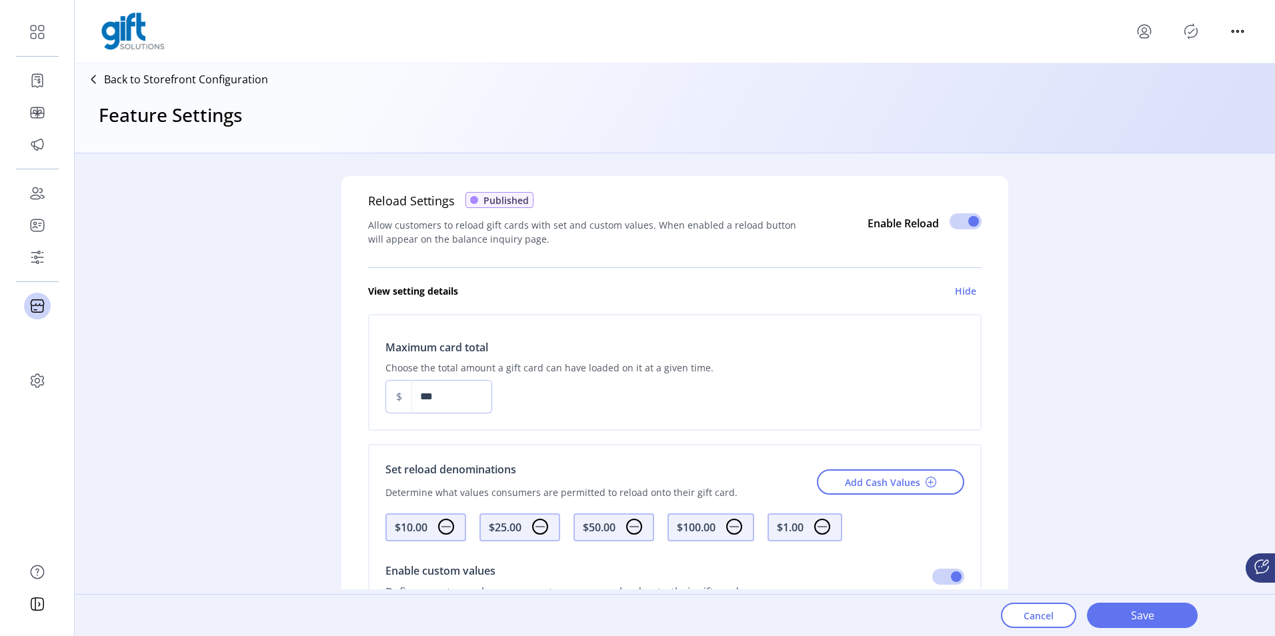
scroll to position [667, 0]
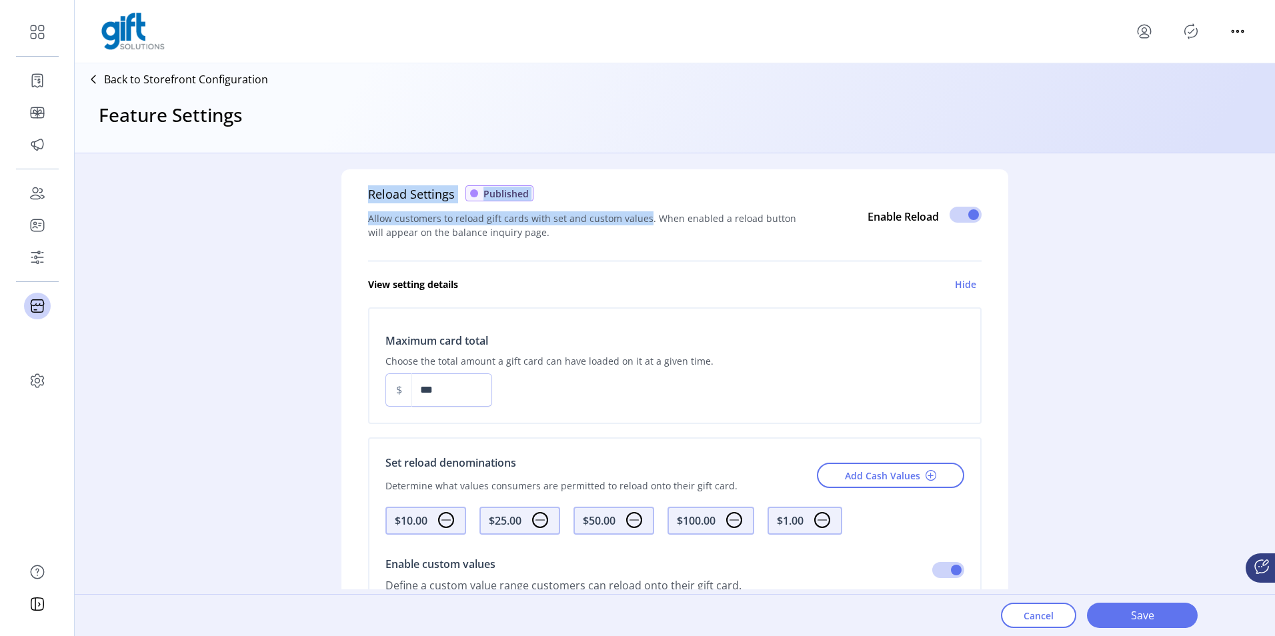
drag, startPoint x: 516, startPoint y: 178, endPoint x: 640, endPoint y: 194, distance: 124.4
click at [640, 194] on div "Reload Settings Published Allow customers to reload gift cards with set and cus…" at bounding box center [582, 216] width 429 height 62
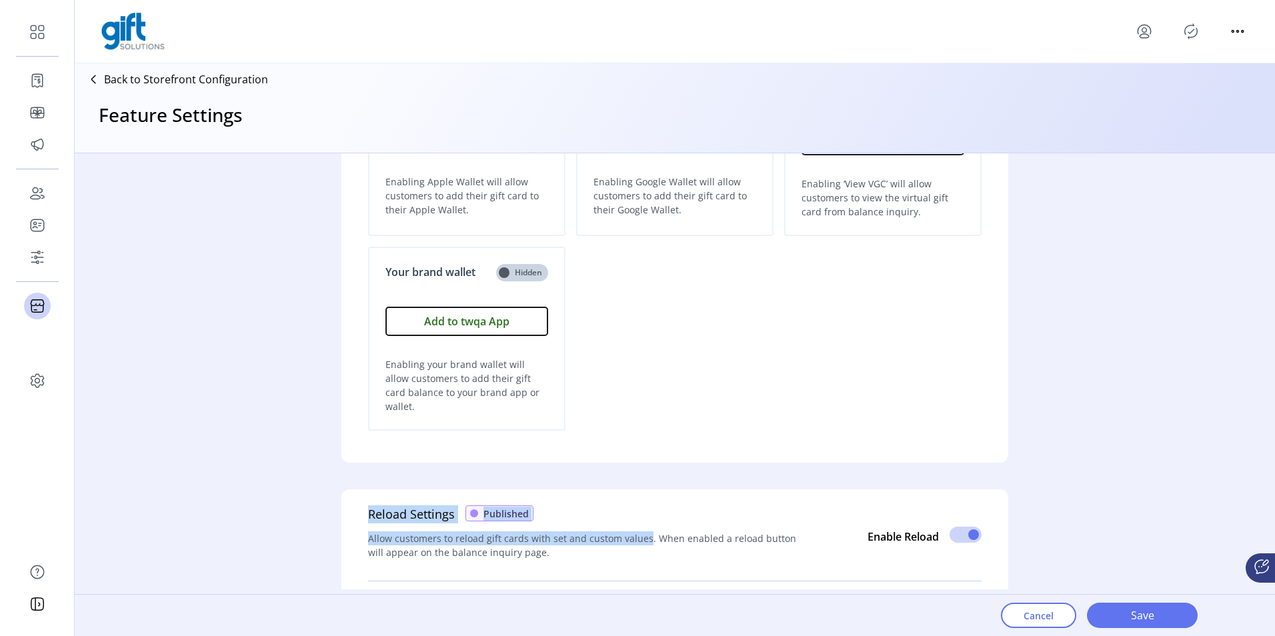
scroll to position [147, 0]
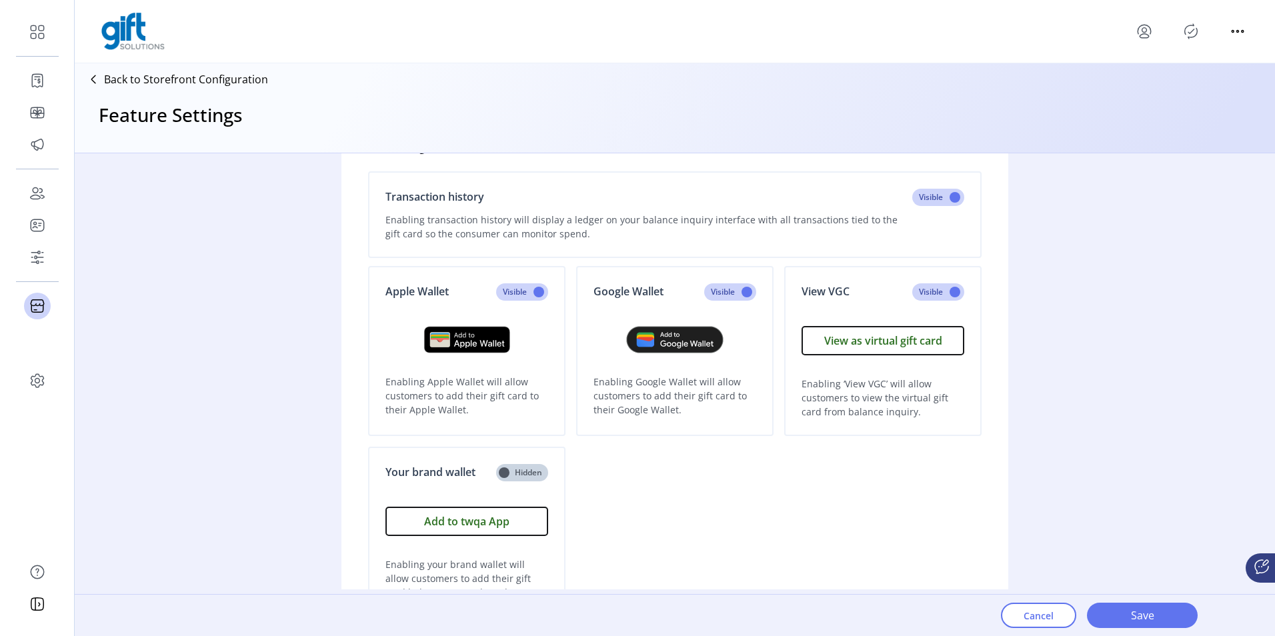
click at [695, 485] on div "Apple Wallet Visible Enabling Apple Wallet will allow customers to add their gi…" at bounding box center [675, 448] width 614 height 365
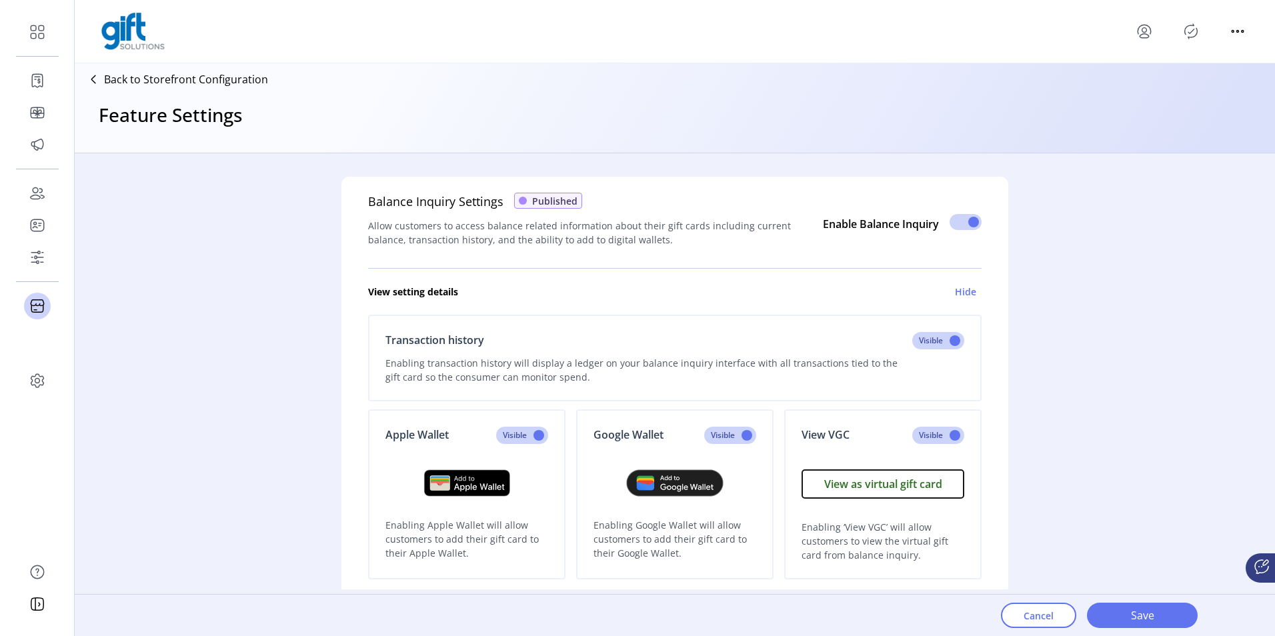
scroll to position [0, 0]
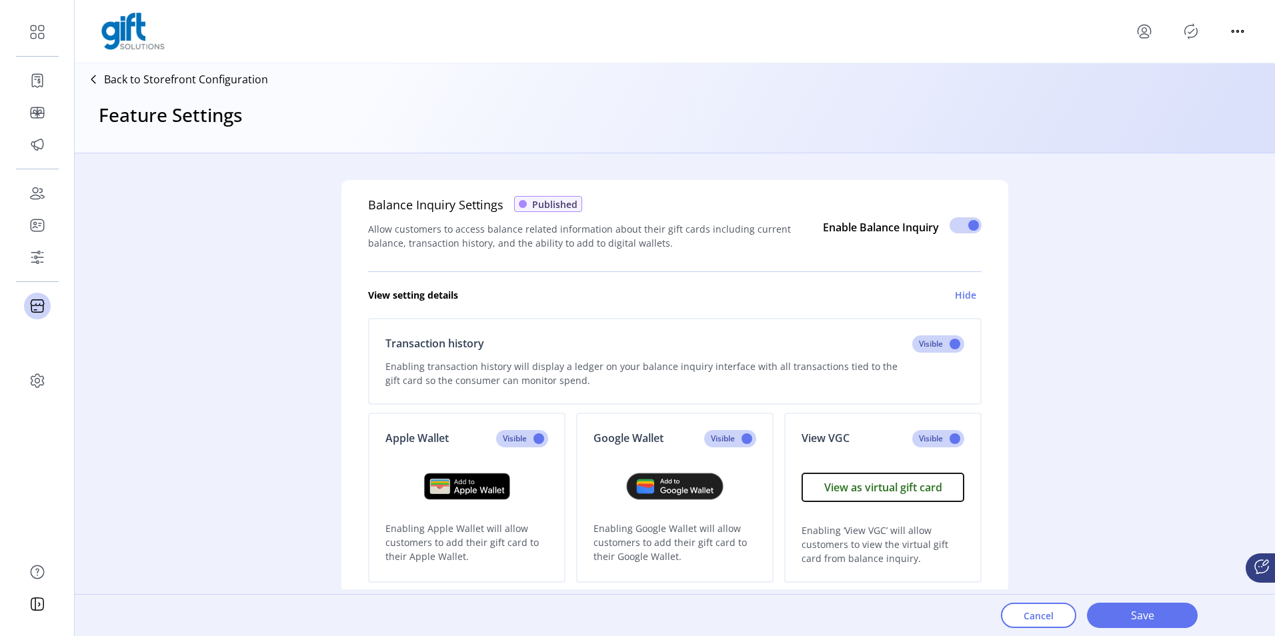
click at [97, 77] on icon at bounding box center [93, 79] width 21 height 21
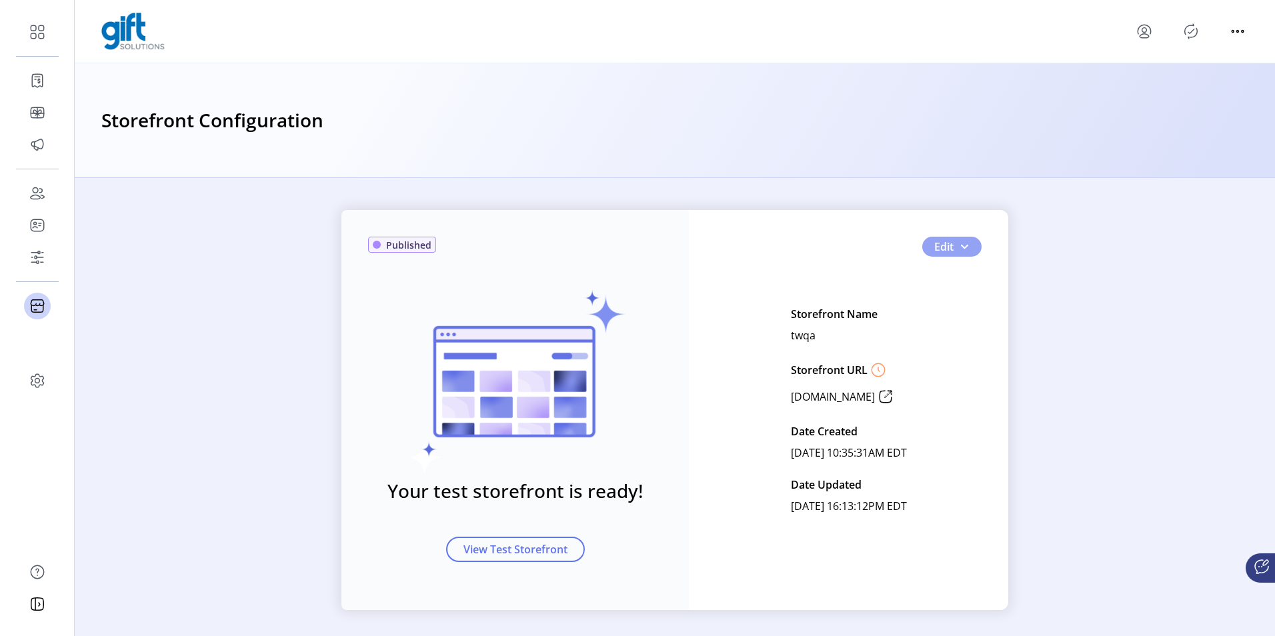
click at [965, 247] on span "button" at bounding box center [964, 246] width 11 height 11
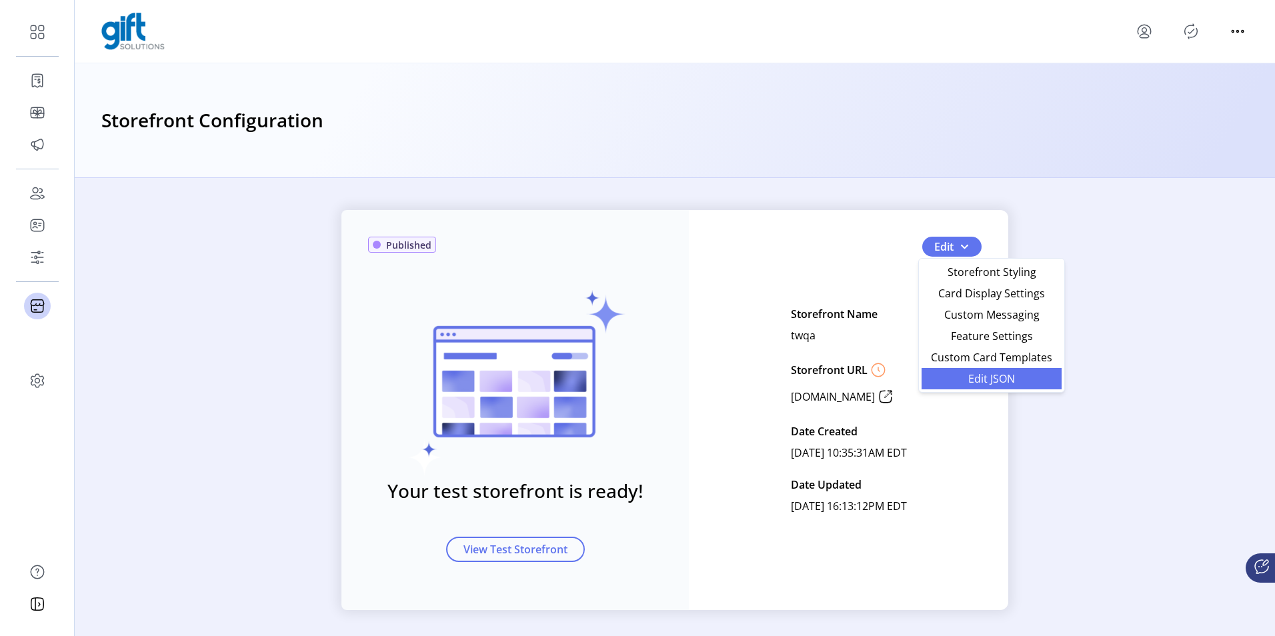
click at [948, 388] on link "Edit JSON" at bounding box center [992, 378] width 140 height 21
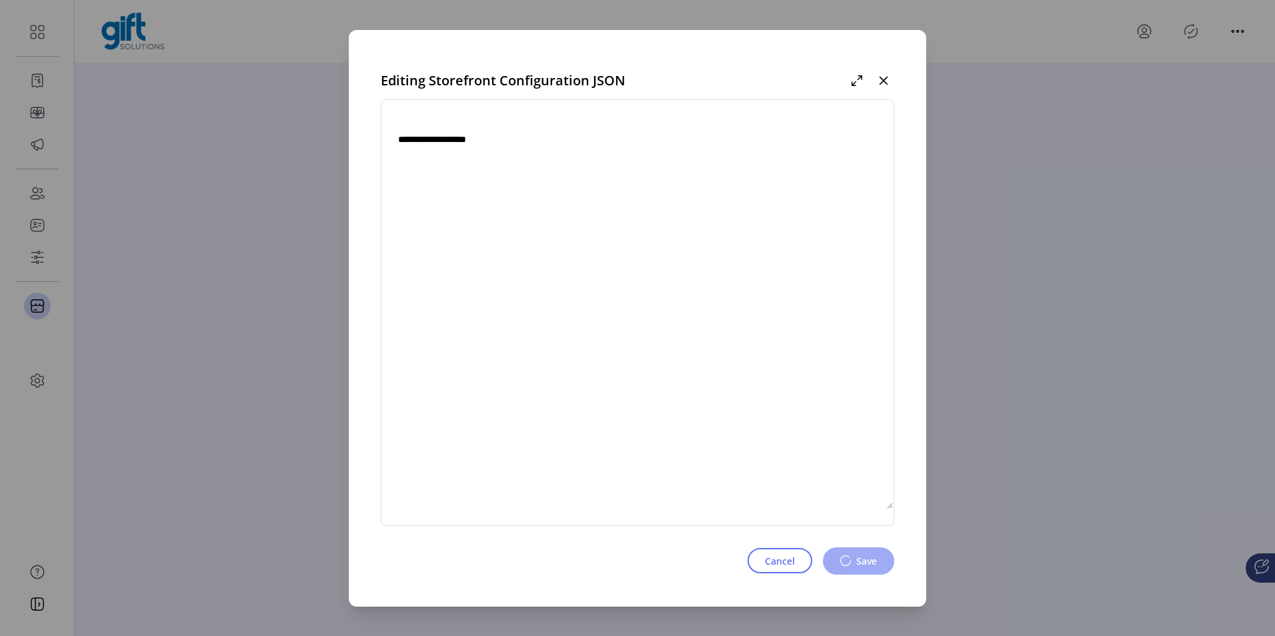
type textarea "**********"
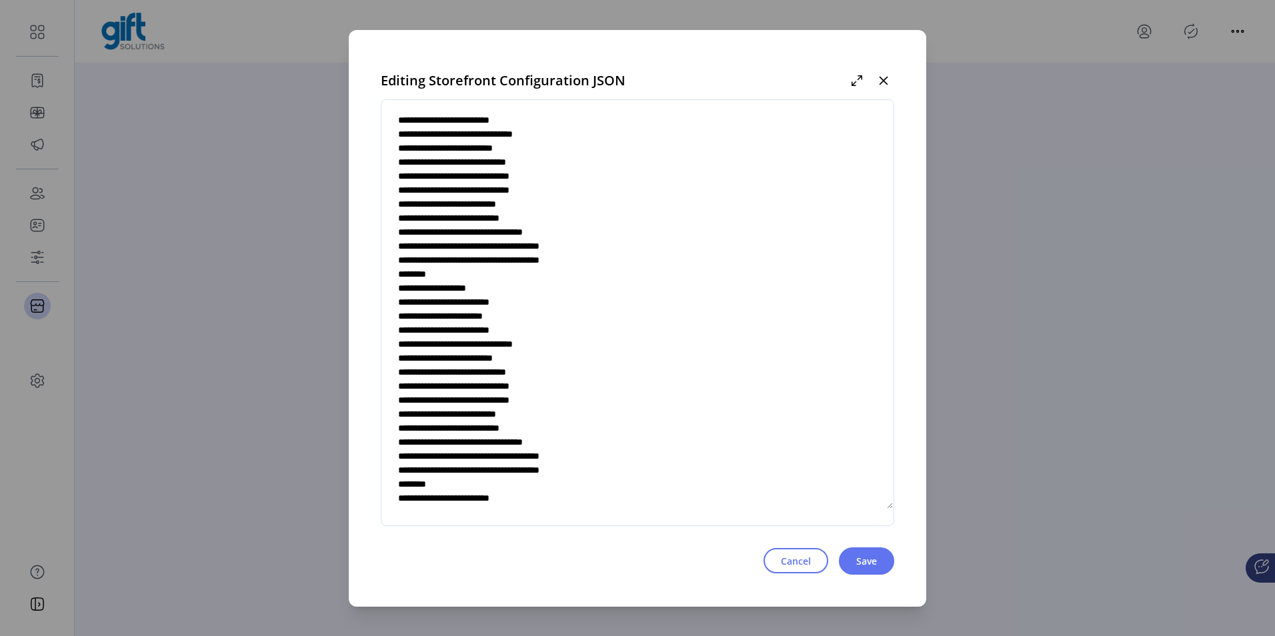
scroll to position [1534, 0]
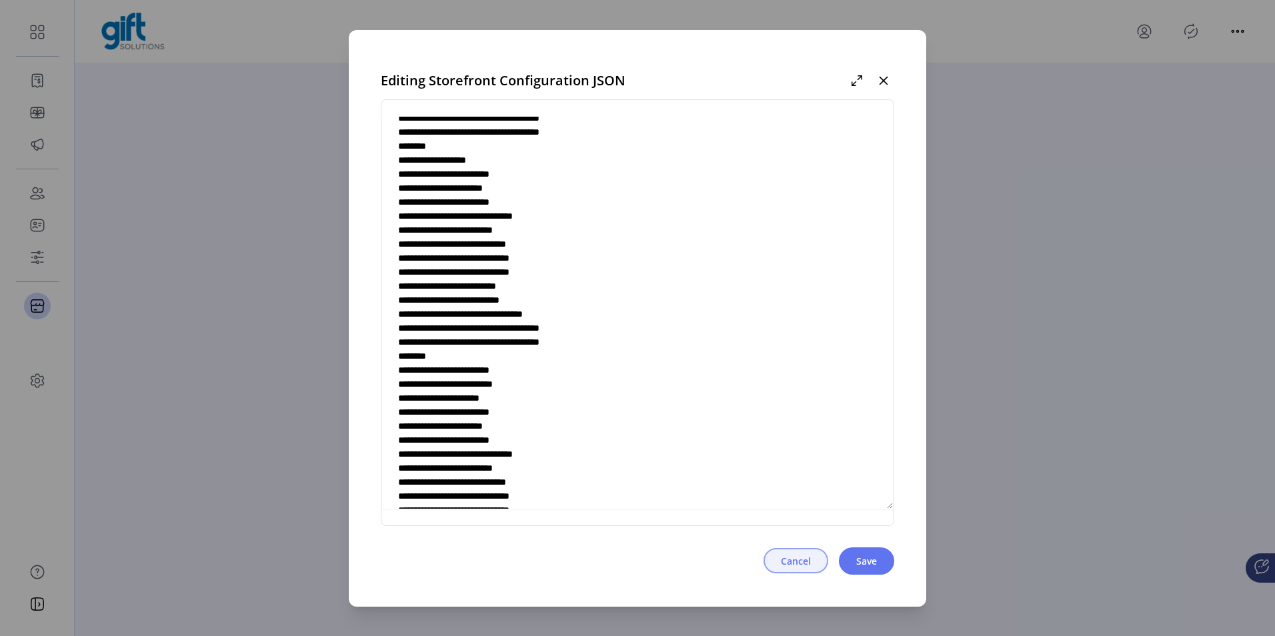
click at [797, 569] on button "Cancel" at bounding box center [796, 560] width 65 height 25
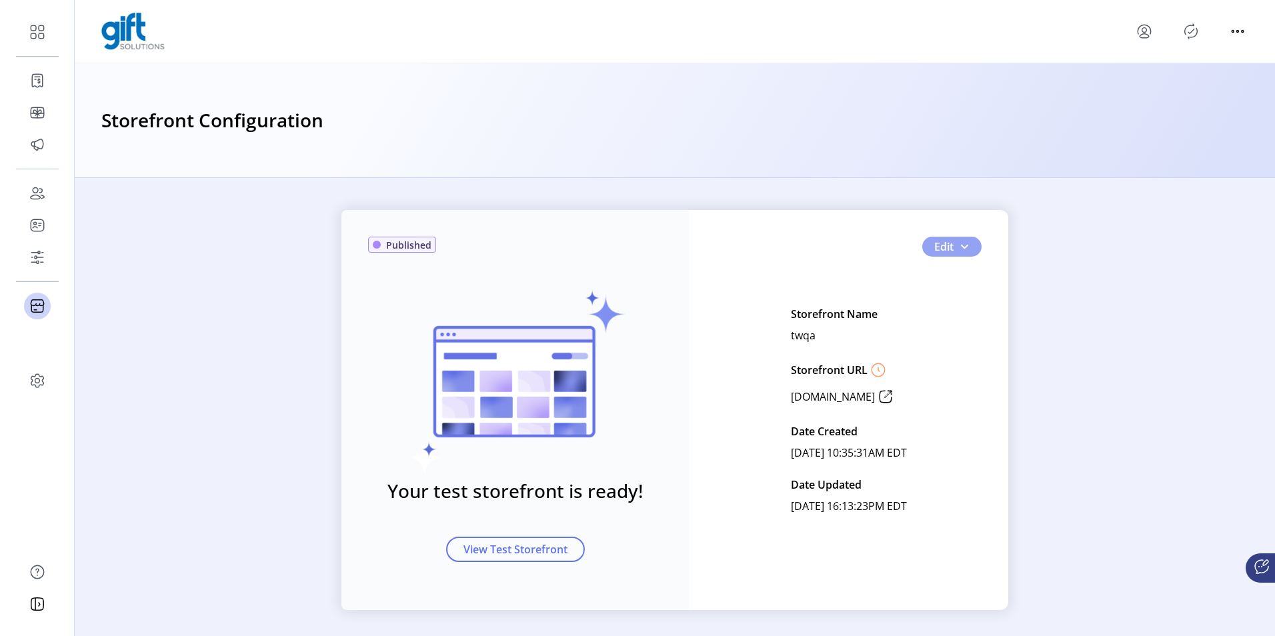
click at [973, 245] on button "Edit" at bounding box center [952, 247] width 59 height 20
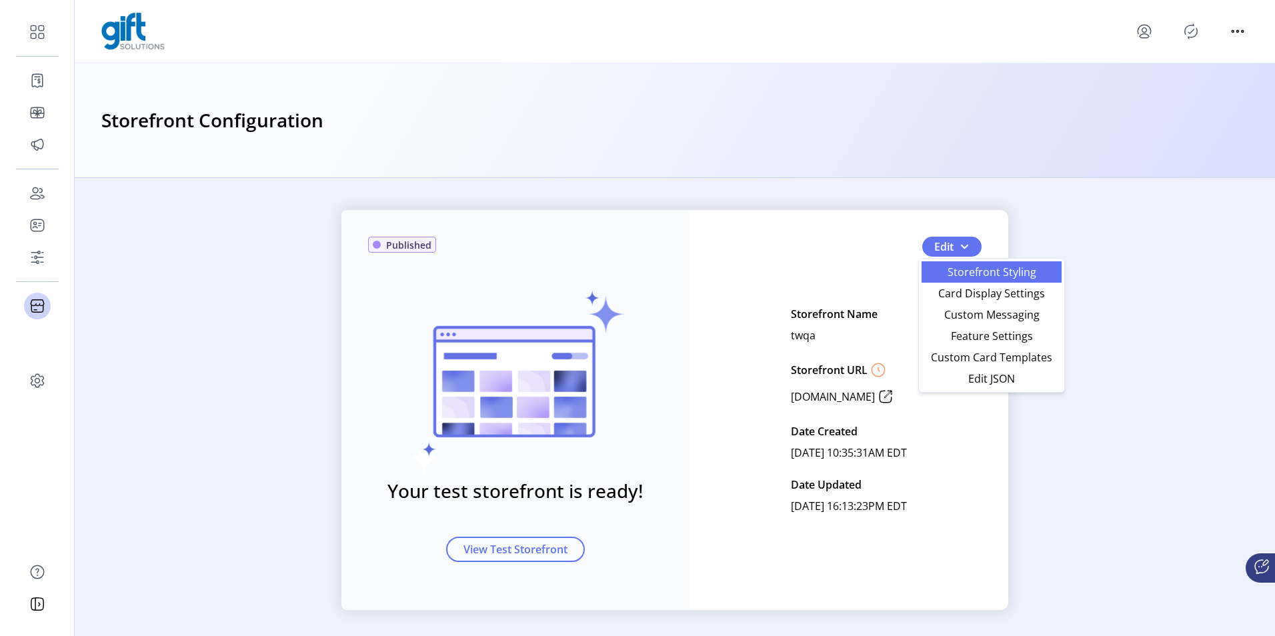
click at [975, 279] on link "Storefront Styling" at bounding box center [992, 271] width 140 height 21
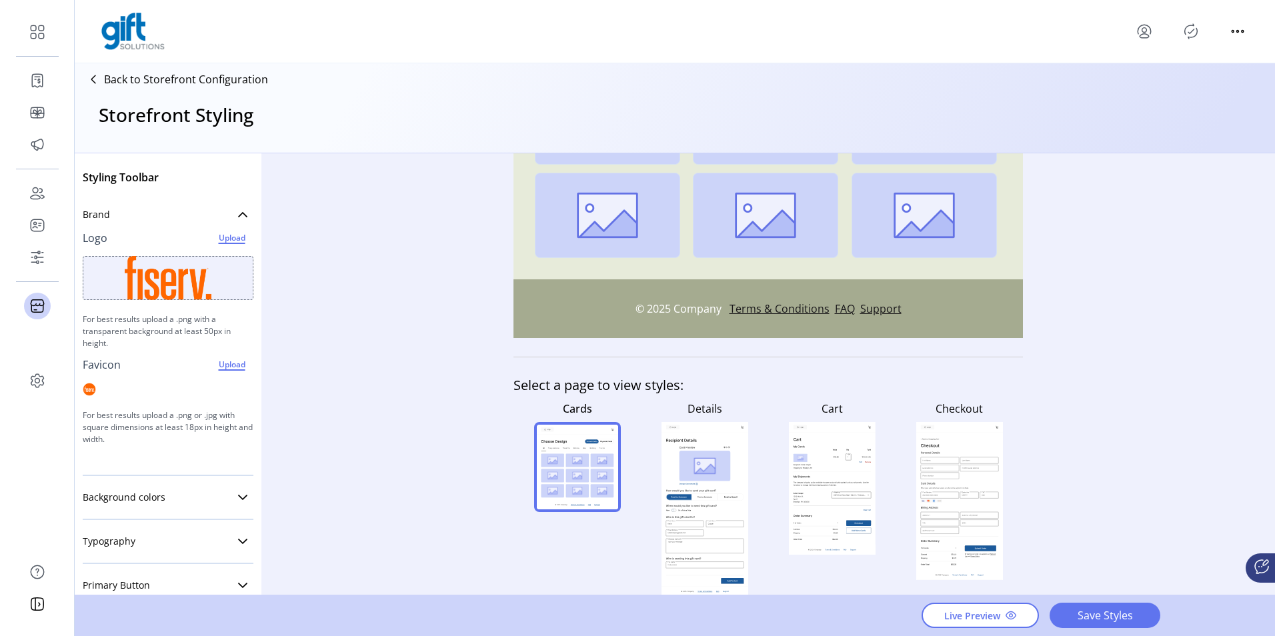
scroll to position [348, 0]
click at [679, 457] on rect at bounding box center [704, 465] width 51 height 31
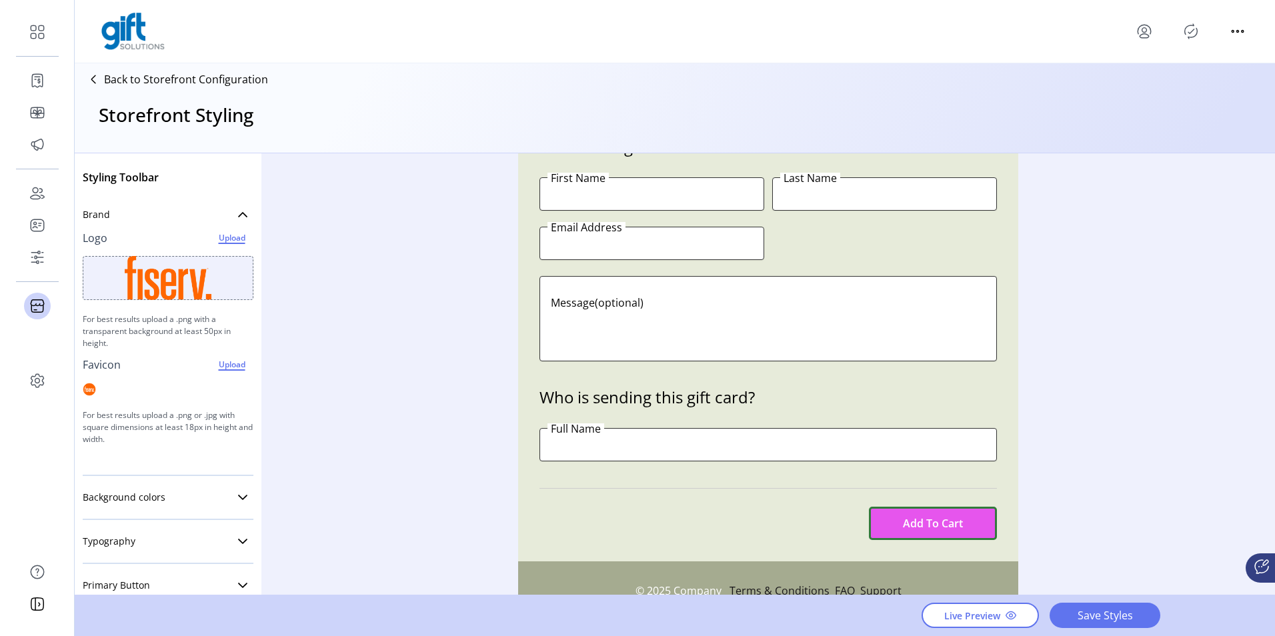
scroll to position [334, 0]
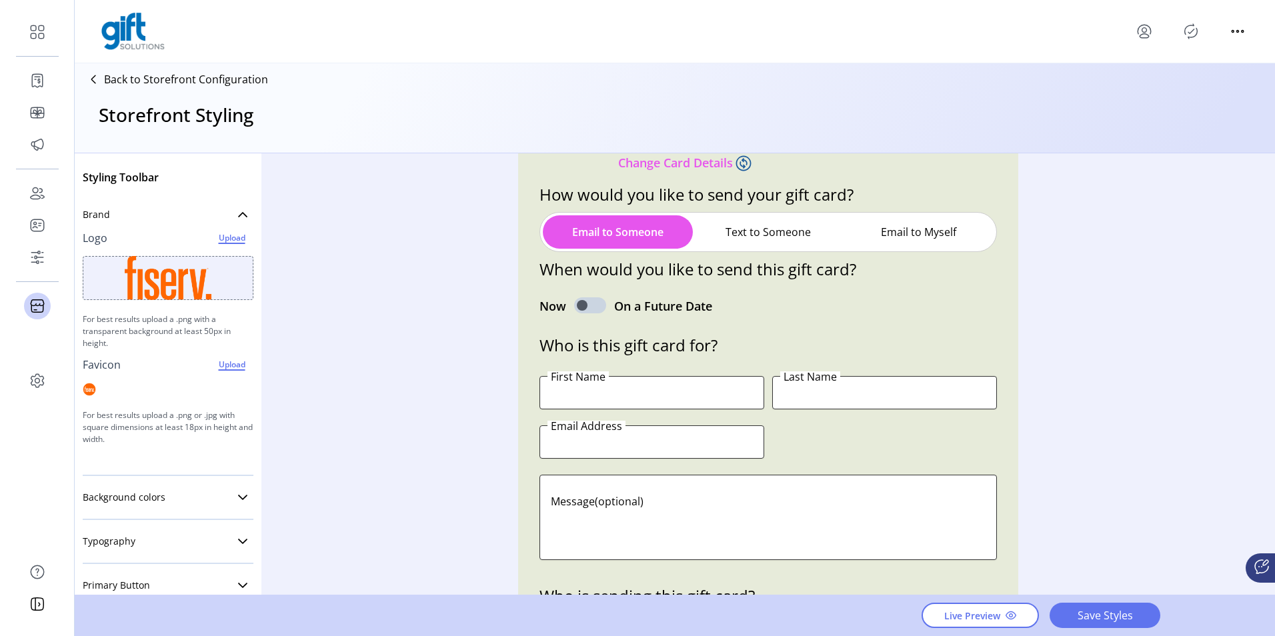
click at [755, 233] on button "Text to Someone" at bounding box center [768, 231] width 150 height 33
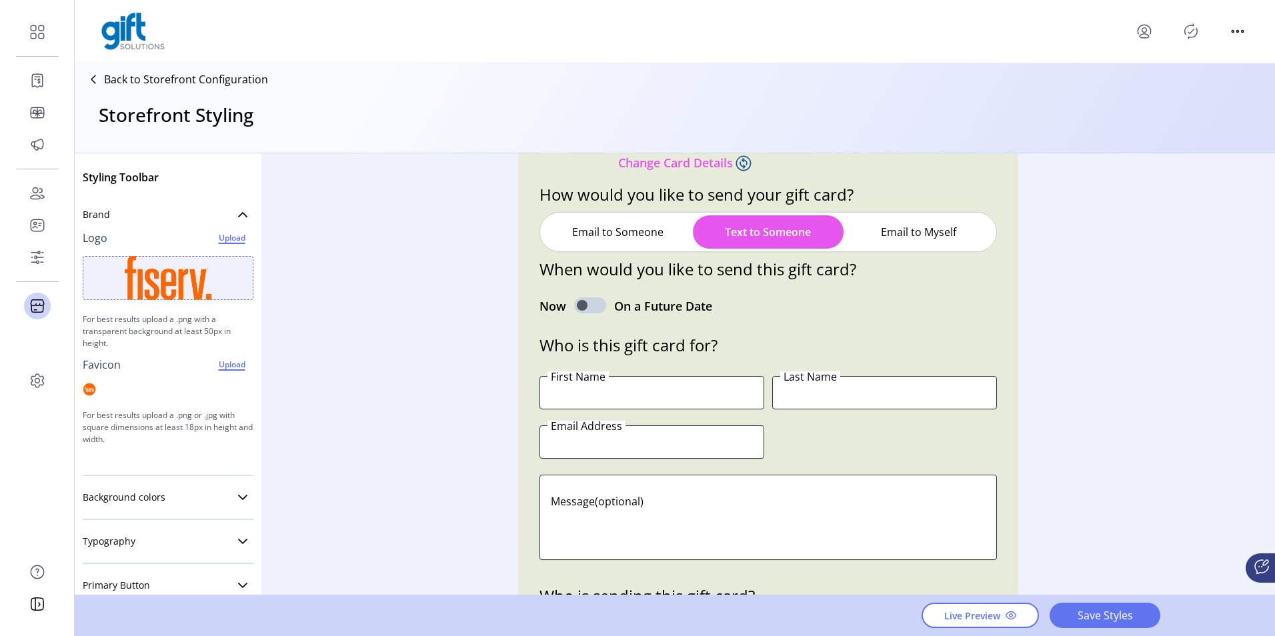
click at [899, 233] on button "Email to Myself" at bounding box center [919, 231] width 150 height 33
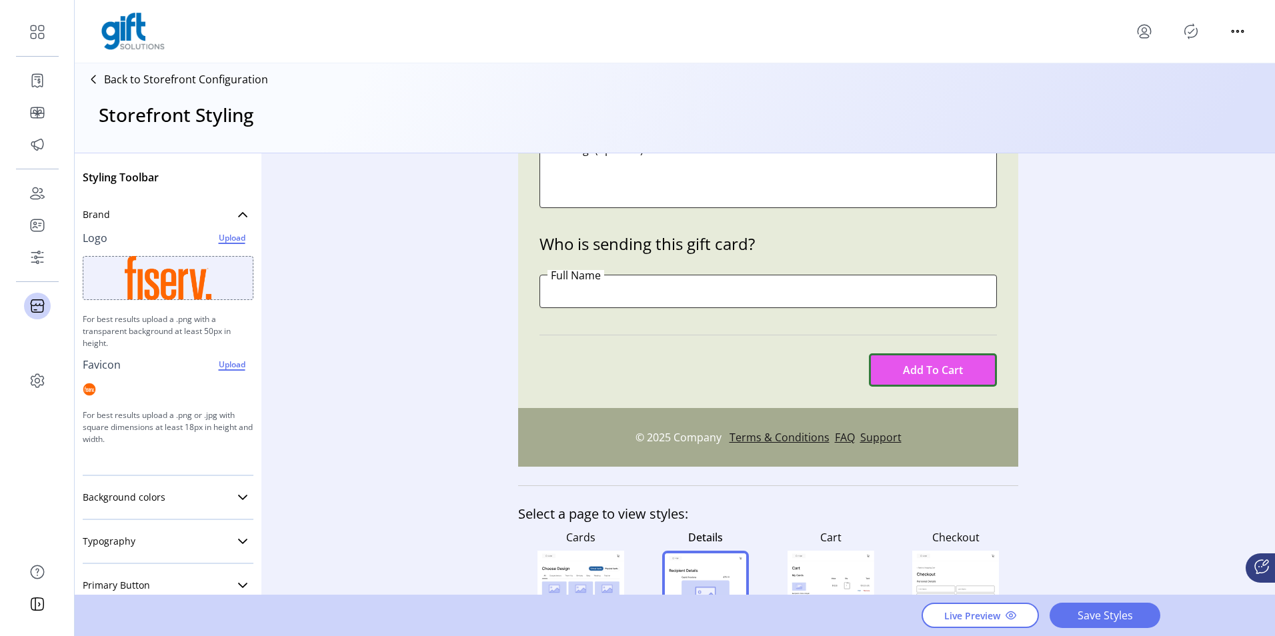
scroll to position [810, 0]
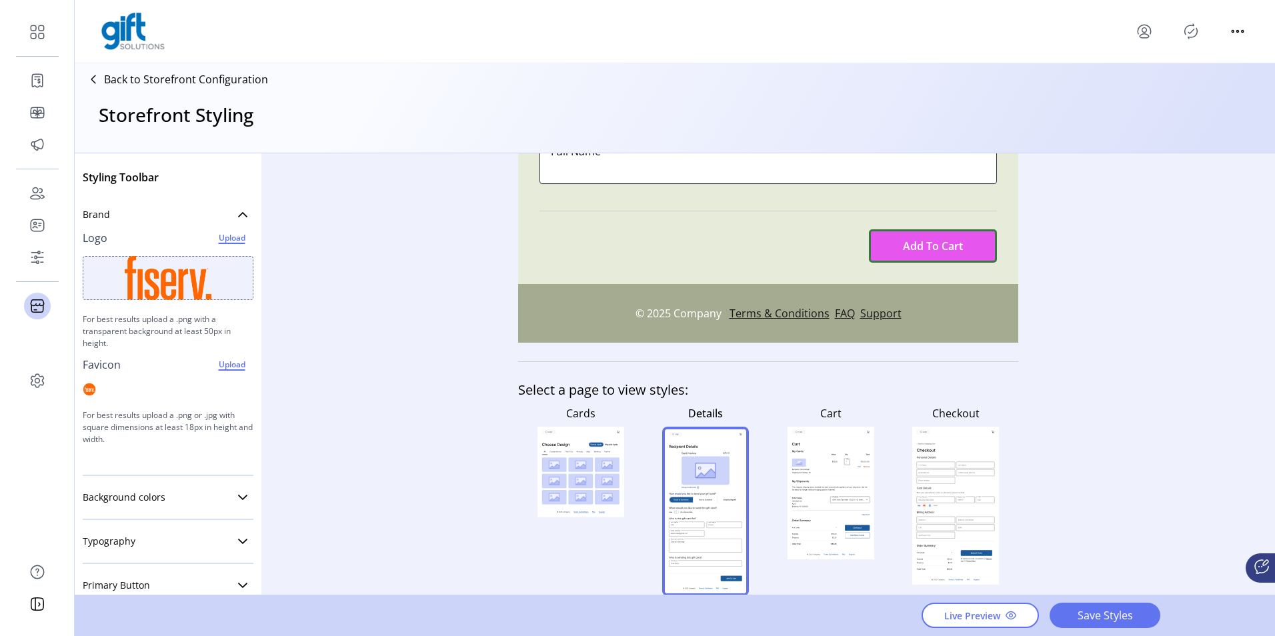
click at [828, 493] on rect at bounding box center [830, 494] width 77 height 34
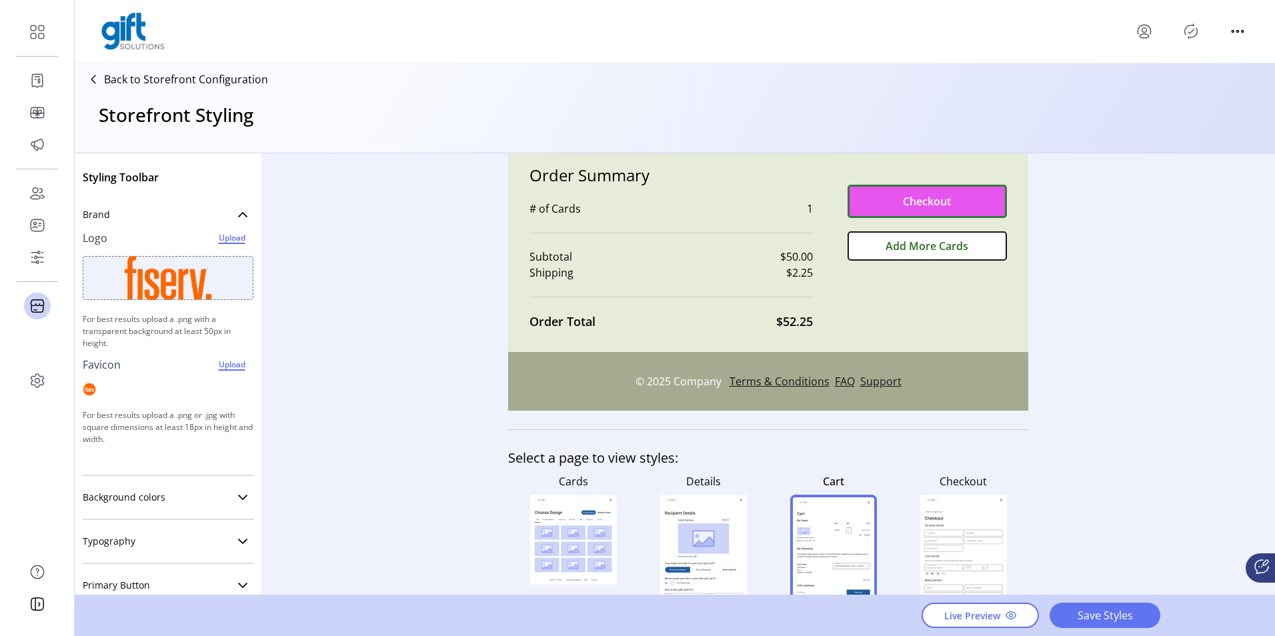
scroll to position [660, 0]
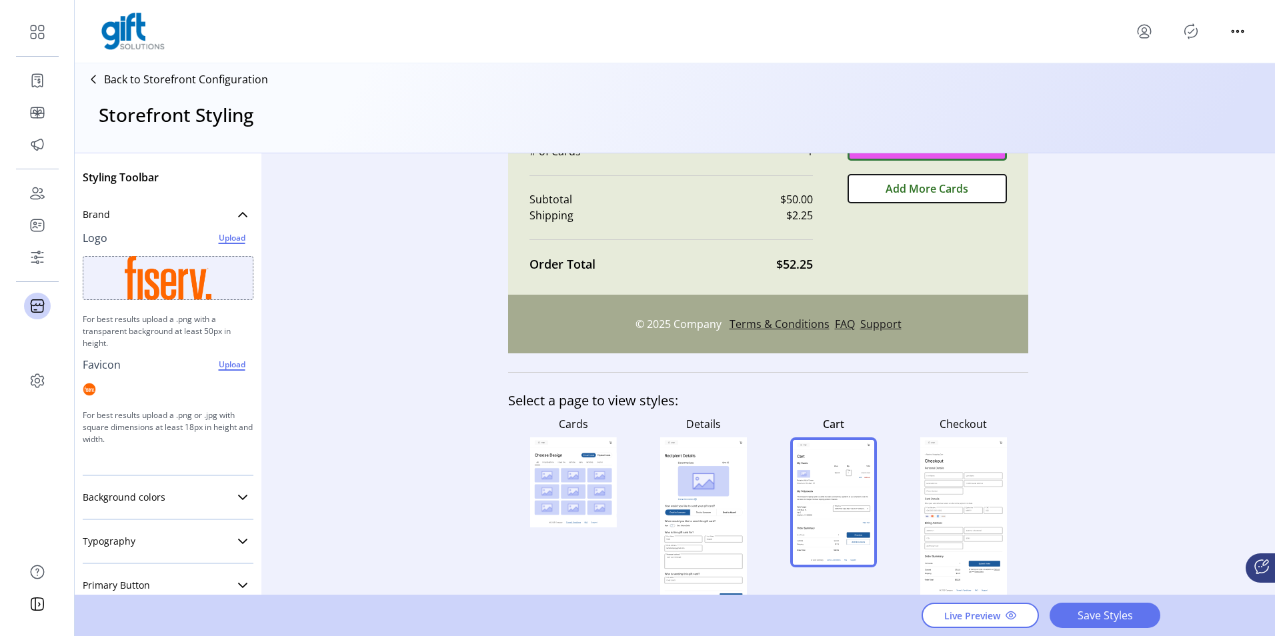
click at [928, 508] on rect at bounding box center [944, 511] width 38 height 6
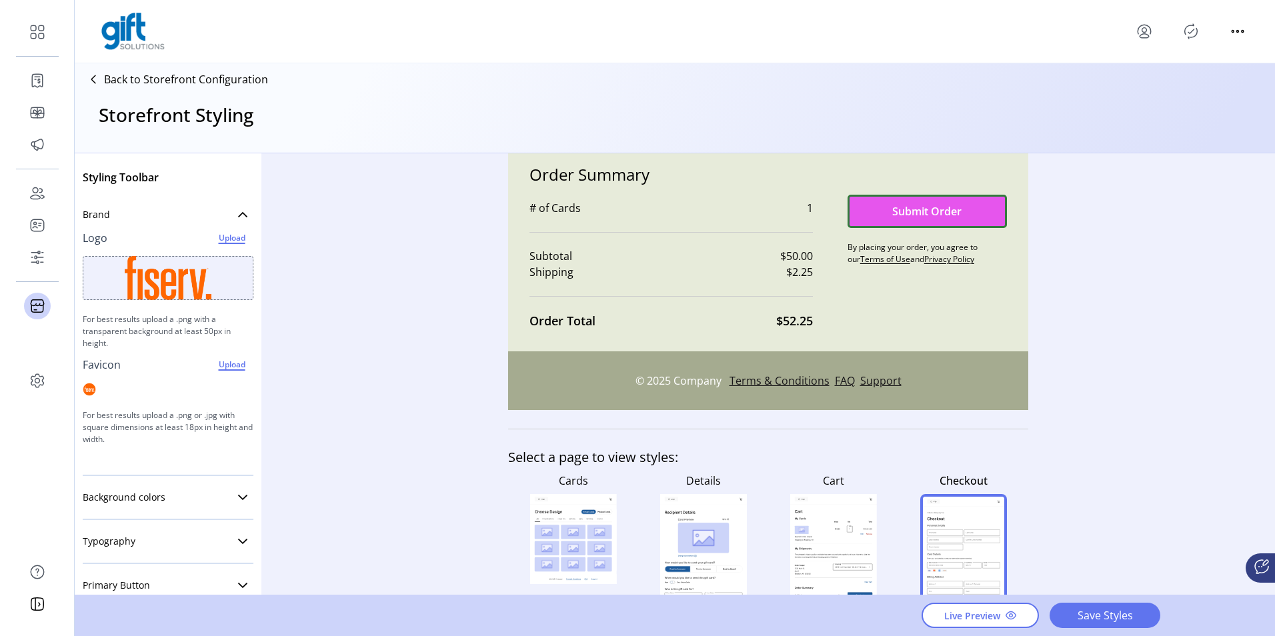
scroll to position [0, 0]
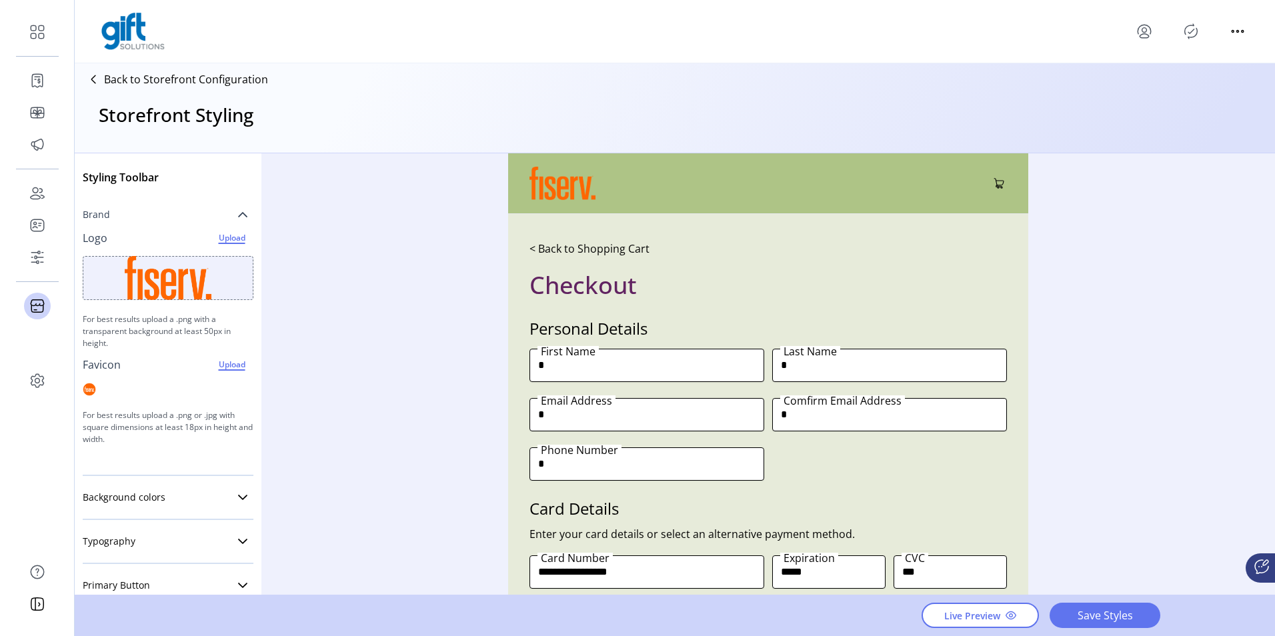
click at [228, 213] on link "Brand" at bounding box center [168, 214] width 171 height 27
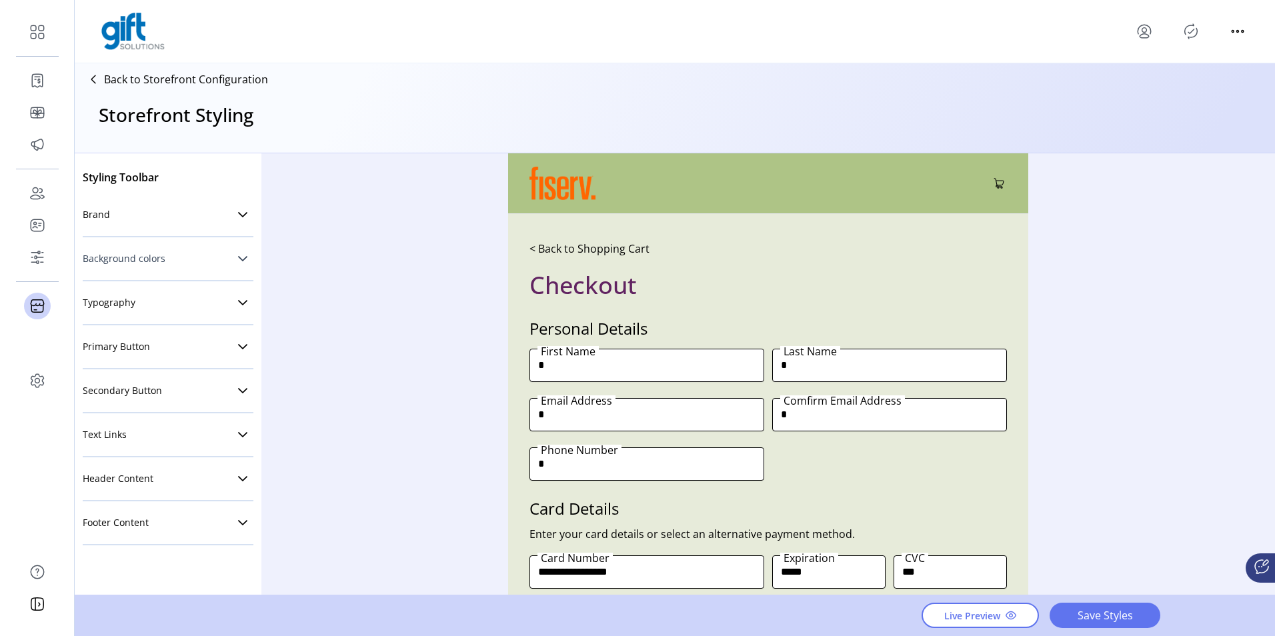
click at [228, 255] on link "Background colors" at bounding box center [168, 258] width 171 height 27
click at [237, 257] on icon at bounding box center [242, 258] width 11 height 11
click at [239, 300] on icon at bounding box center [242, 303] width 11 height 11
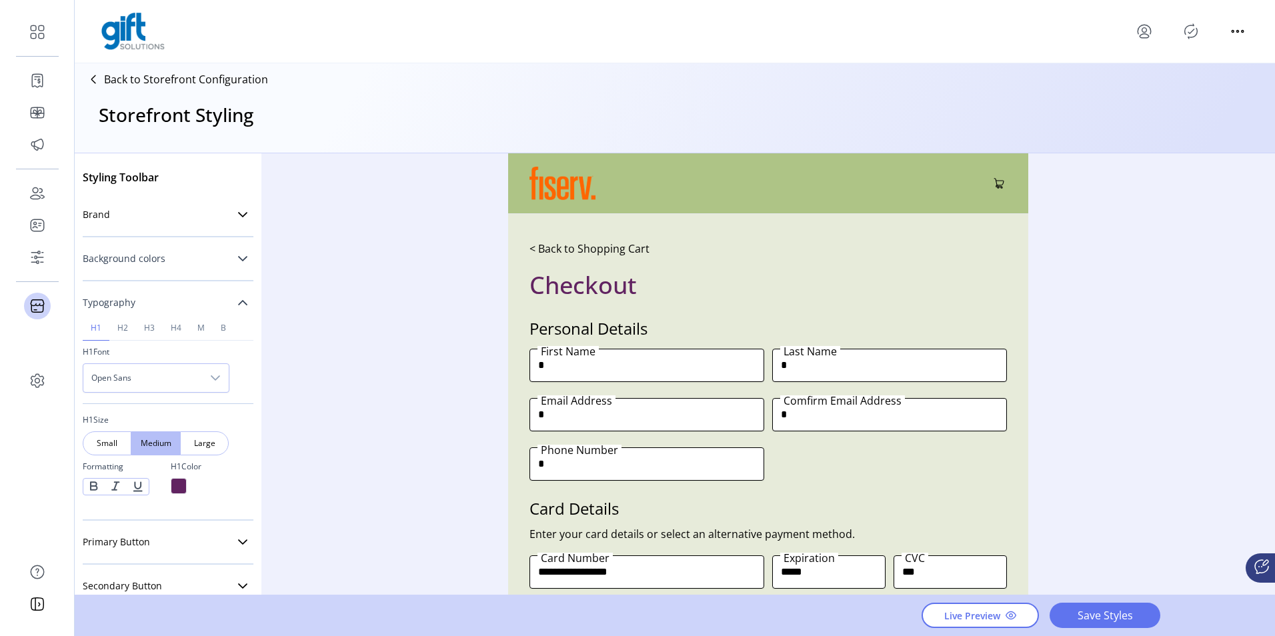
click at [237, 301] on icon at bounding box center [242, 303] width 11 height 11
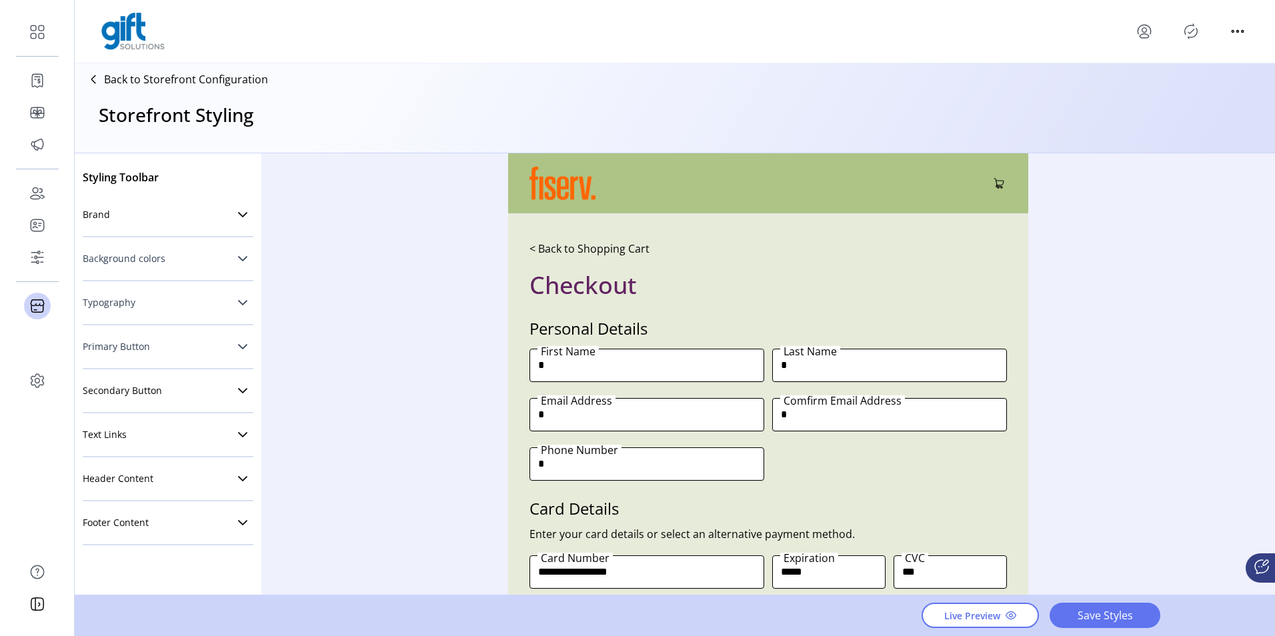
click at [241, 344] on icon at bounding box center [242, 347] width 11 height 11
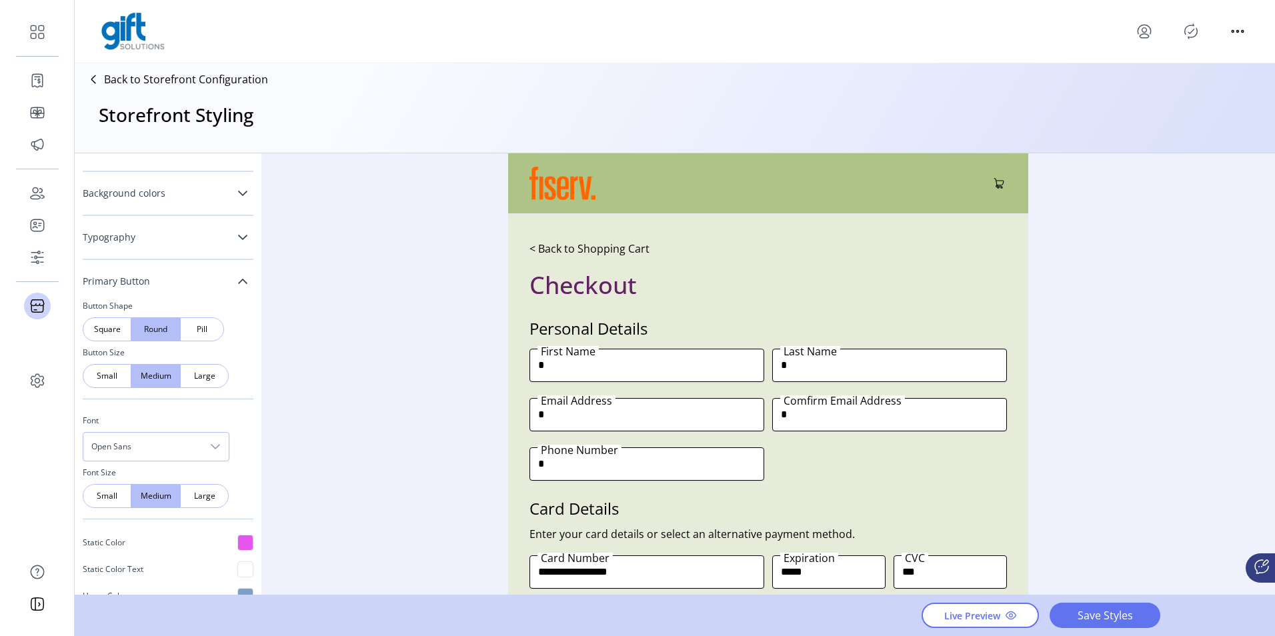
scroll to position [133, 0]
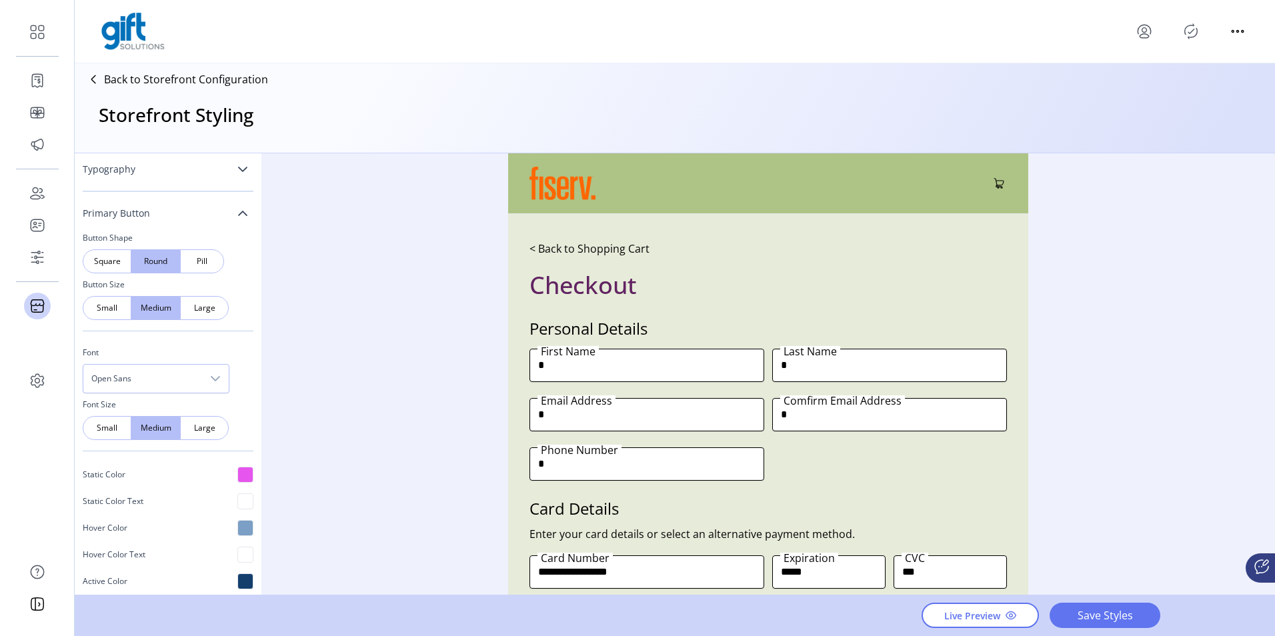
click at [230, 218] on link "Primary Button" at bounding box center [168, 213] width 171 height 27
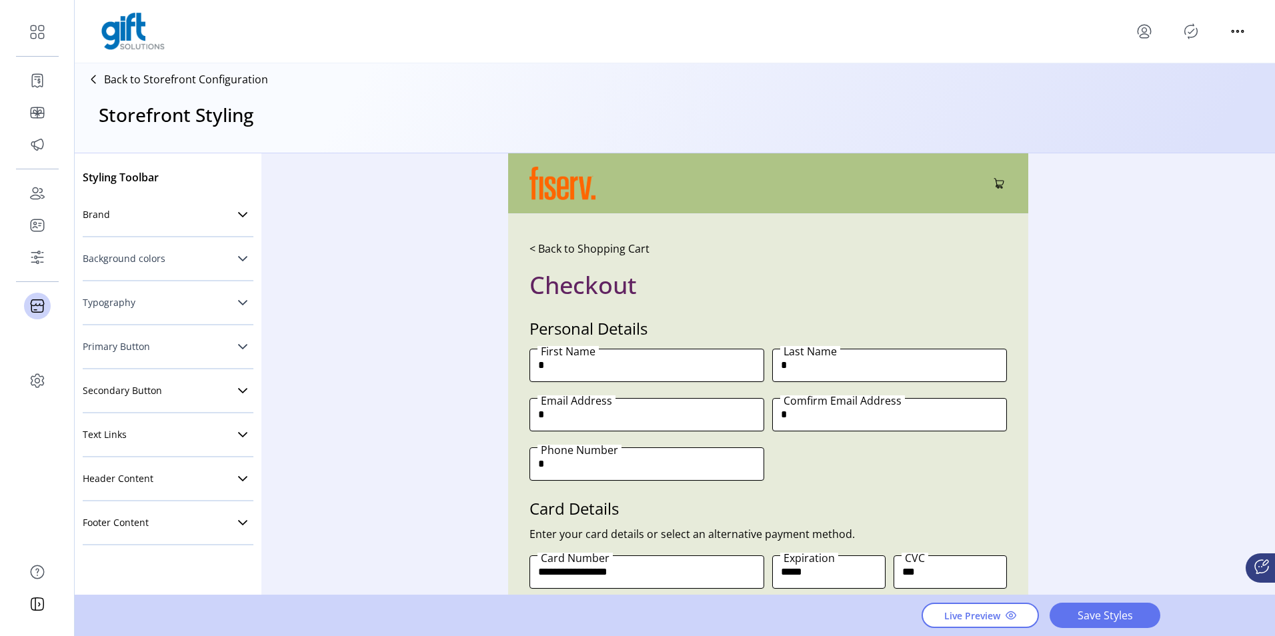
scroll to position [0, 0]
click at [207, 526] on link "Footer Content" at bounding box center [168, 523] width 171 height 27
click at [237, 521] on icon at bounding box center [242, 523] width 11 height 11
click at [190, 267] on link "Background colors" at bounding box center [168, 258] width 171 height 27
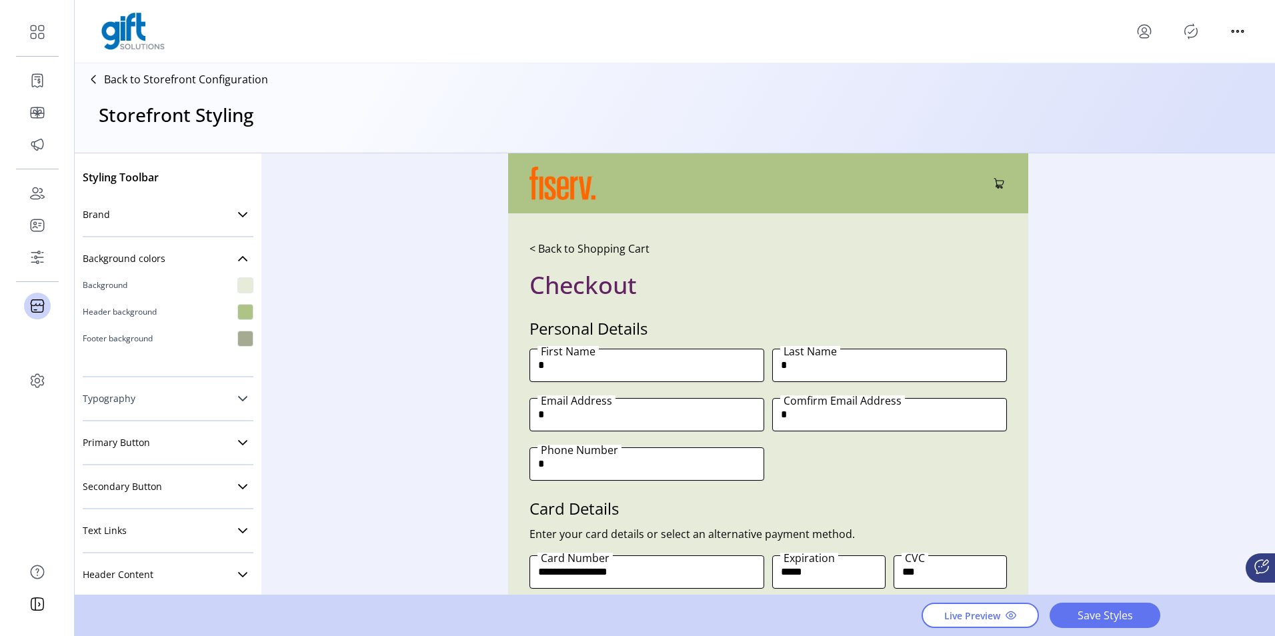
click at [237, 289] on div at bounding box center [245, 285] width 16 height 16
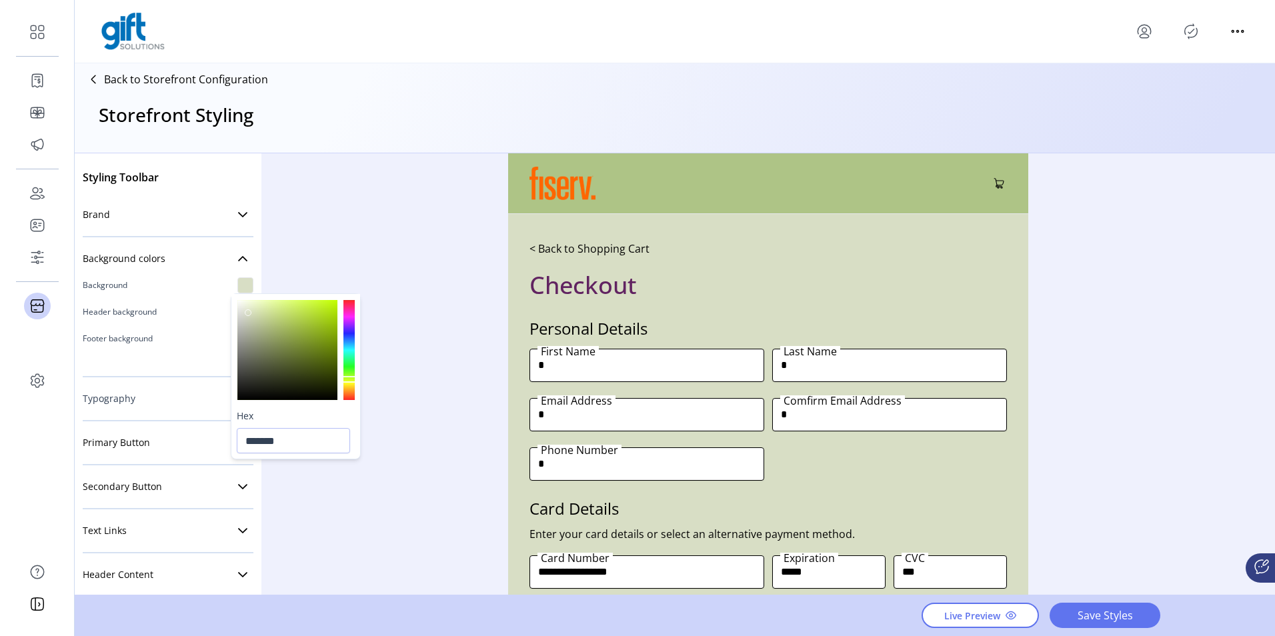
click at [249, 313] on div at bounding box center [287, 350] width 100 height 100
click at [253, 302] on div at bounding box center [287, 350] width 100 height 100
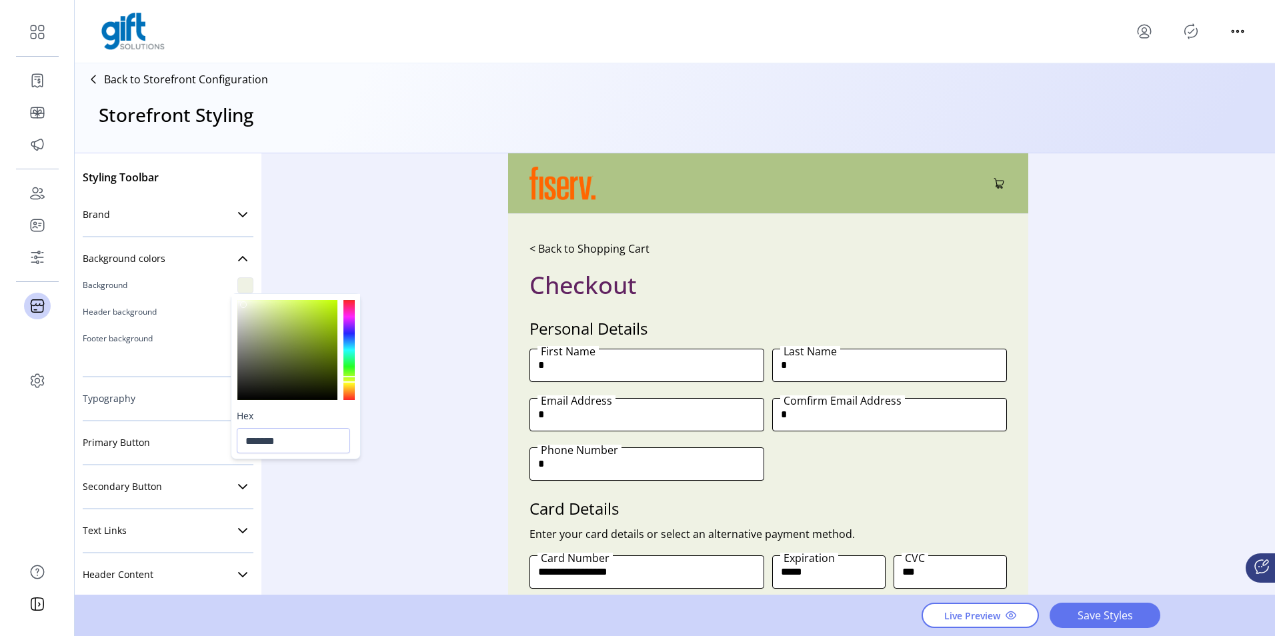
type input "*******"
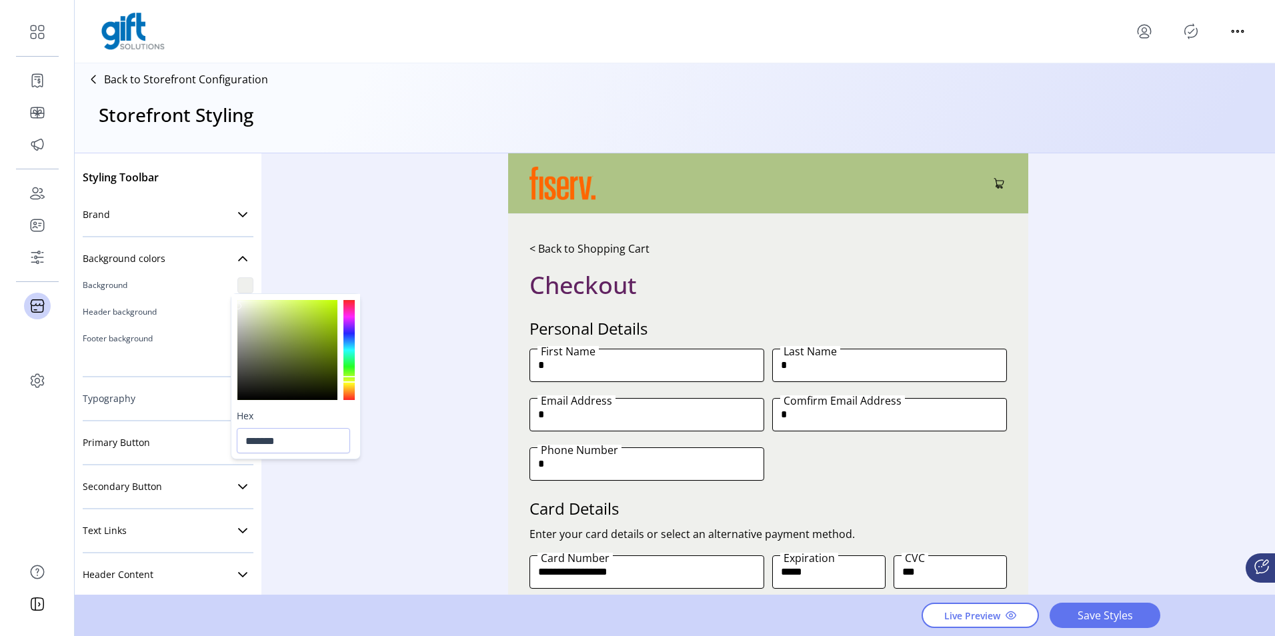
drag, startPoint x: 250, startPoint y: 304, endPoint x: 239, endPoint y: 306, distance: 11.6
click at [239, 306] on div at bounding box center [238, 306] width 7 height 7
click at [359, 233] on div "Styling Toolbar Brand Logo Upload For best results upload a .png with a transpa…" at bounding box center [675, 374] width 1201 height 443
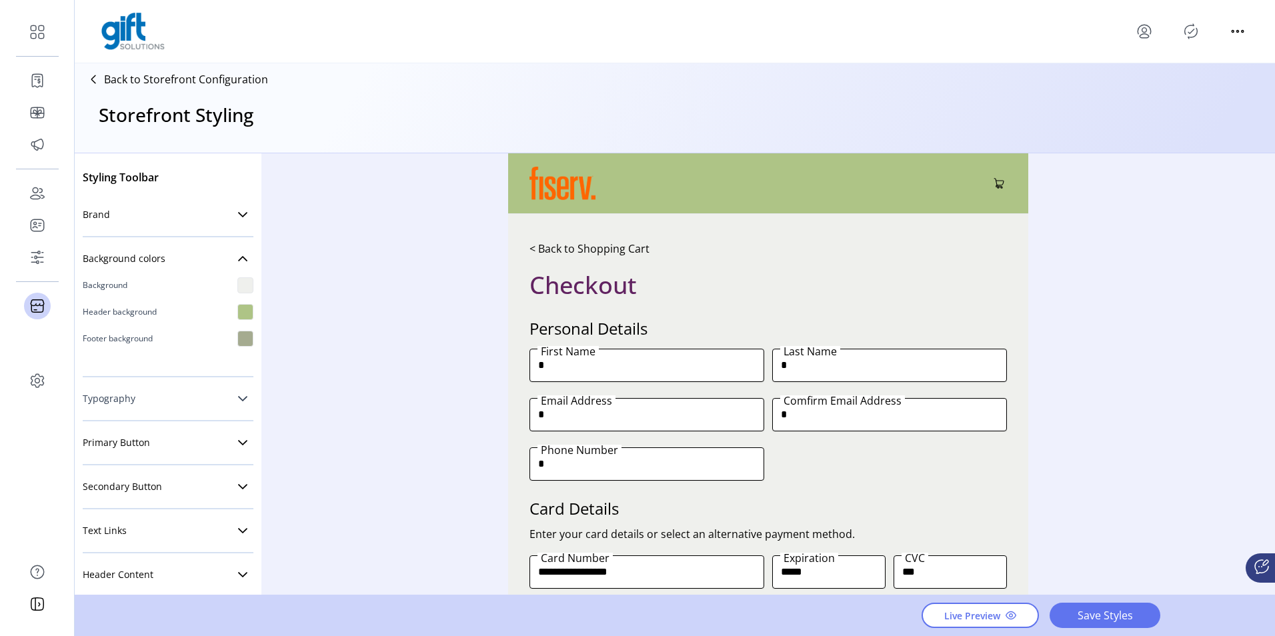
click at [237, 280] on div at bounding box center [245, 285] width 16 height 16
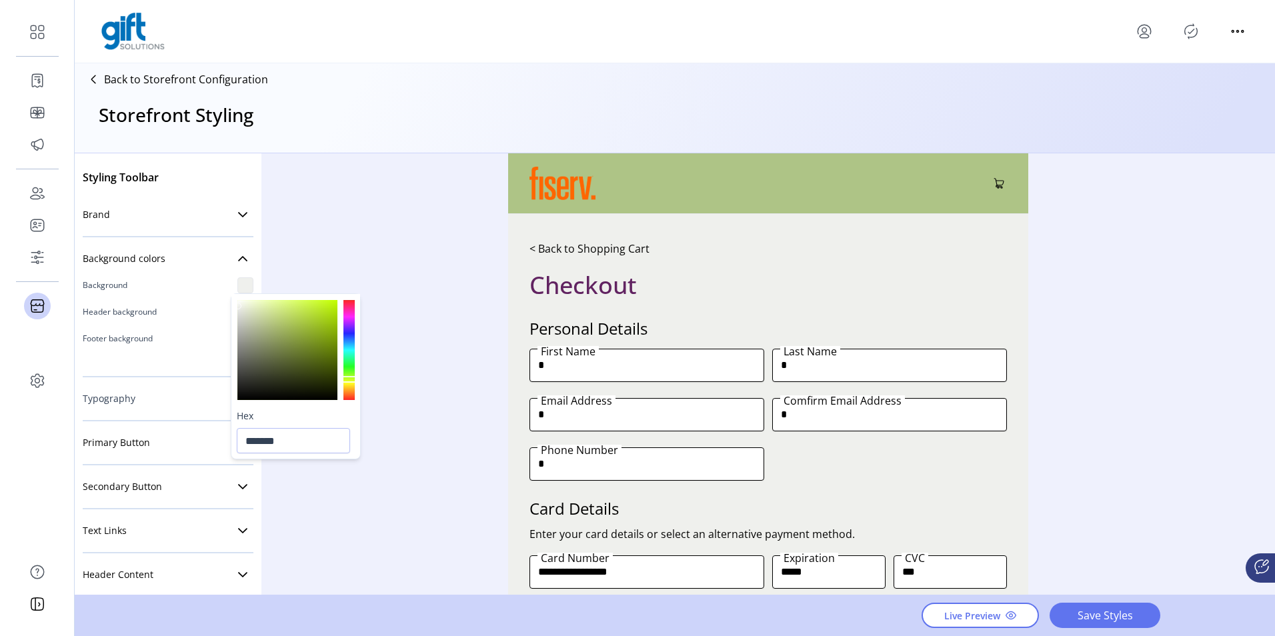
type input "*******"
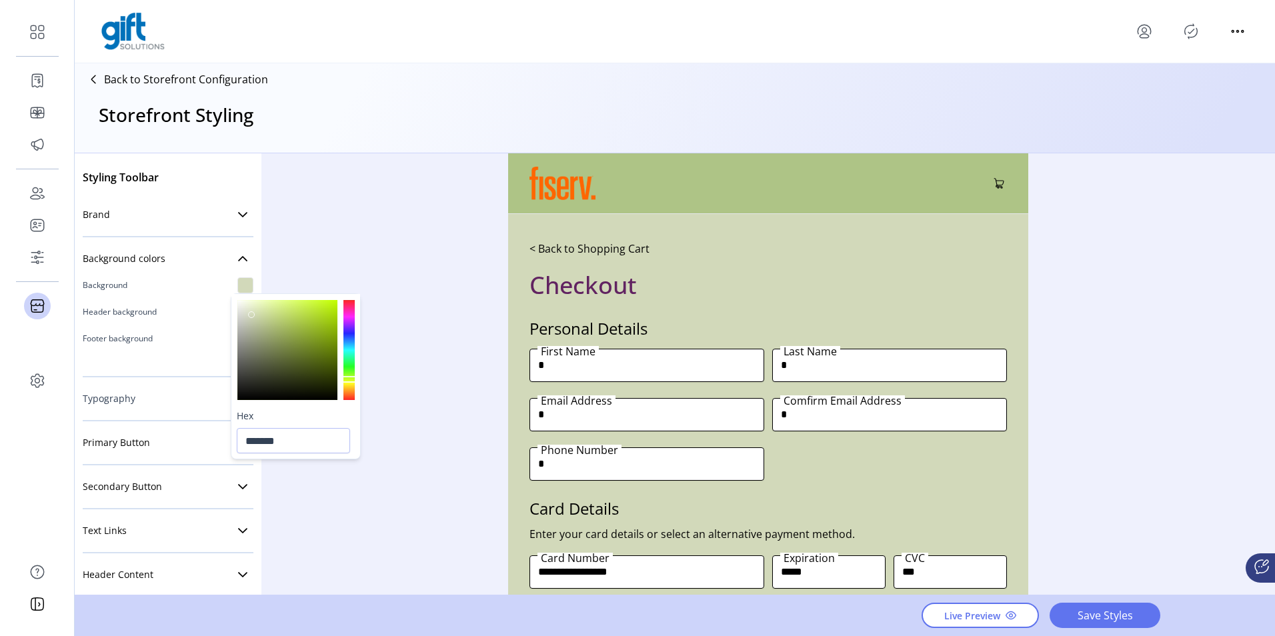
click at [252, 315] on div at bounding box center [287, 350] width 100 height 100
drag, startPoint x: 306, startPoint y: 448, endPoint x: 225, endPoint y: 444, distance: 80.8
click at [225, 444] on body "Dashboard Orders Catalog Promotions Users Accounts Schedules Storefront Configu…" at bounding box center [637, 318] width 1275 height 636
click at [1085, 612] on span "Save Styles" at bounding box center [1105, 616] width 76 height 16
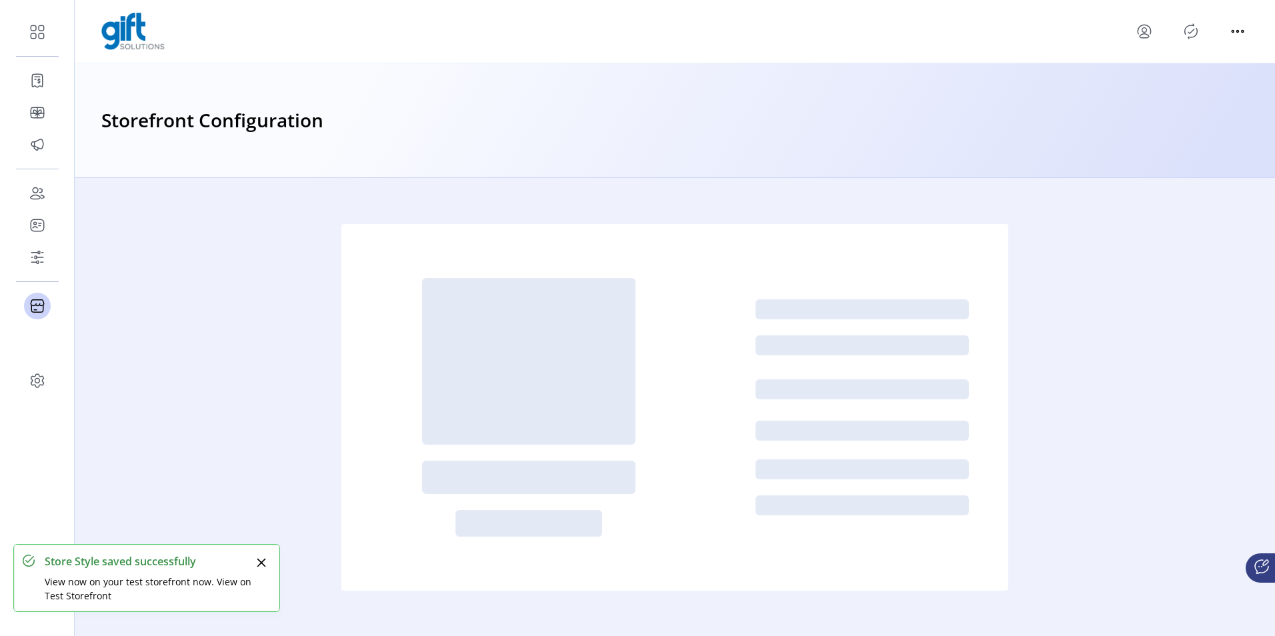
click at [1183, 31] on icon "Publisher Panel" at bounding box center [1191, 31] width 21 height 21
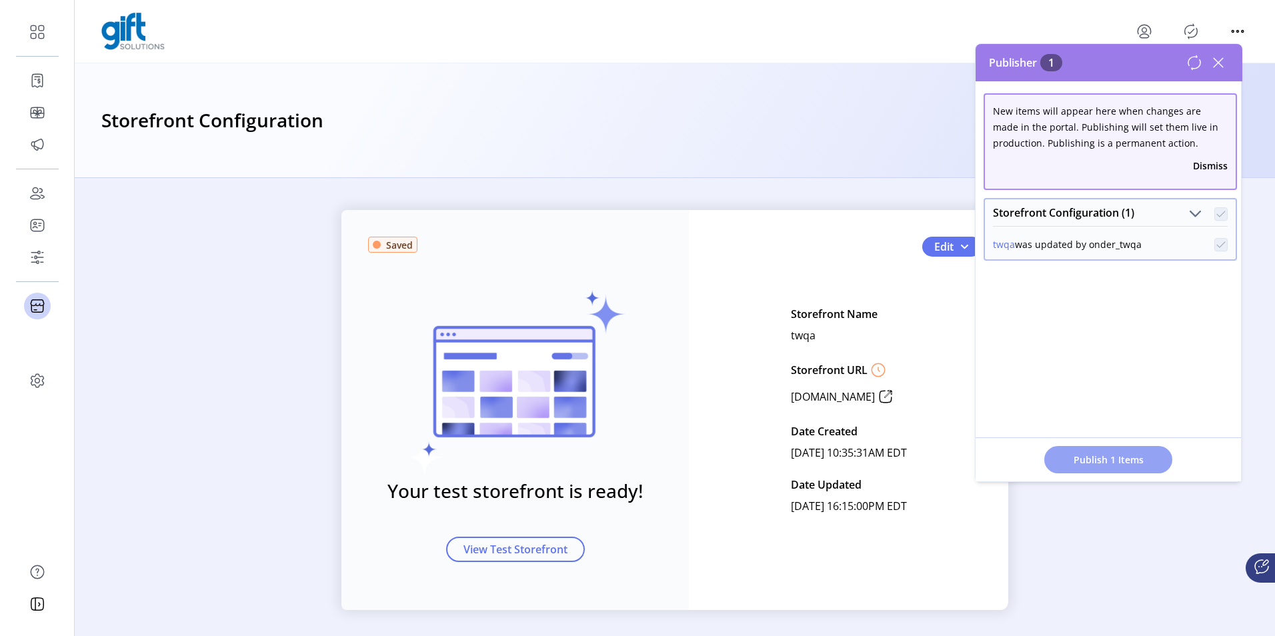
click at [1129, 456] on span "Publish 1 Items" at bounding box center [1108, 460] width 93 height 14
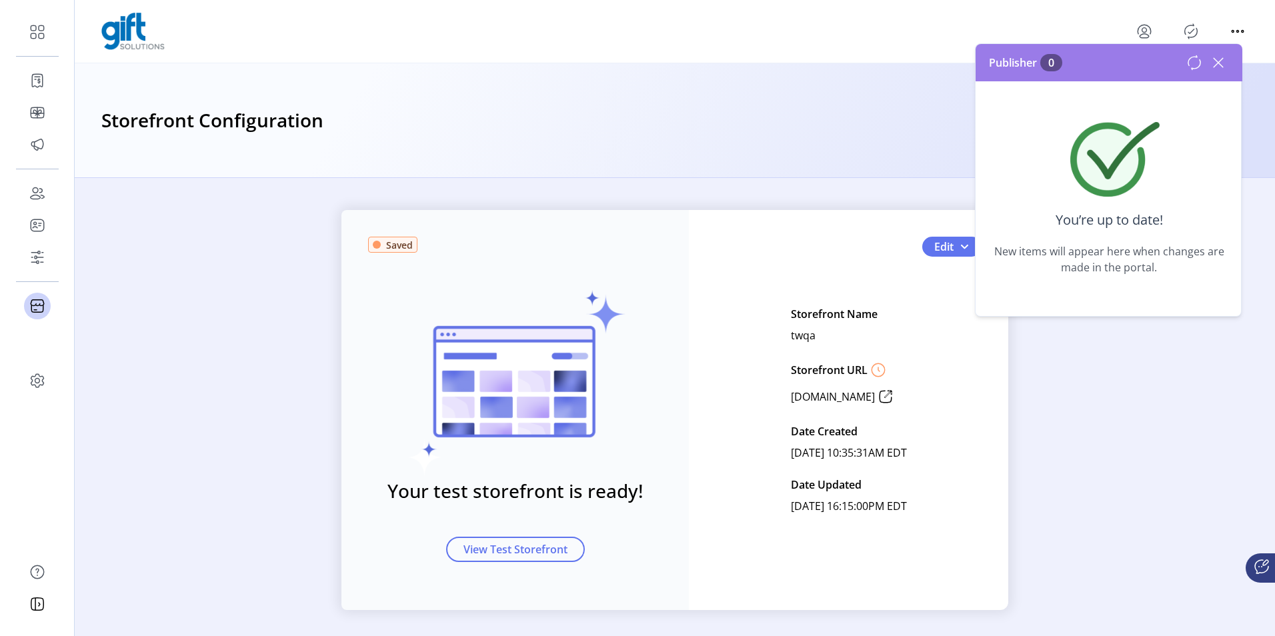
click at [1214, 59] on icon at bounding box center [1218, 62] width 9 height 9
